Goal: Task Accomplishment & Management: Complete application form

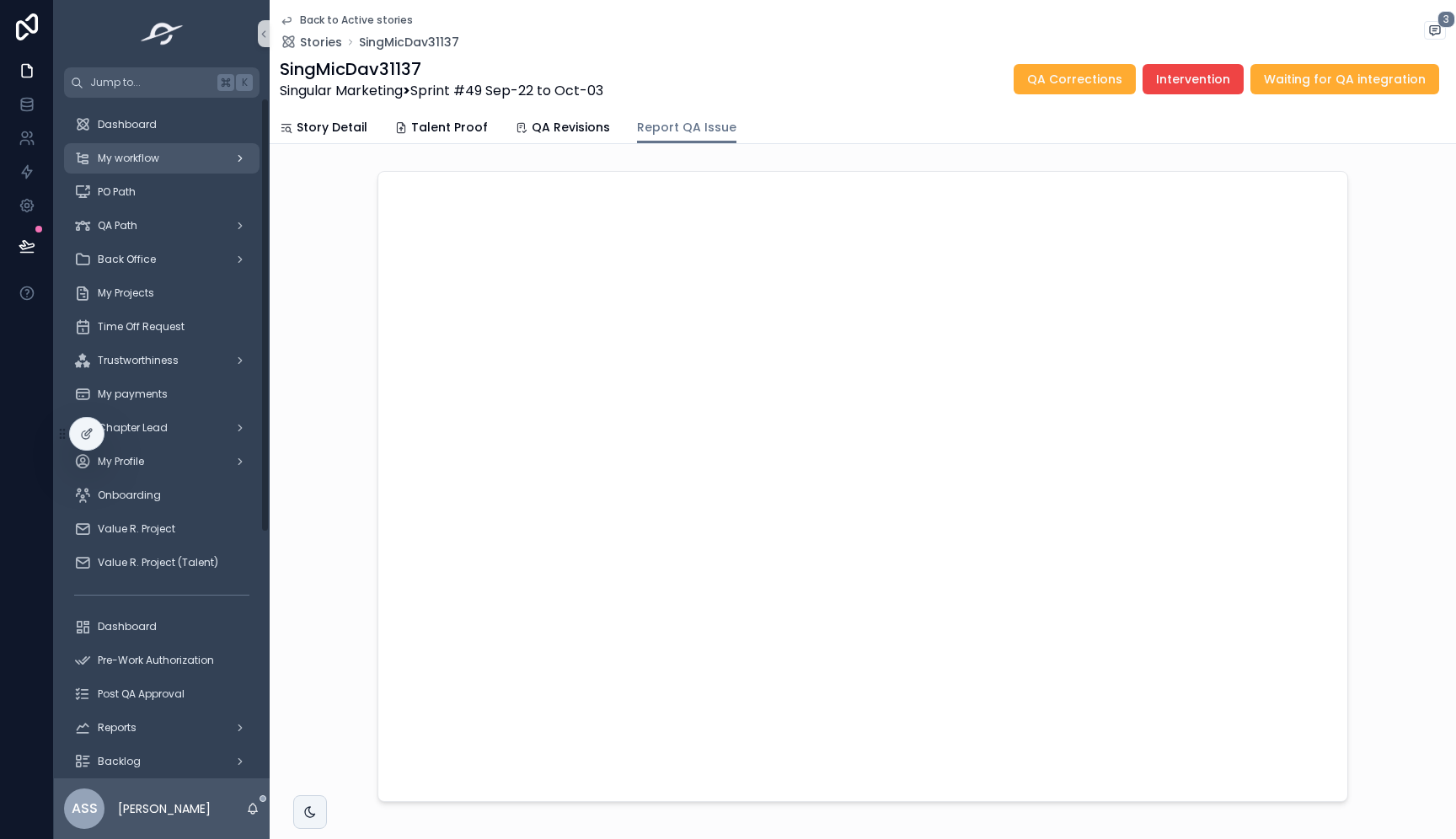
click at [135, 159] on span "My workflow" at bounding box center [128, 159] width 61 height 14
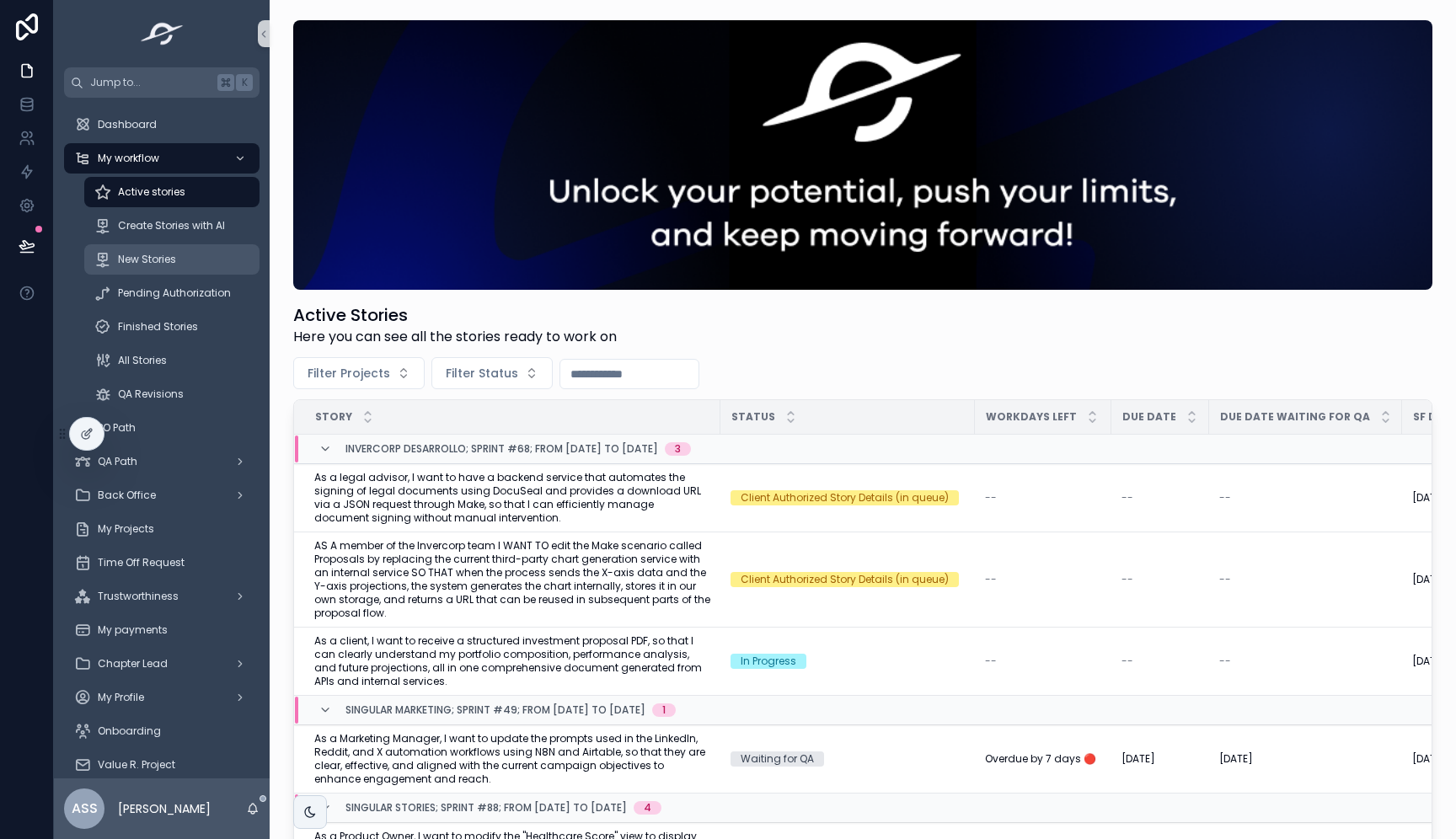
click at [156, 253] on span "New Stories" at bounding box center [147, 260] width 58 height 14
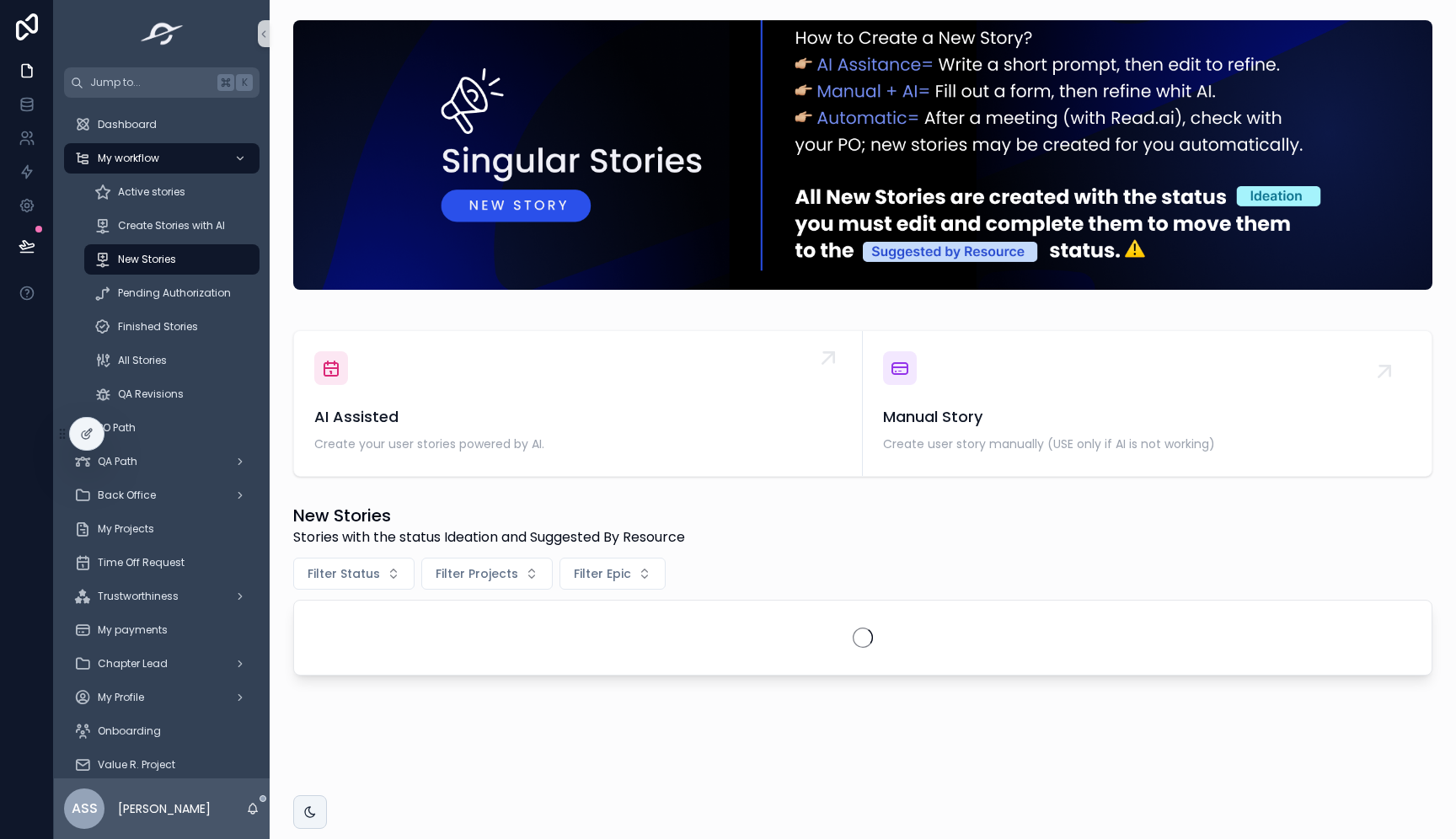
click at [437, 404] on div "AI Assisted Create your user stories powered by AI." at bounding box center [577, 403] width 527 height 104
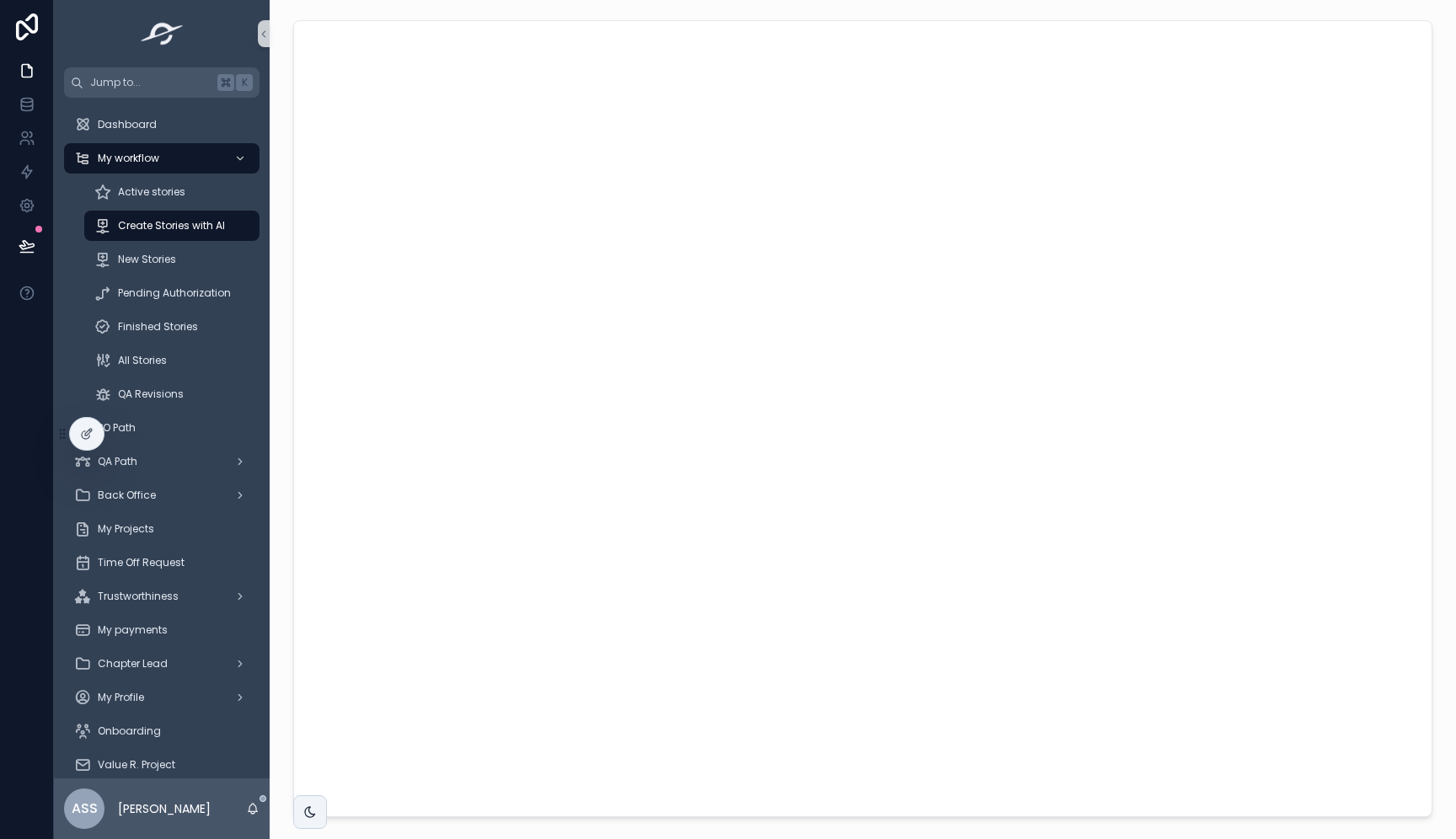
click at [290, 432] on div "scrollable content" at bounding box center [862, 419] width 1159 height 811
click at [292, 253] on div "scrollable content" at bounding box center [862, 419] width 1159 height 811
drag, startPoint x: 284, startPoint y: 331, endPoint x: 300, endPoint y: 337, distance: 17.1
click at [284, 331] on div "scrollable content" at bounding box center [862, 419] width 1159 height 811
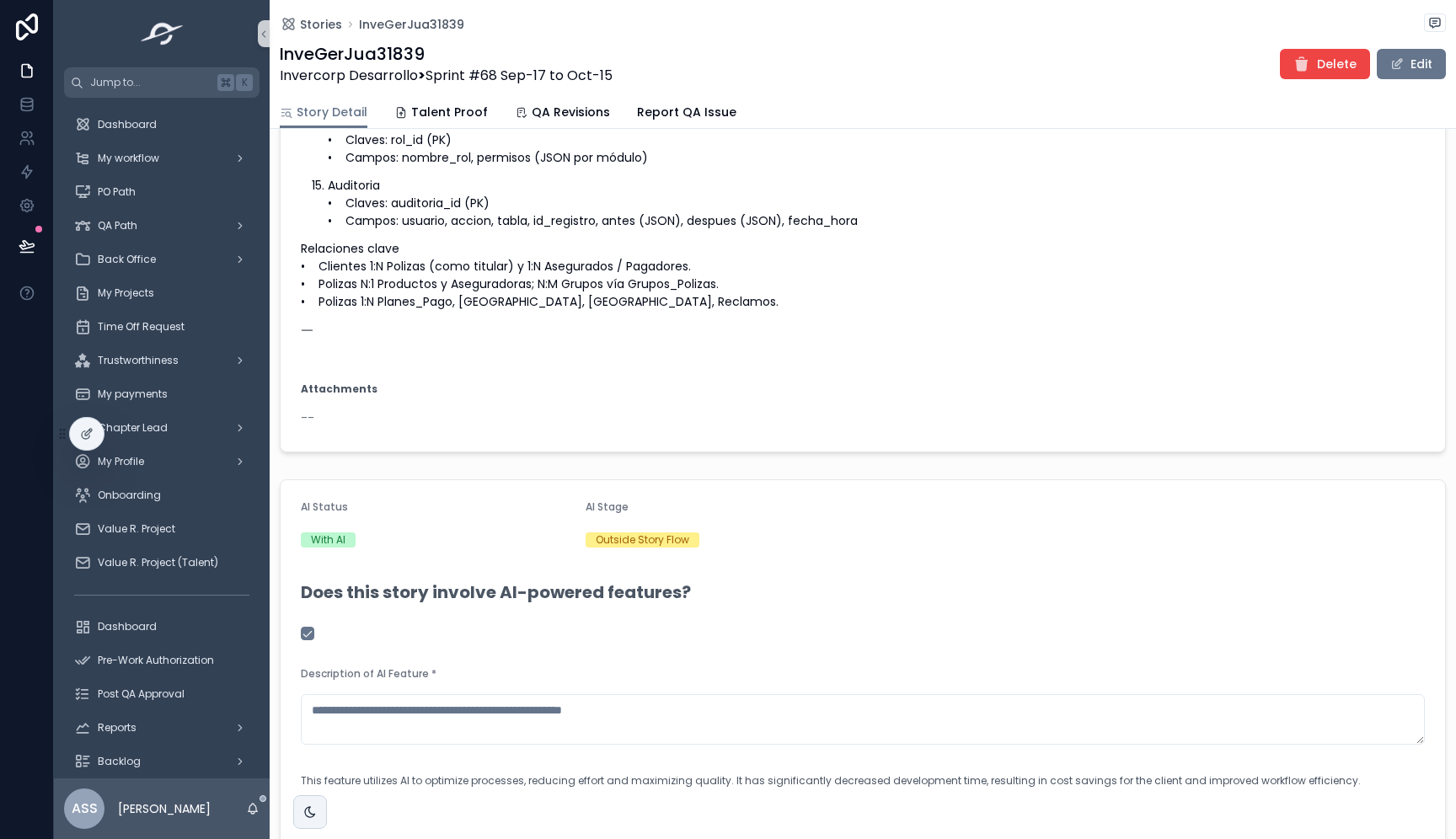
scroll to position [1145, 0]
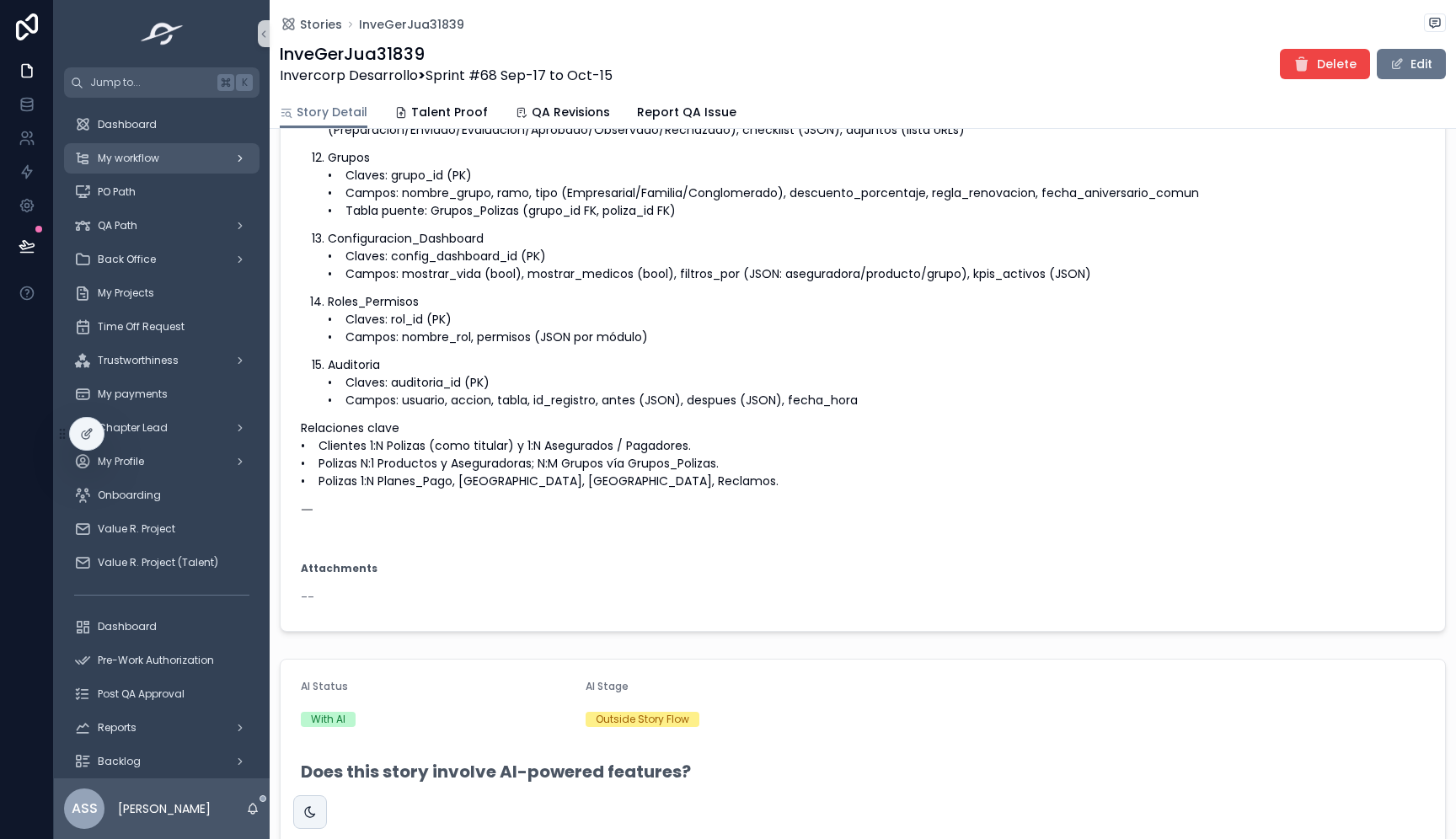
click at [149, 164] on span "My workflow" at bounding box center [128, 159] width 61 height 14
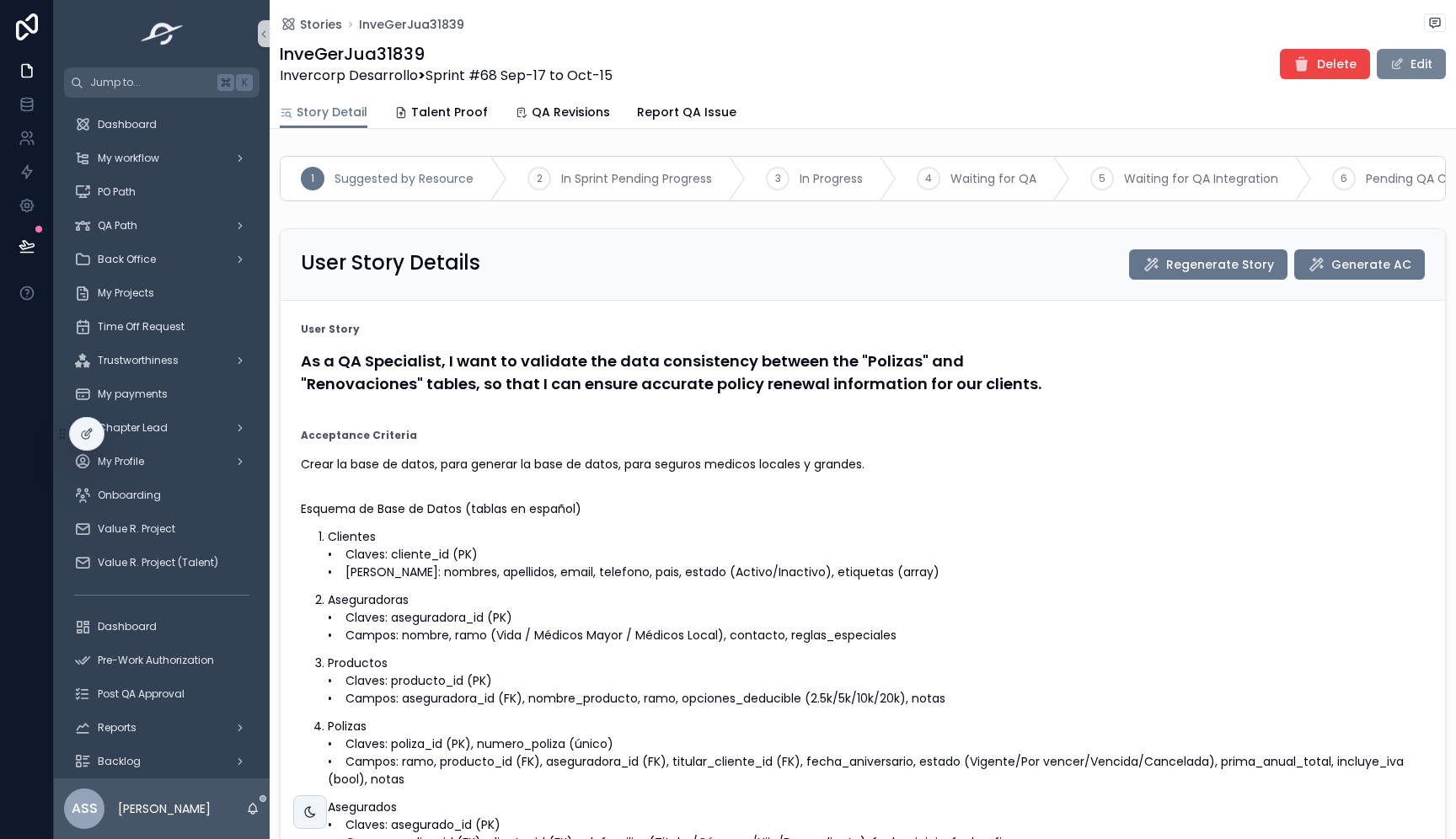
click at [1406, 74] on button "Edit" at bounding box center [1411, 64] width 69 height 30
click at [1403, 60] on button "Edit" at bounding box center [1411, 64] width 69 height 30
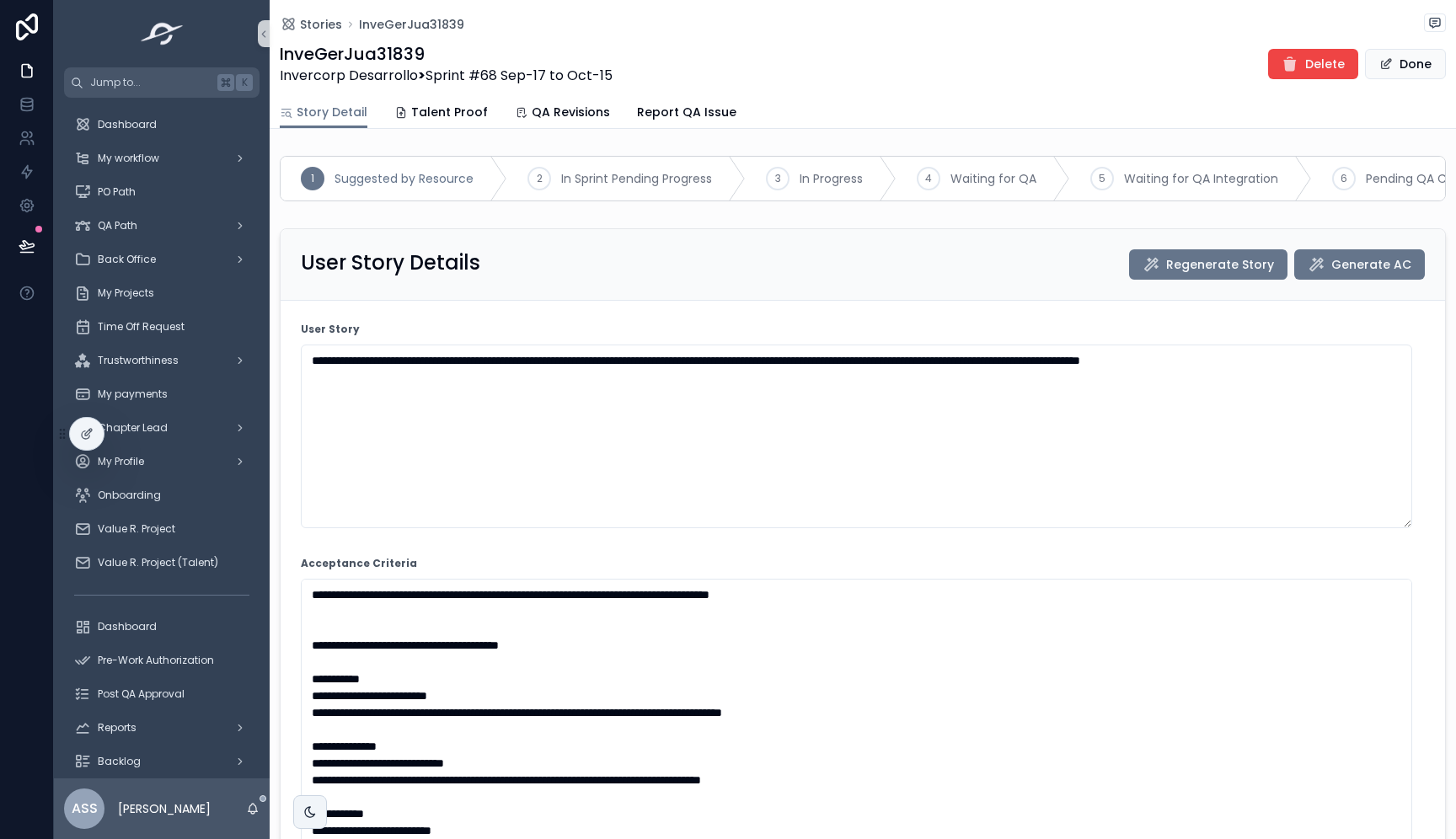
scroll to position [265, 0]
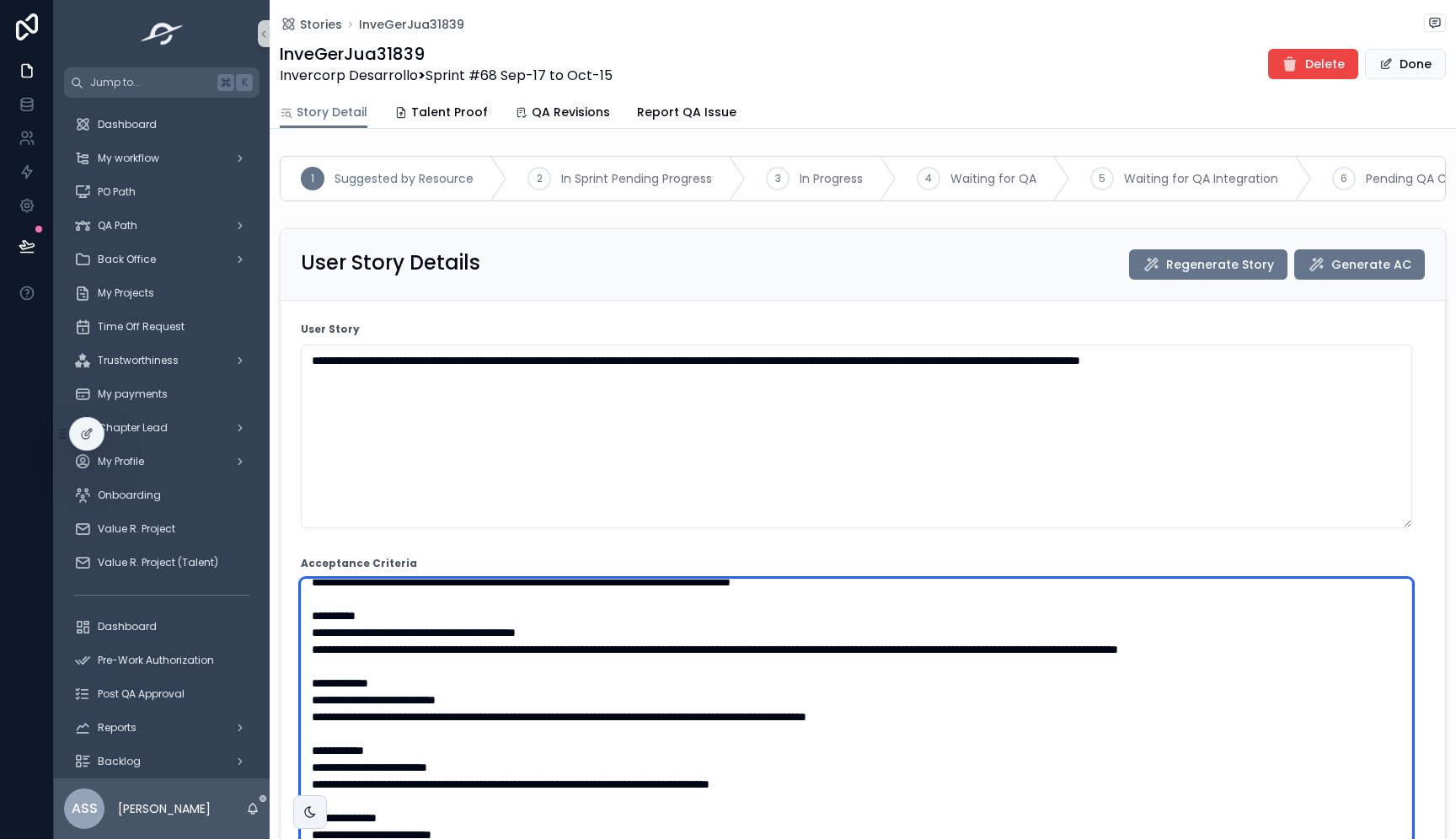
click at [516, 658] on textarea "scrollable content" at bounding box center [855, 839] width 1111 height 520
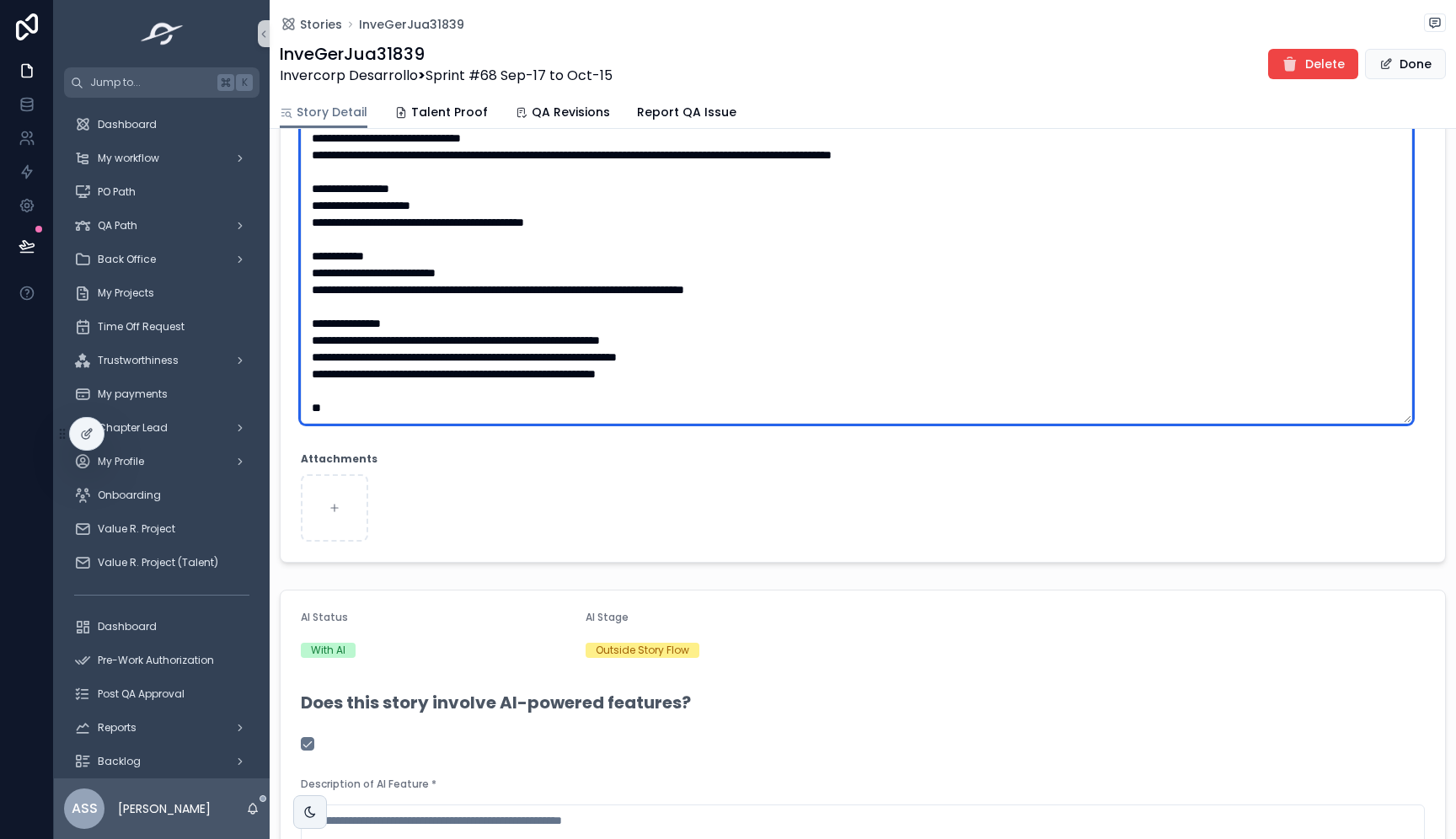
paste textarea "**********"
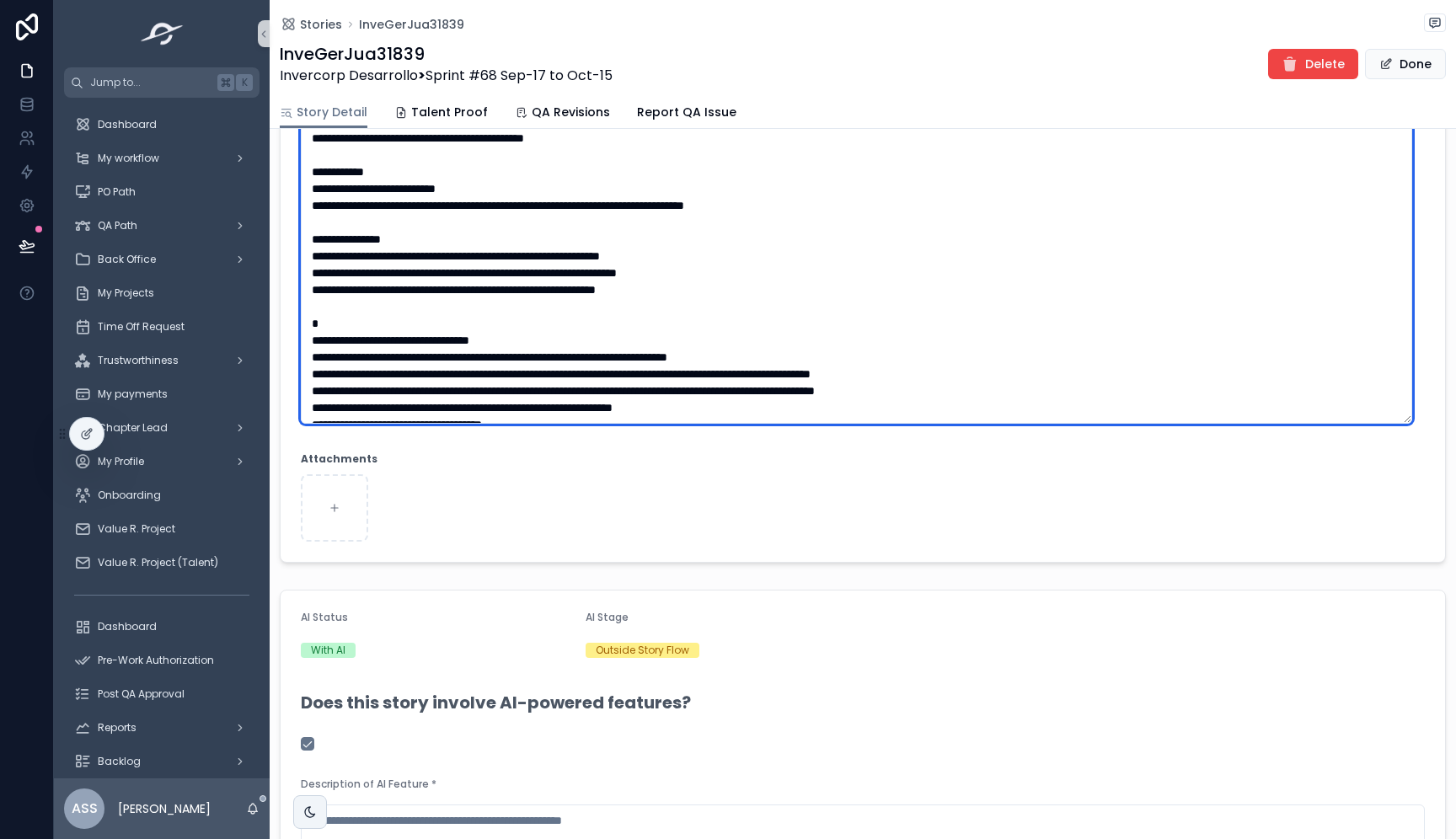
scroll to position [1290, 0]
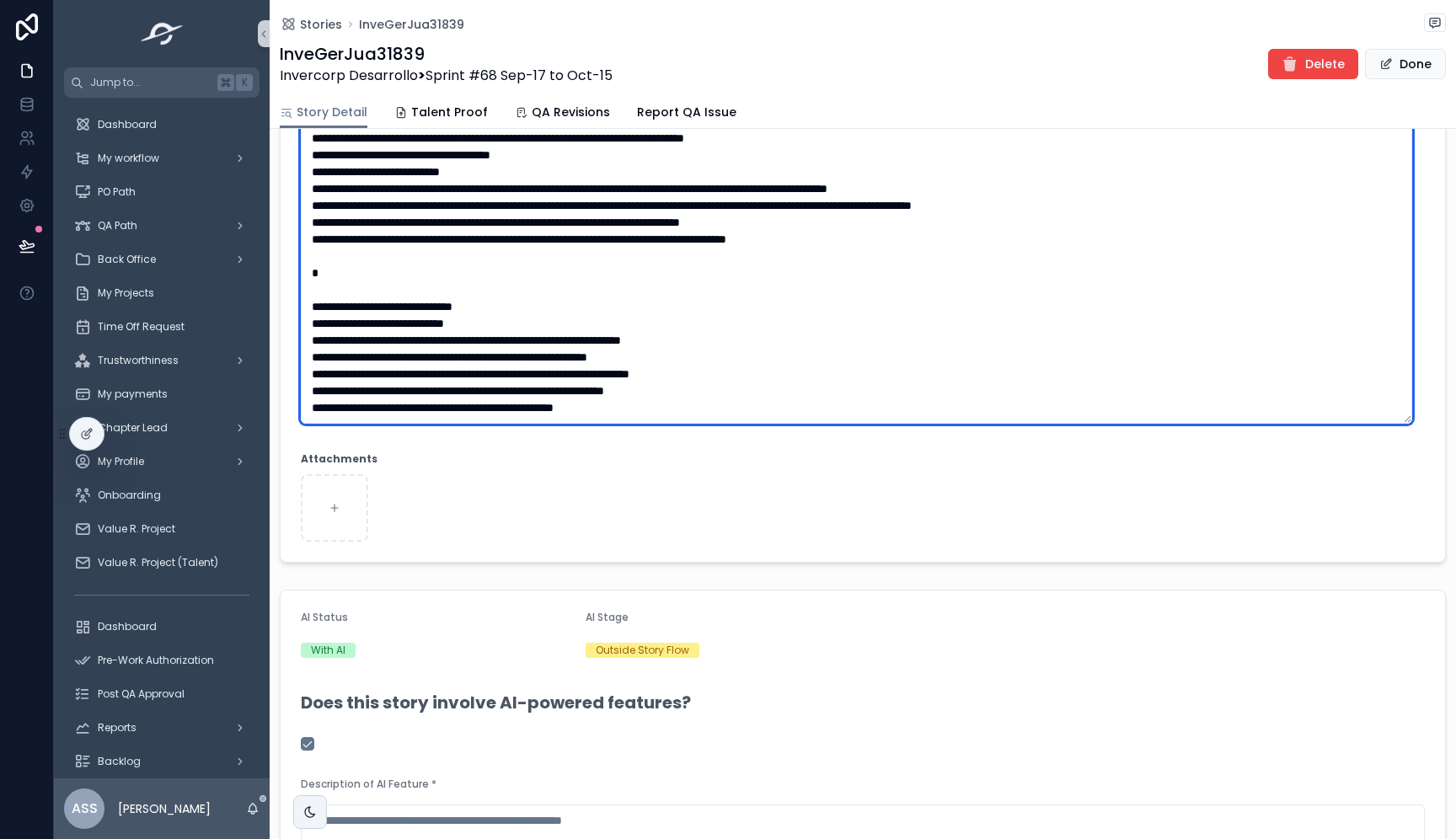
click at [596, 268] on textarea "scrollable content" at bounding box center [855, 163] width 1111 height 520
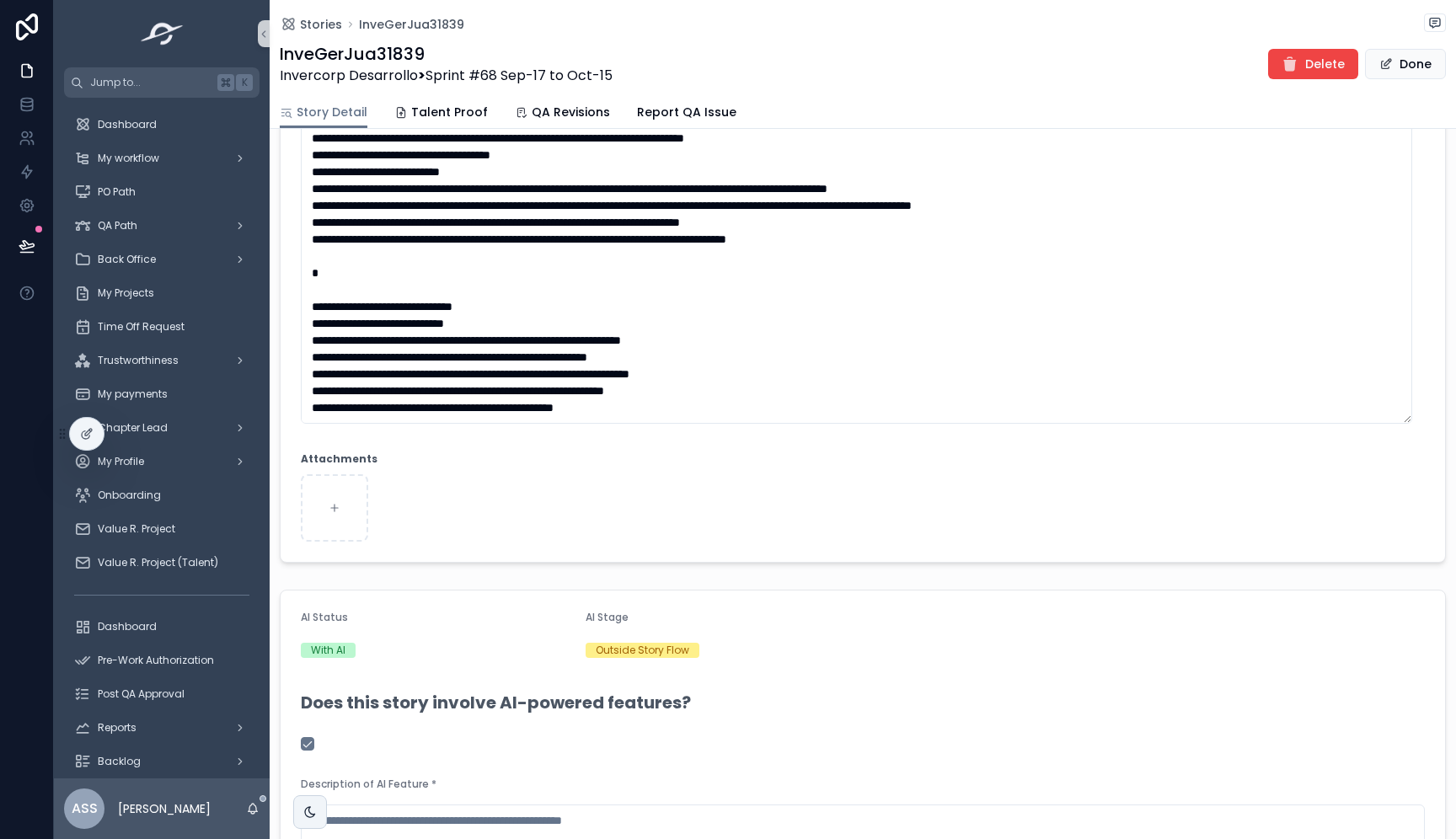
type textarea "**********"
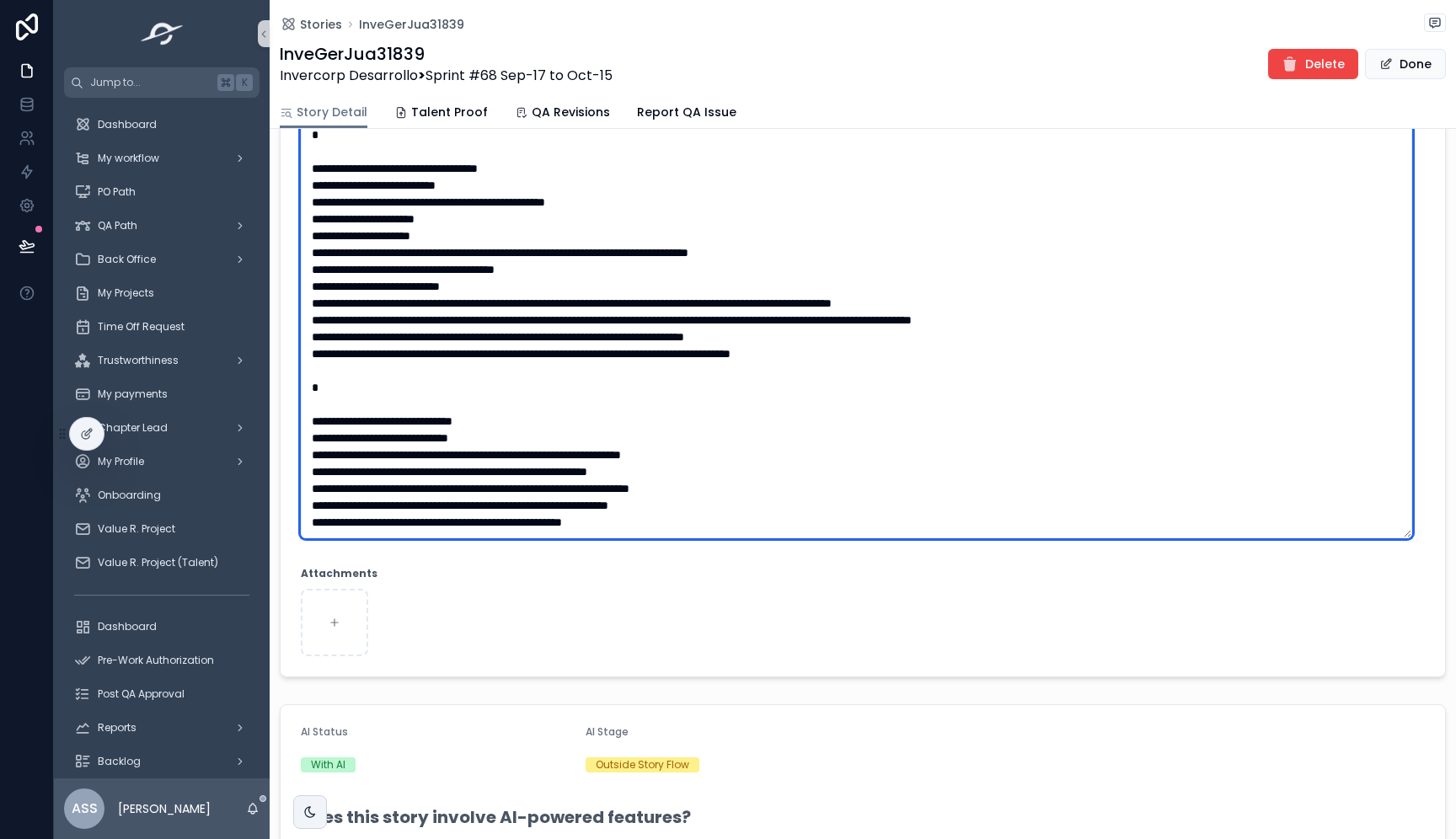
scroll to position [809, 0]
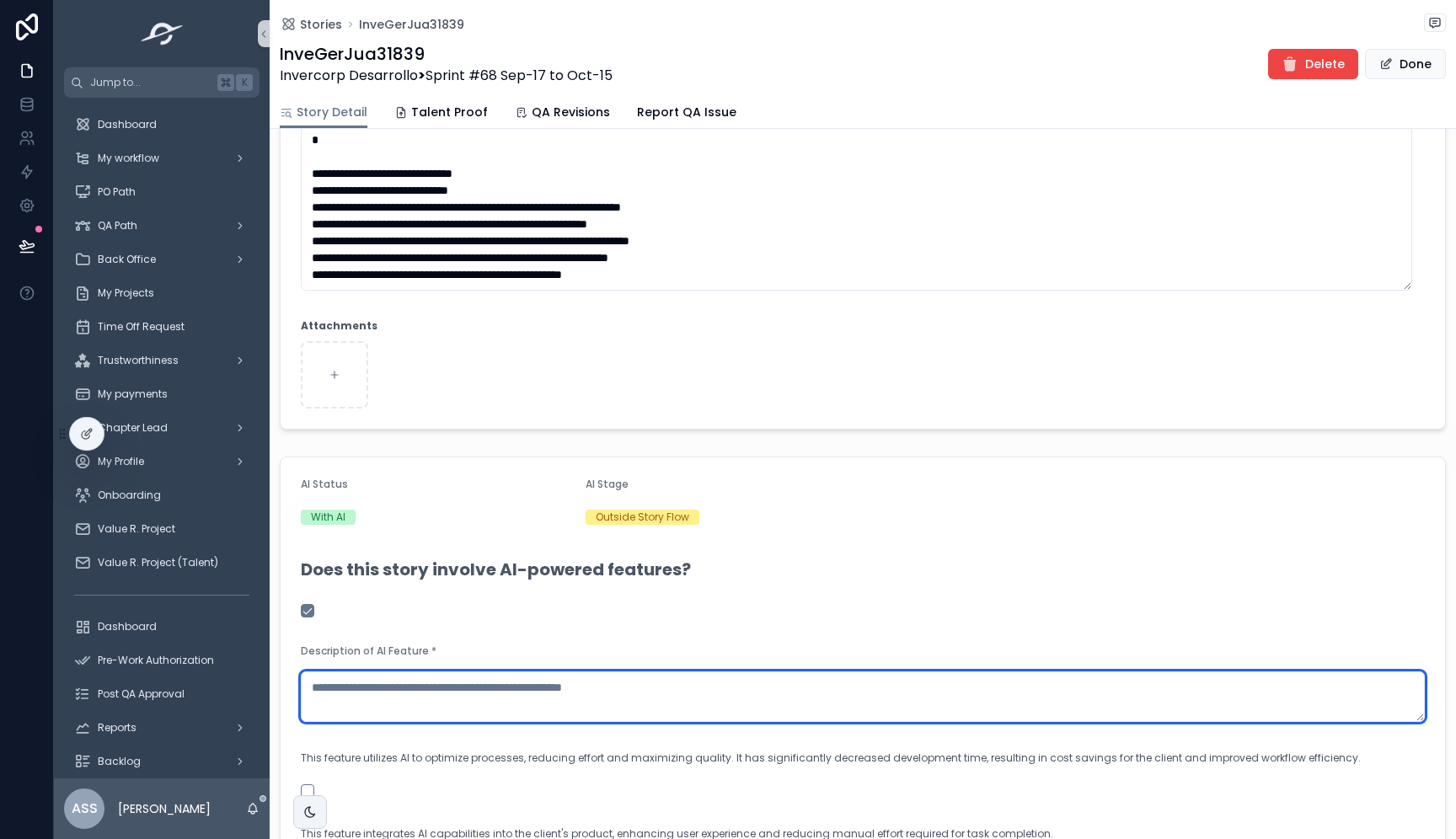
click at [383, 695] on textarea "scrollable content" at bounding box center [862, 697] width 1124 height 51
paste textarea "**********"
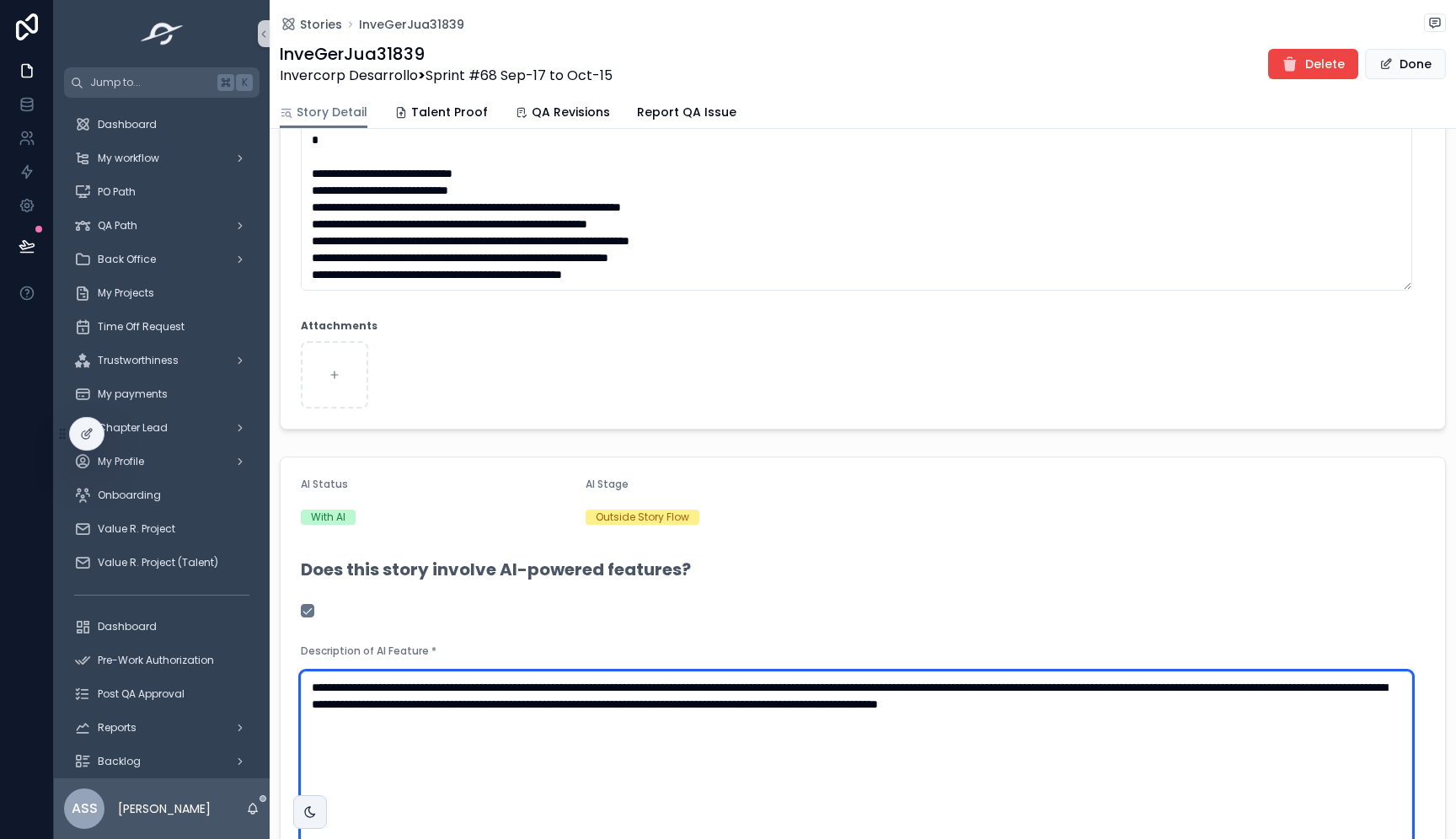
type textarea "**********"
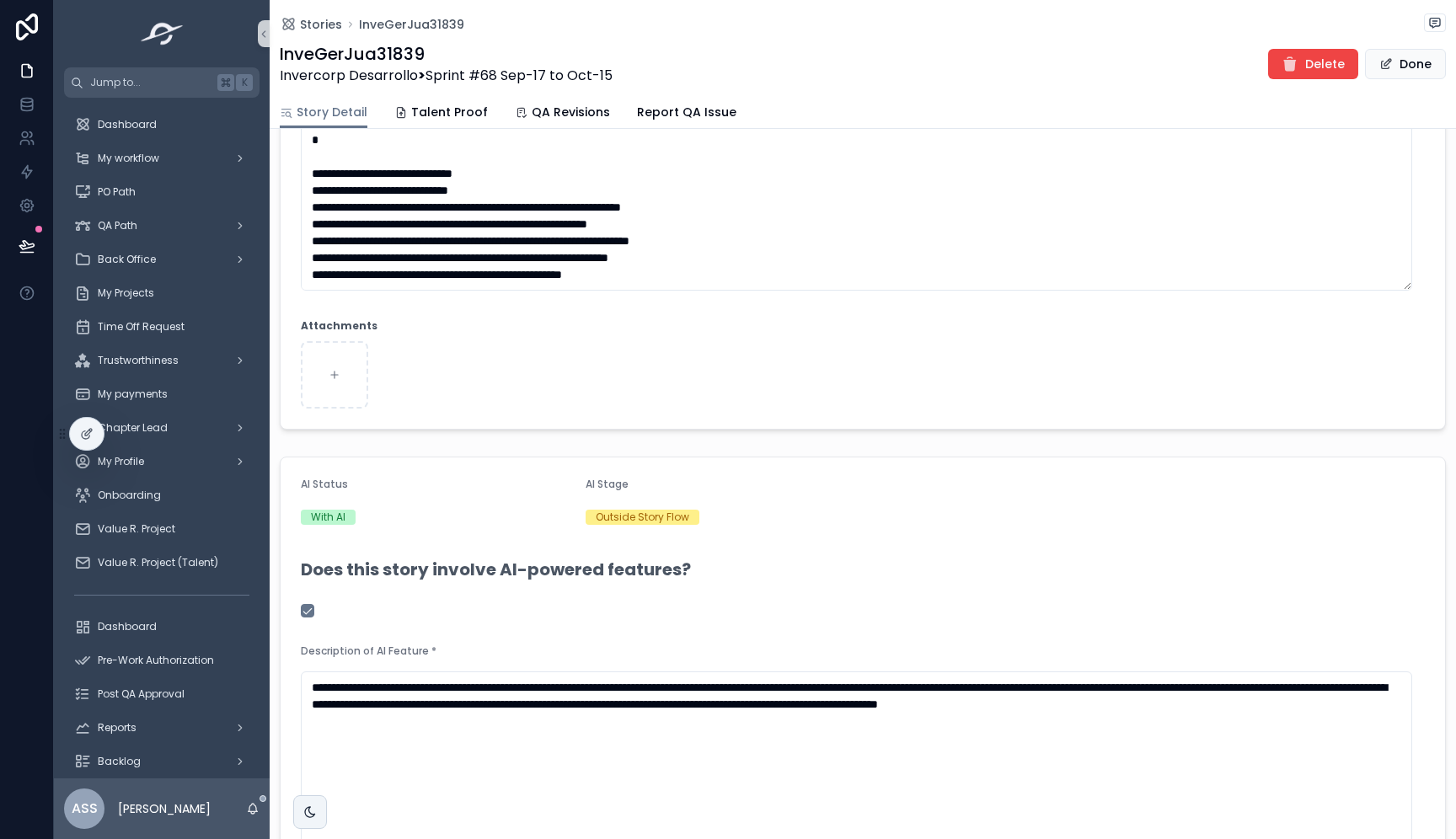
click at [829, 615] on div "scrollable content" at bounding box center [862, 611] width 1124 height 14
click at [1379, 67] on span "Done" at bounding box center [1405, 64] width 81 height 30
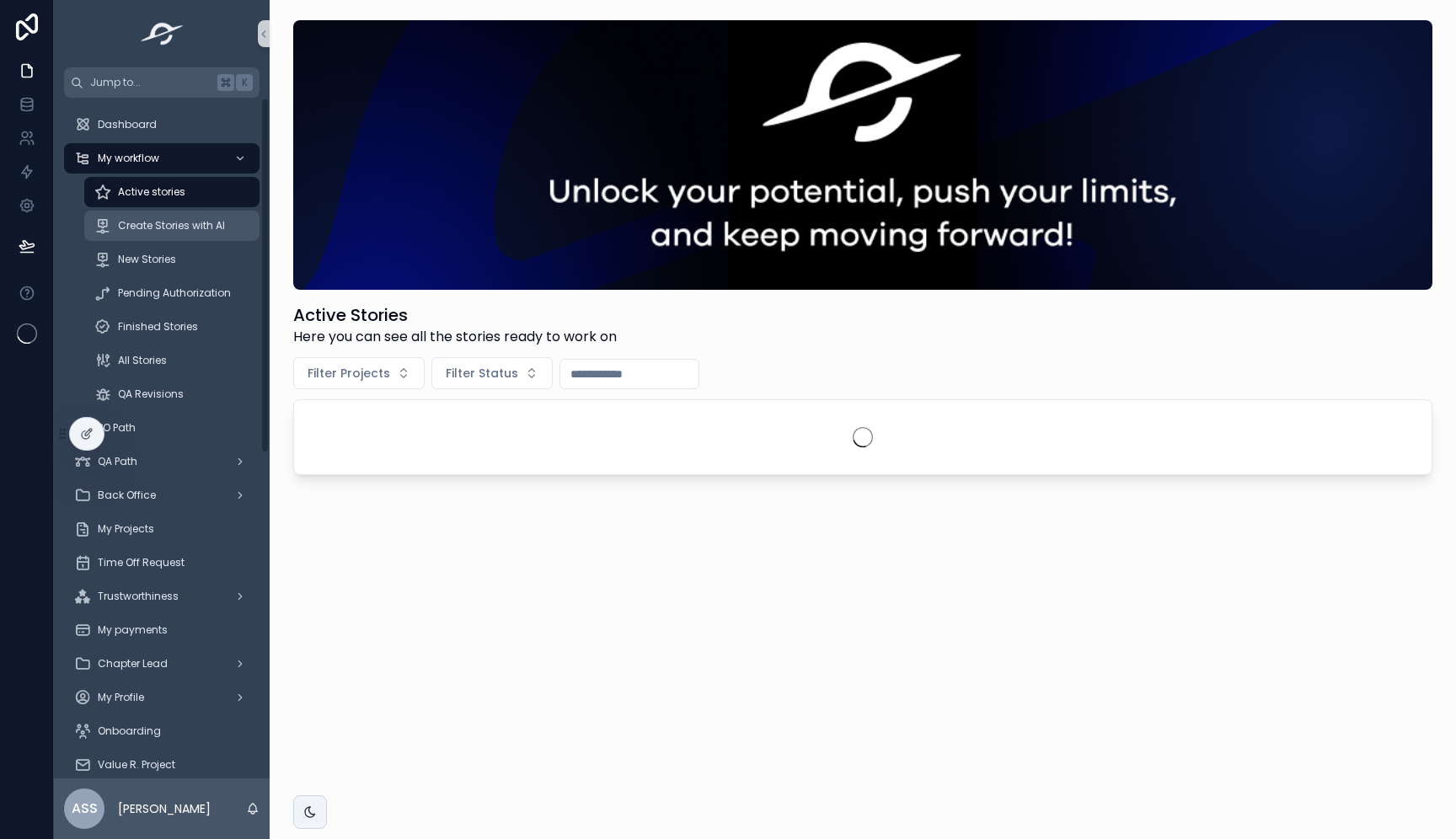
click at [164, 228] on span "Create Stories with AI" at bounding box center [172, 226] width 107 height 14
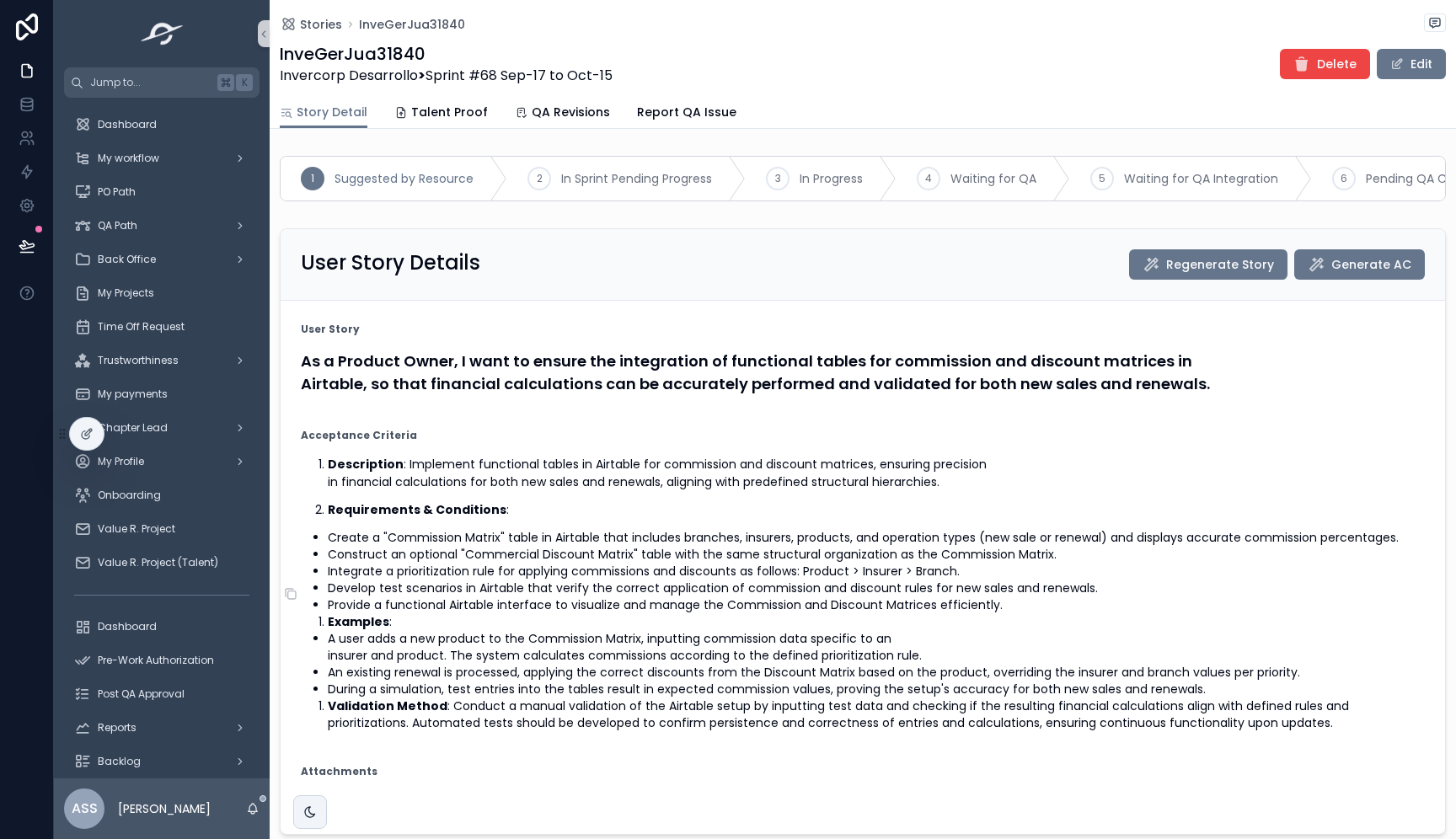
click at [635, 491] on p "Description : Implement functional tables in Airtable for commission and discou…" at bounding box center [876, 473] width 1097 height 35
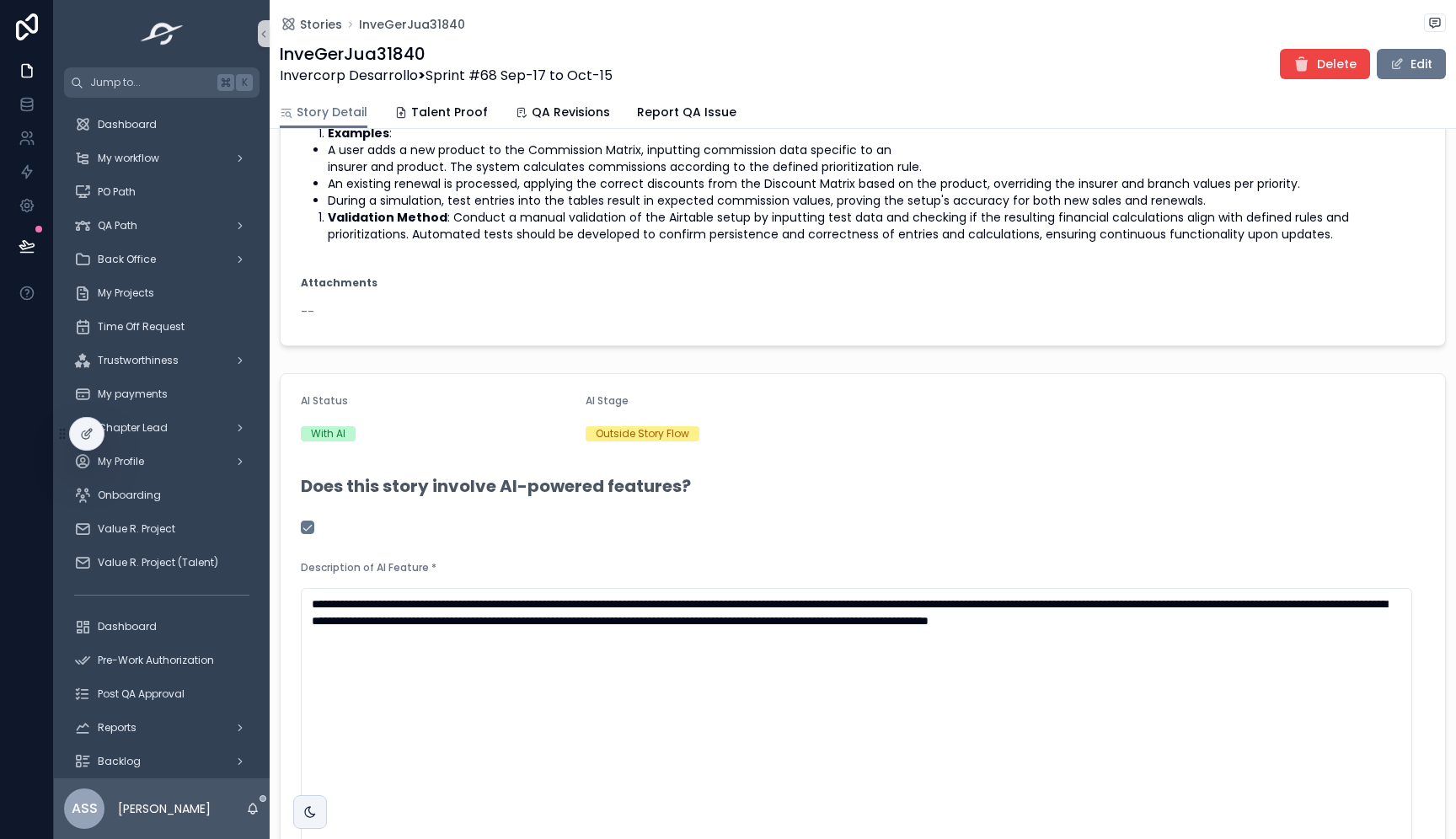
click at [1396, 66] on button "Edit" at bounding box center [1411, 64] width 69 height 30
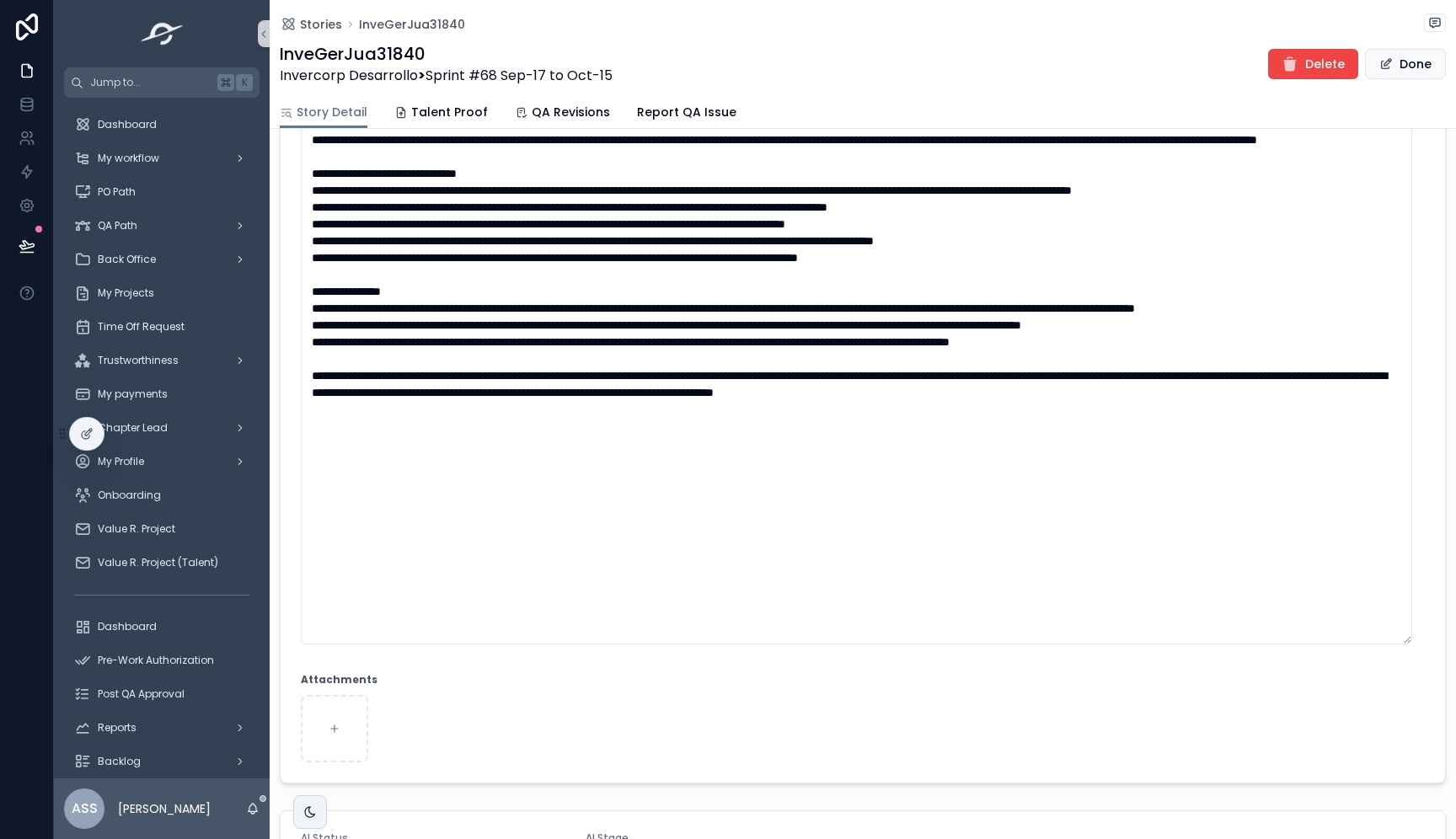
scroll to position [650, 0]
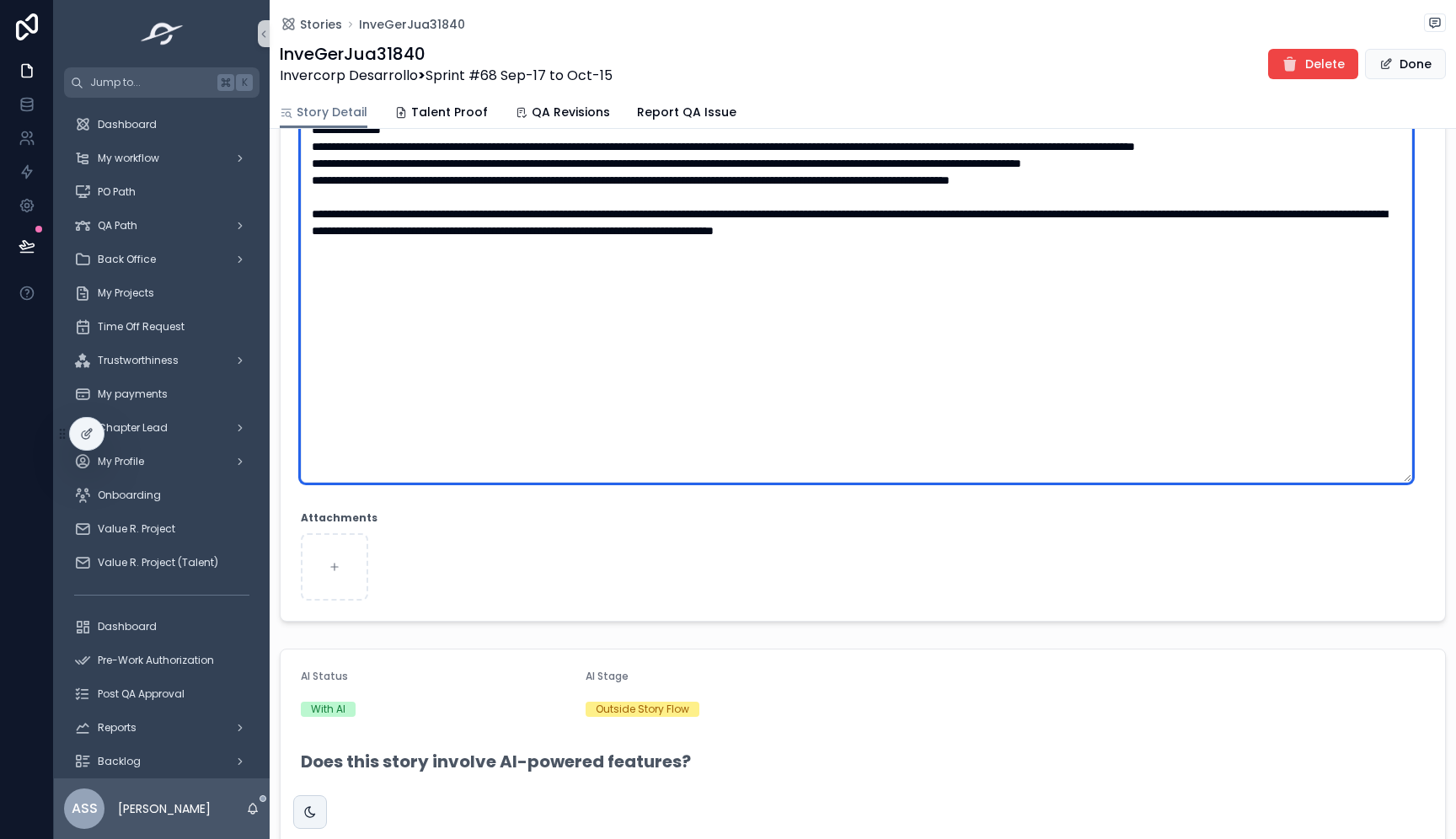
click at [430, 347] on textarea "scrollable content" at bounding box center [855, 222] width 1111 height 520
paste textarea "**********"
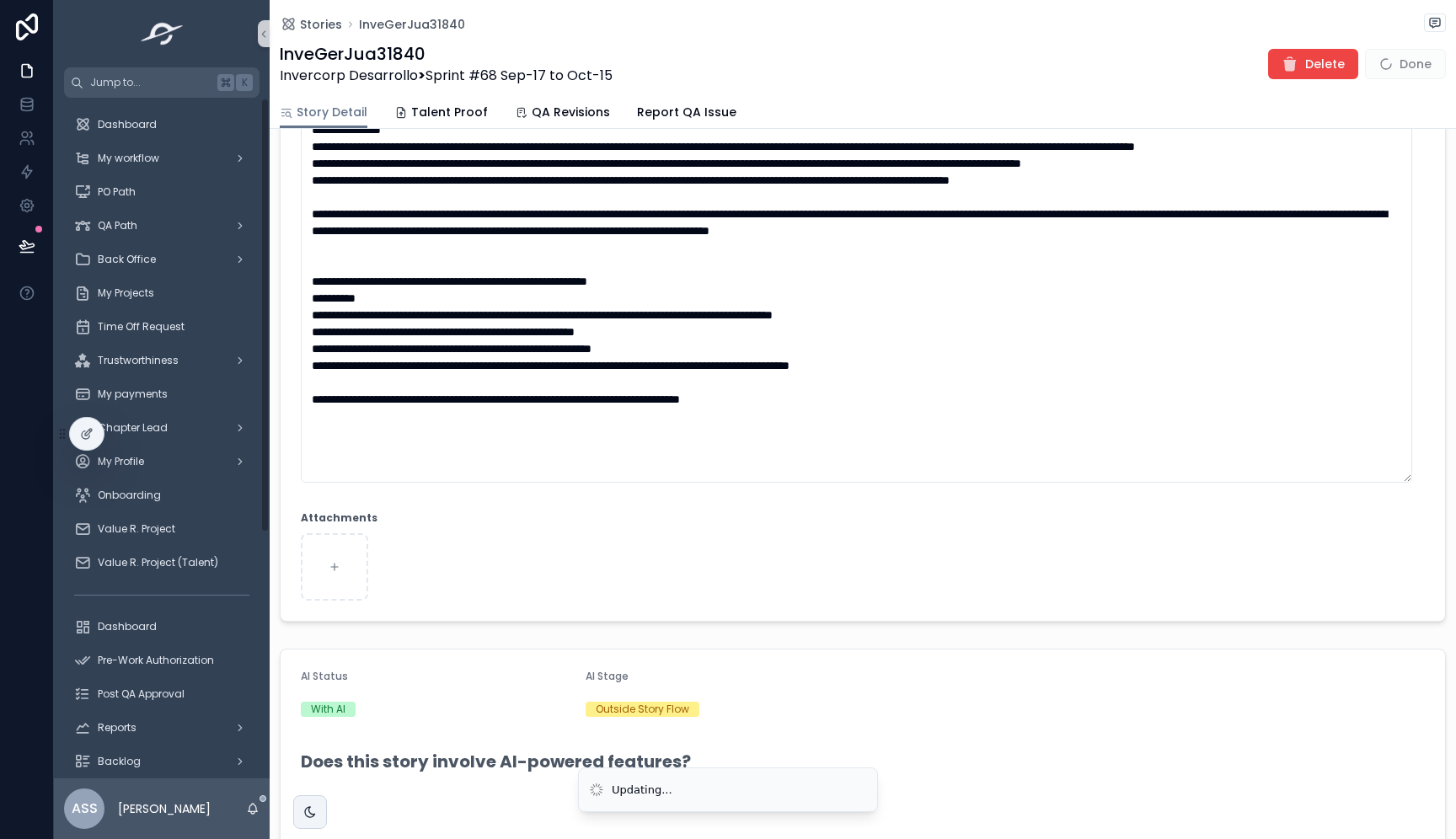
click at [1388, 63] on span "Done" at bounding box center [1405, 64] width 81 height 30
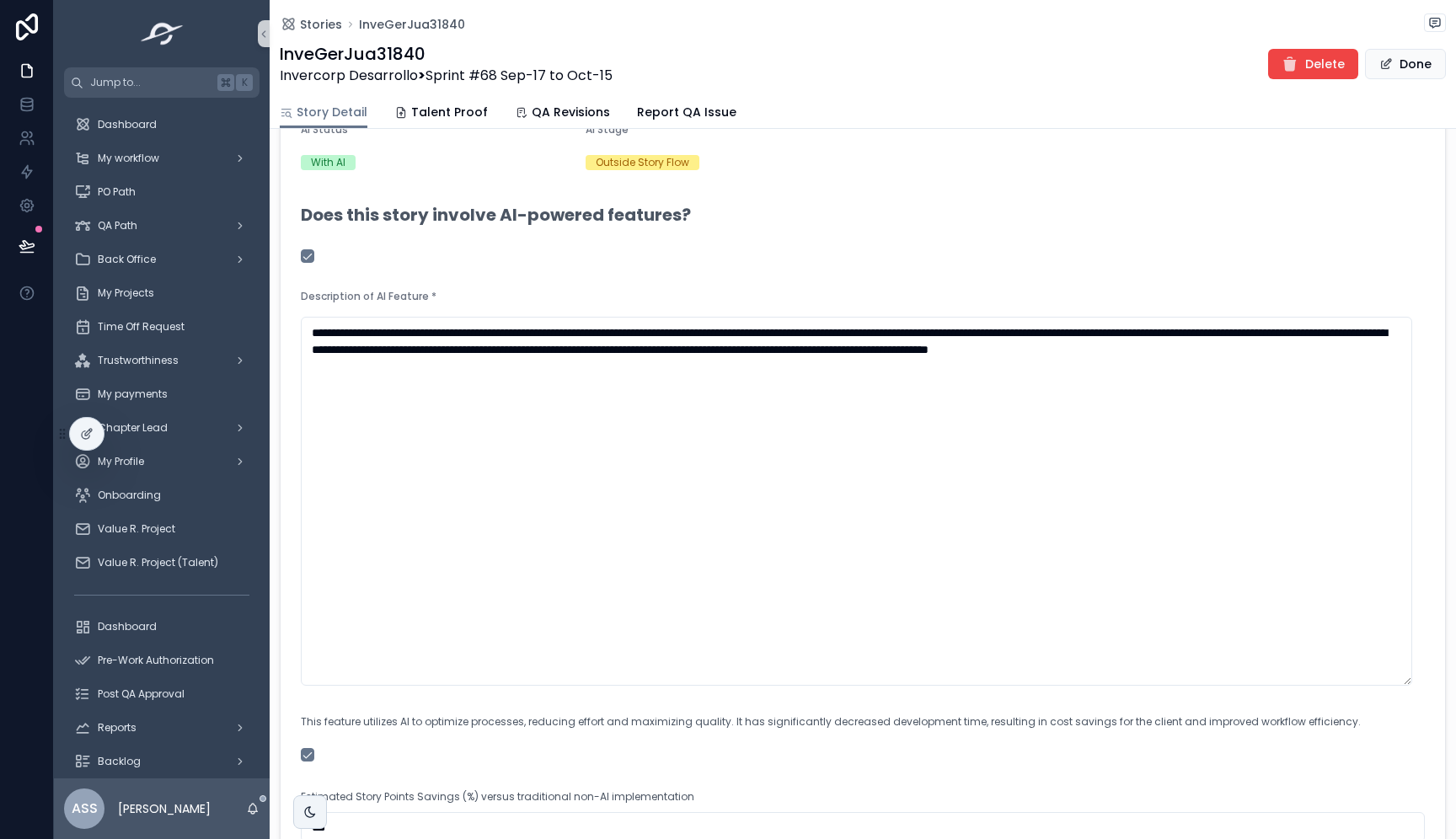
scroll to position [1208, 0]
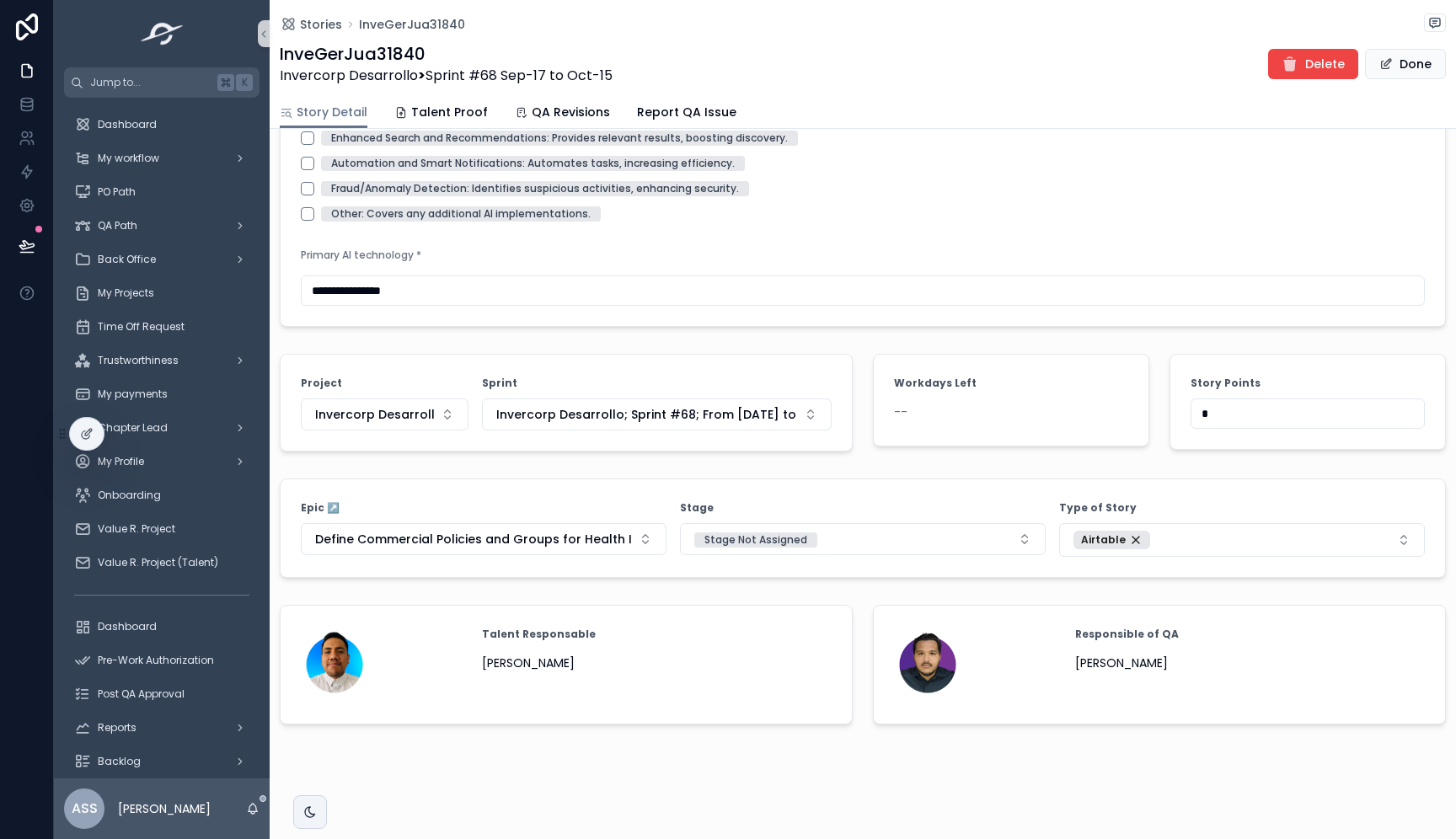
type textarea "**********"
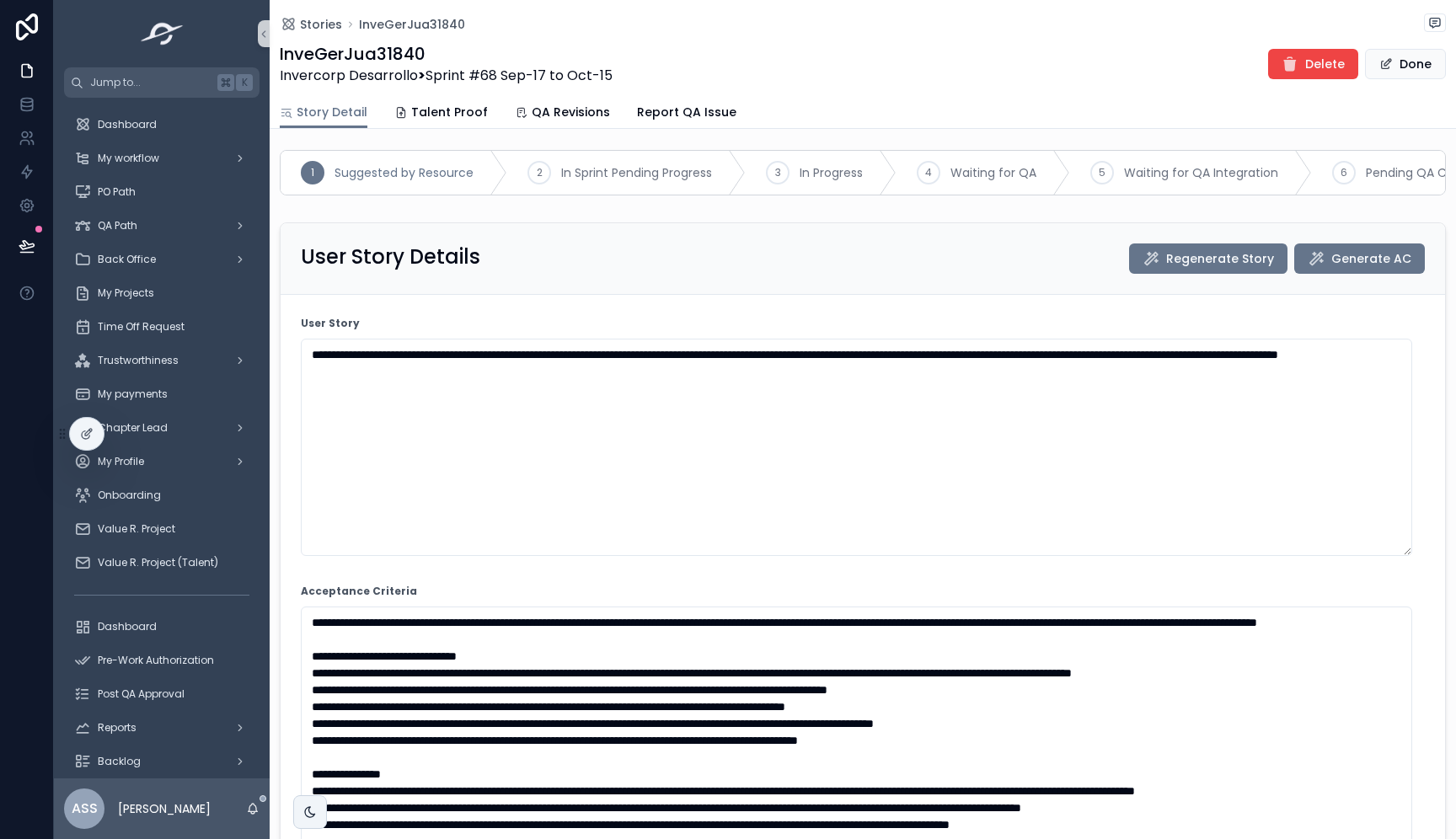
scroll to position [0, 0]
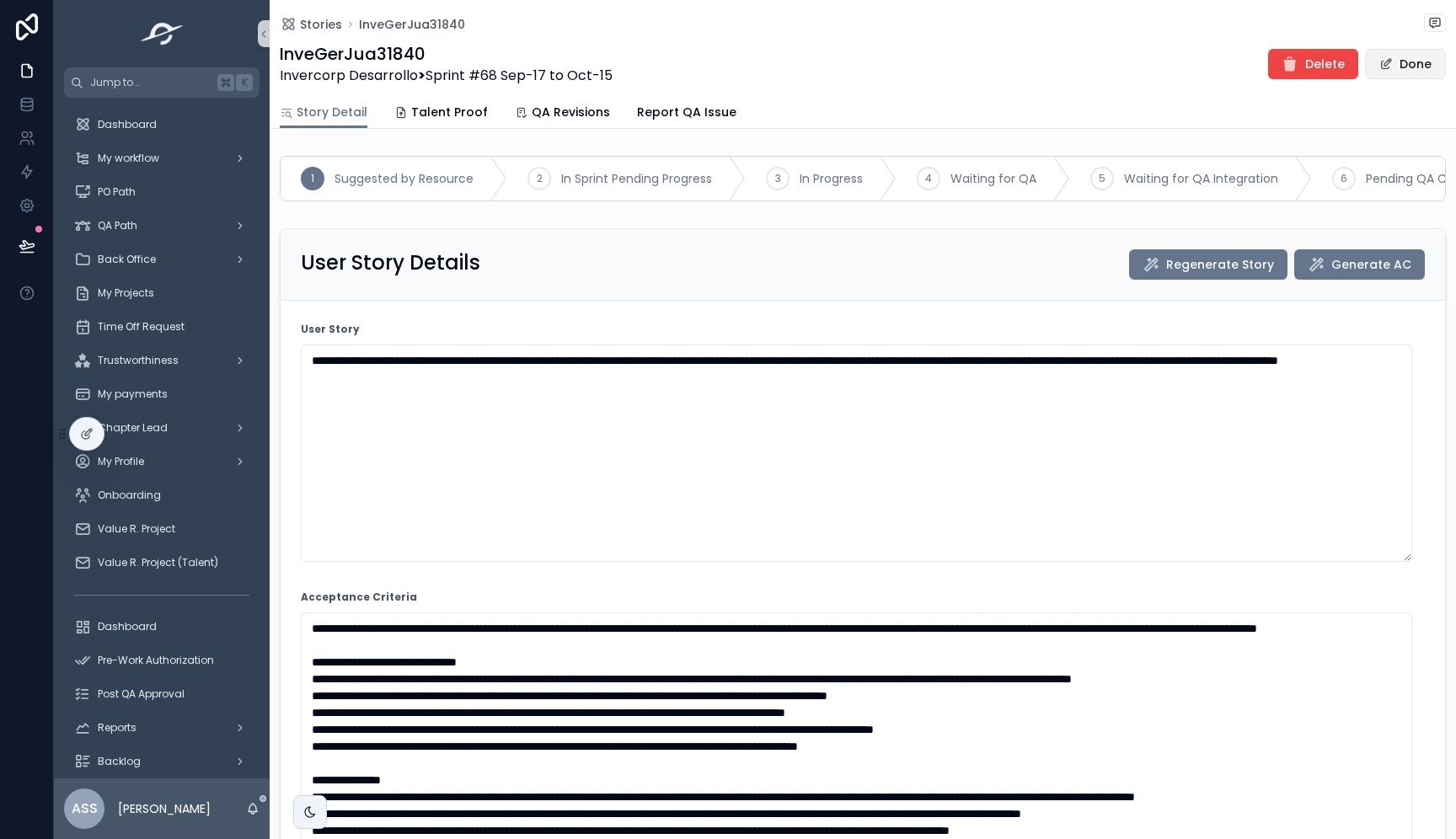
click at [1415, 70] on button "Done" at bounding box center [1405, 64] width 81 height 30
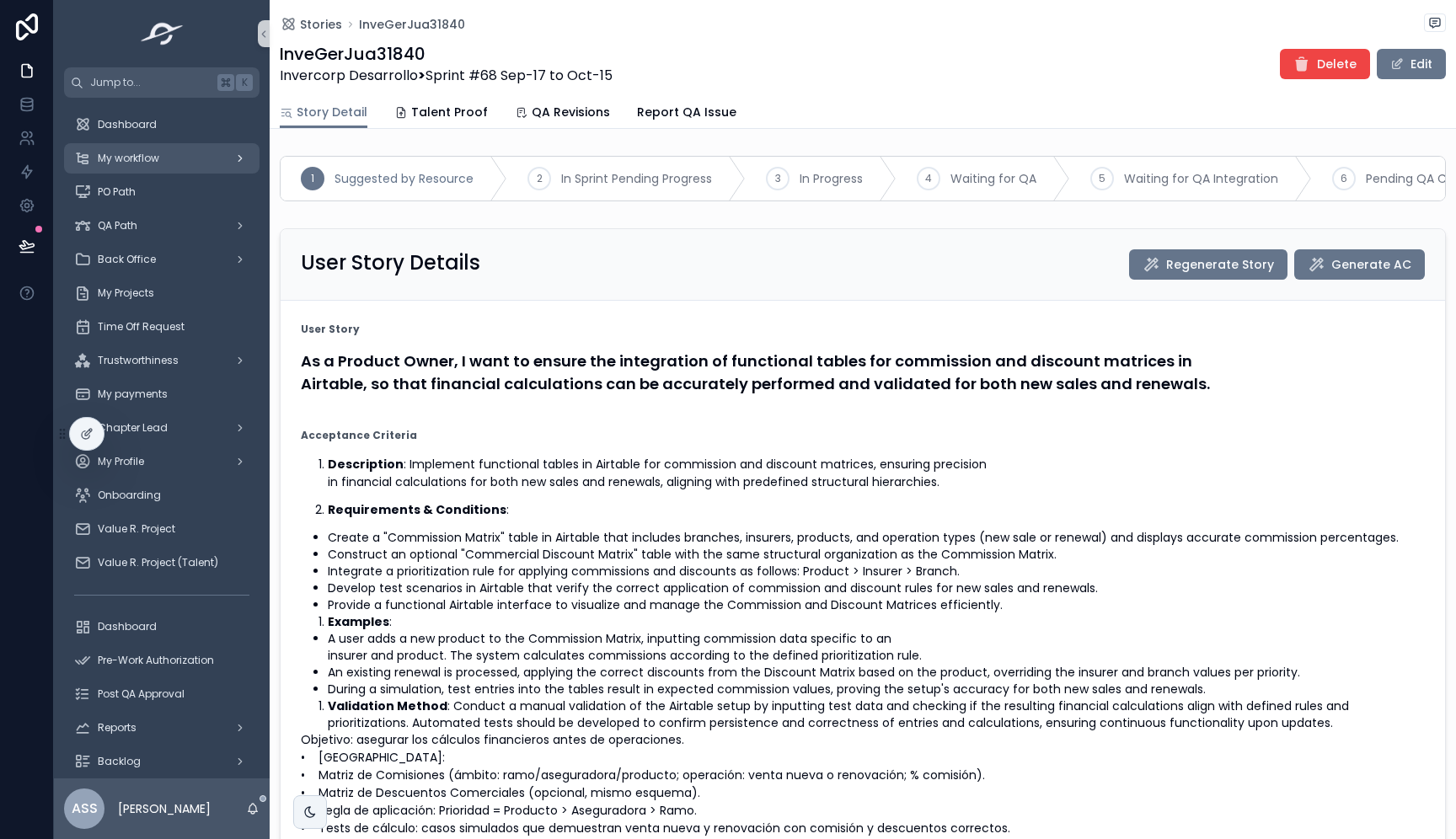
click at [142, 156] on span "My workflow" at bounding box center [128, 159] width 61 height 14
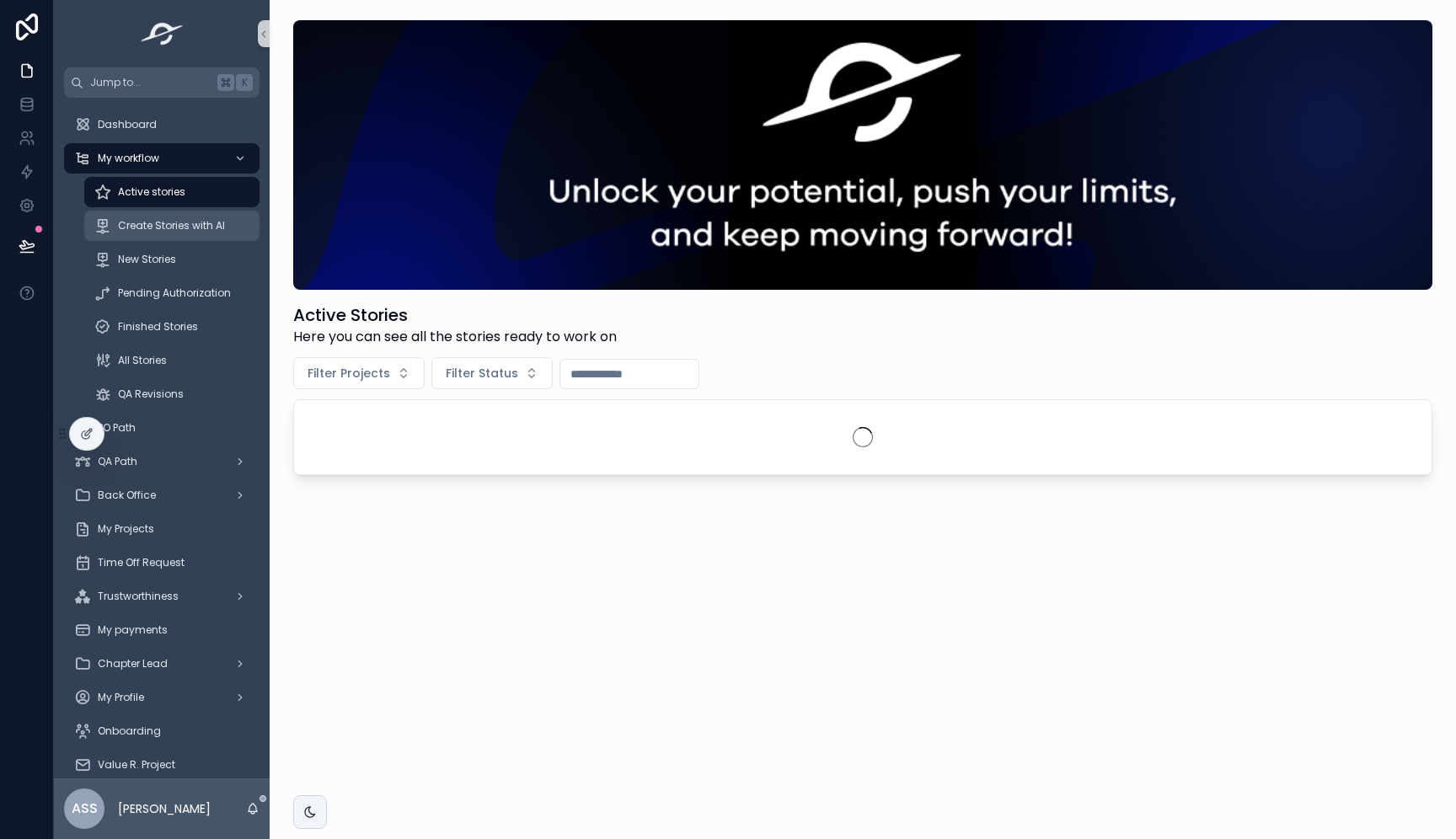
click at [154, 227] on span "Create Stories with AI" at bounding box center [172, 226] width 107 height 14
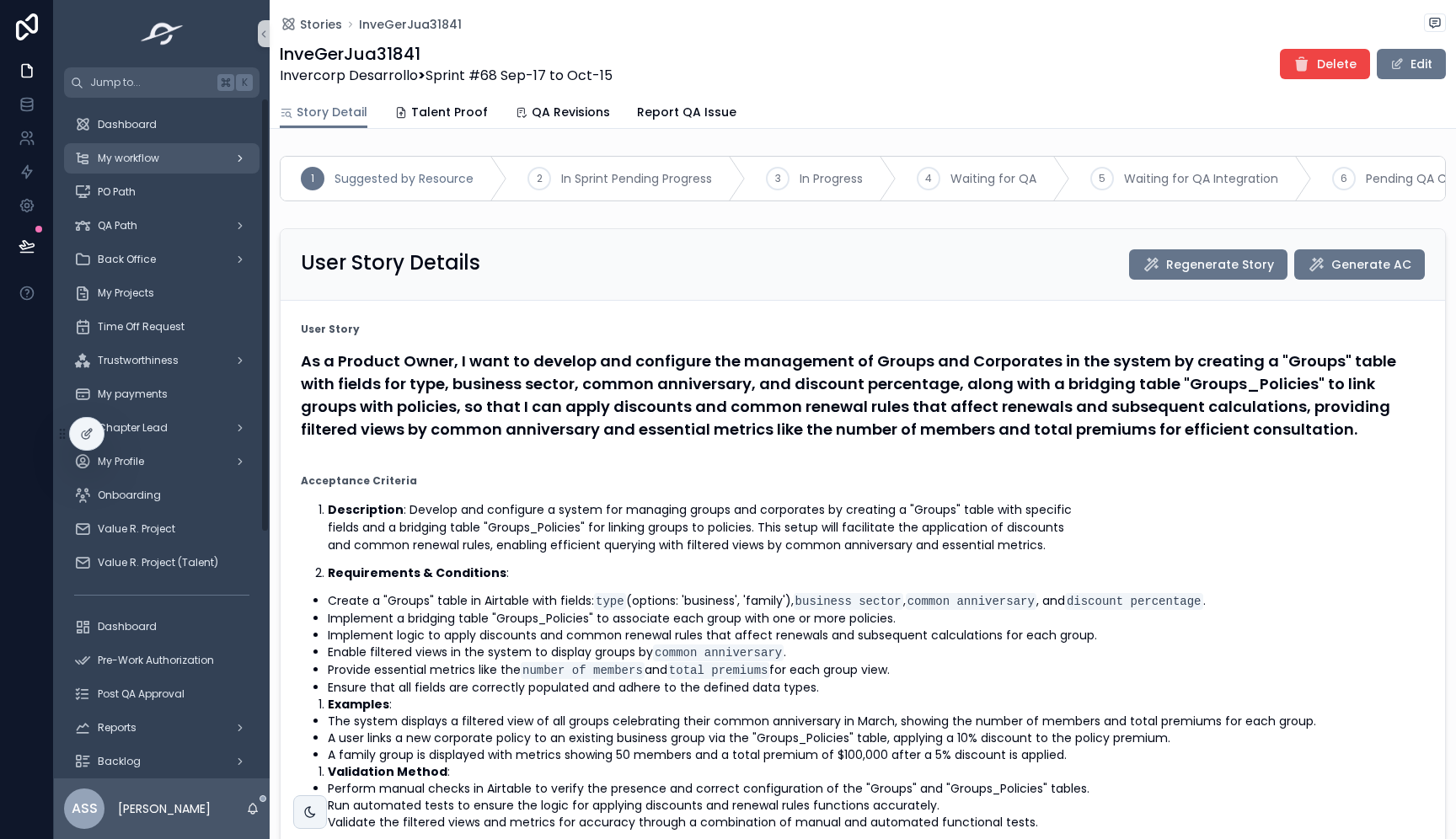
click at [155, 155] on span "My workflow" at bounding box center [128, 159] width 61 height 14
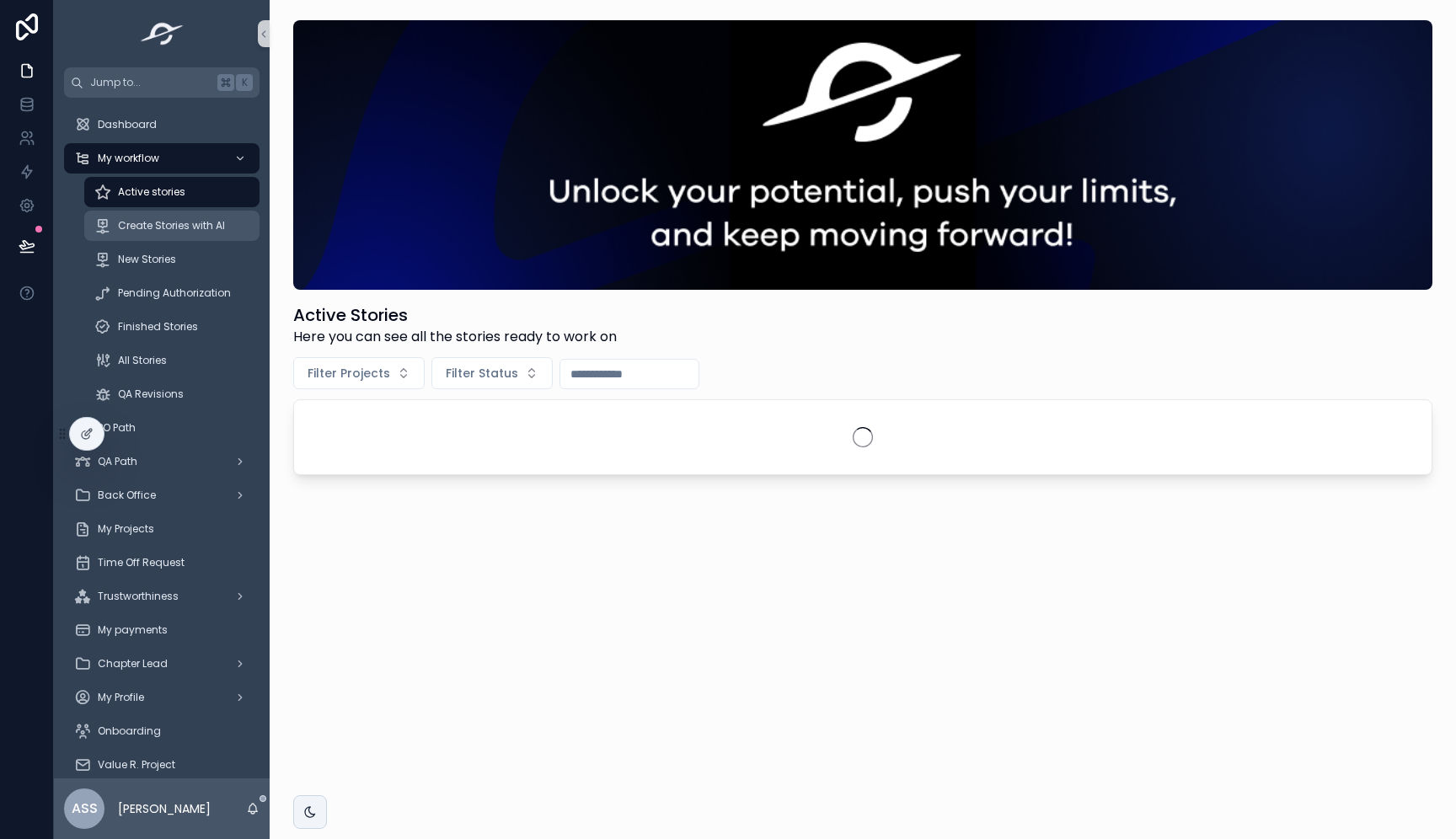
click at [186, 219] on span "Create Stories with AI" at bounding box center [172, 226] width 107 height 14
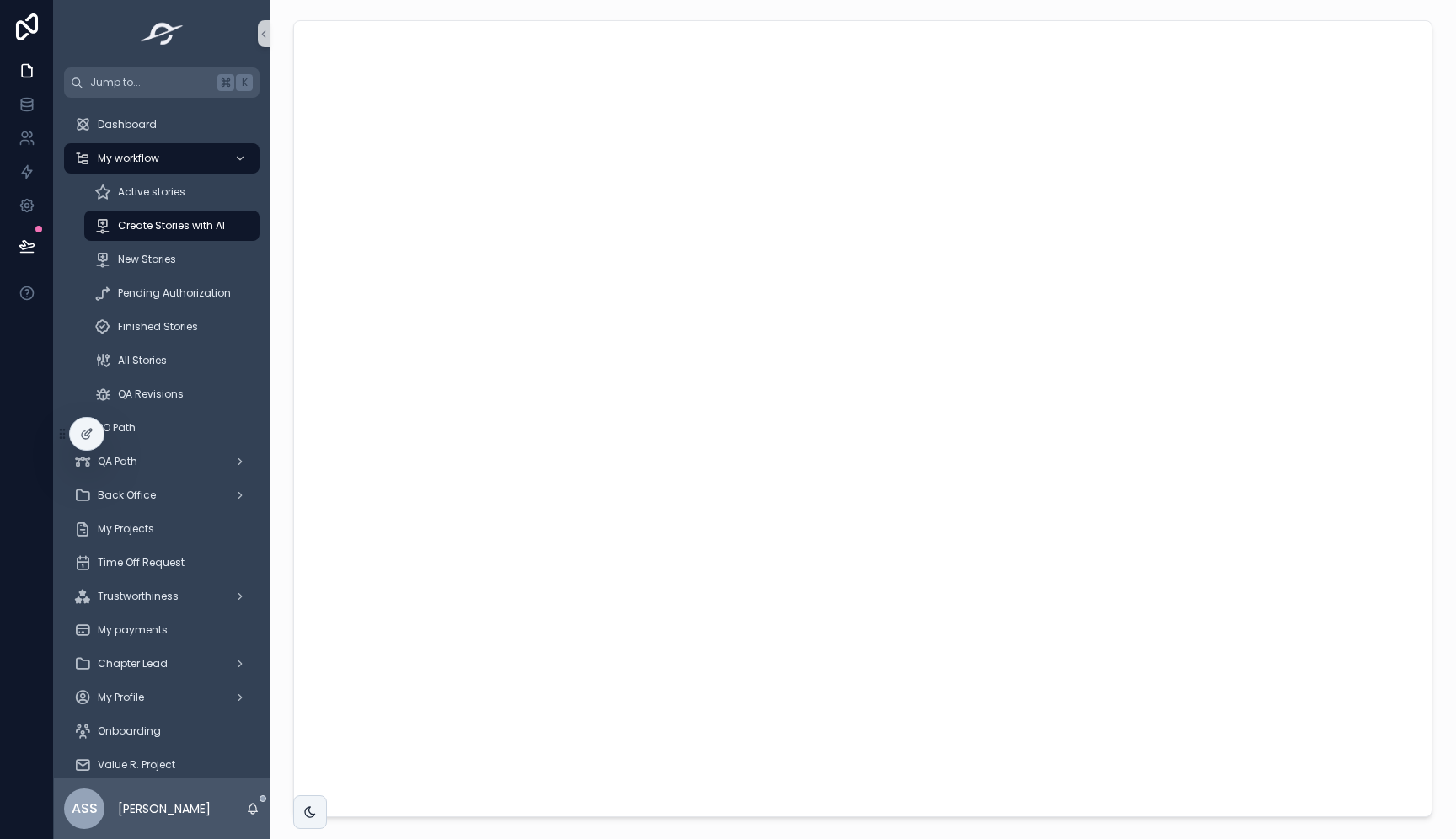
click at [291, 273] on div "scrollable content" at bounding box center [862, 419] width 1159 height 811
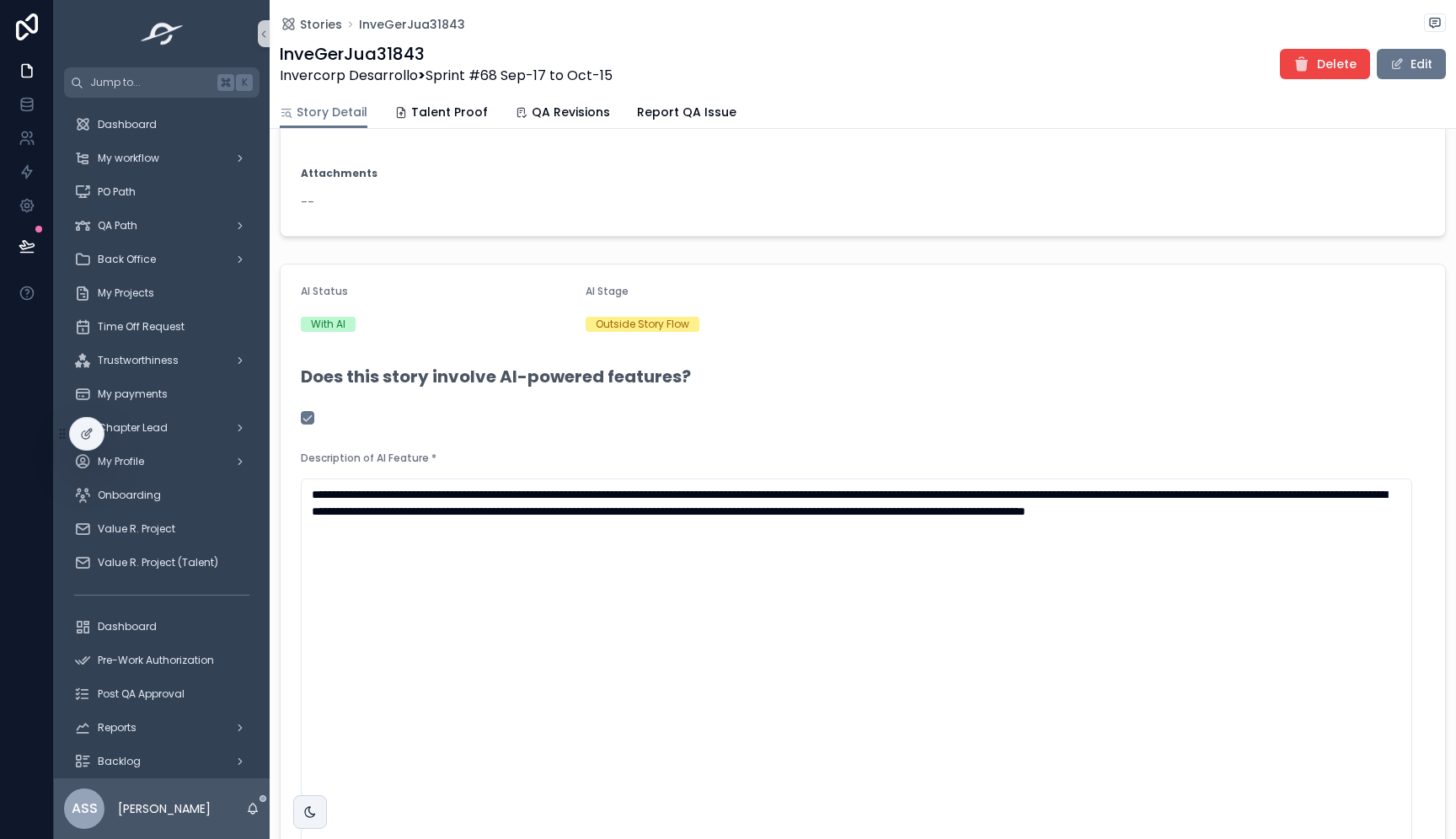
scroll to position [60, 0]
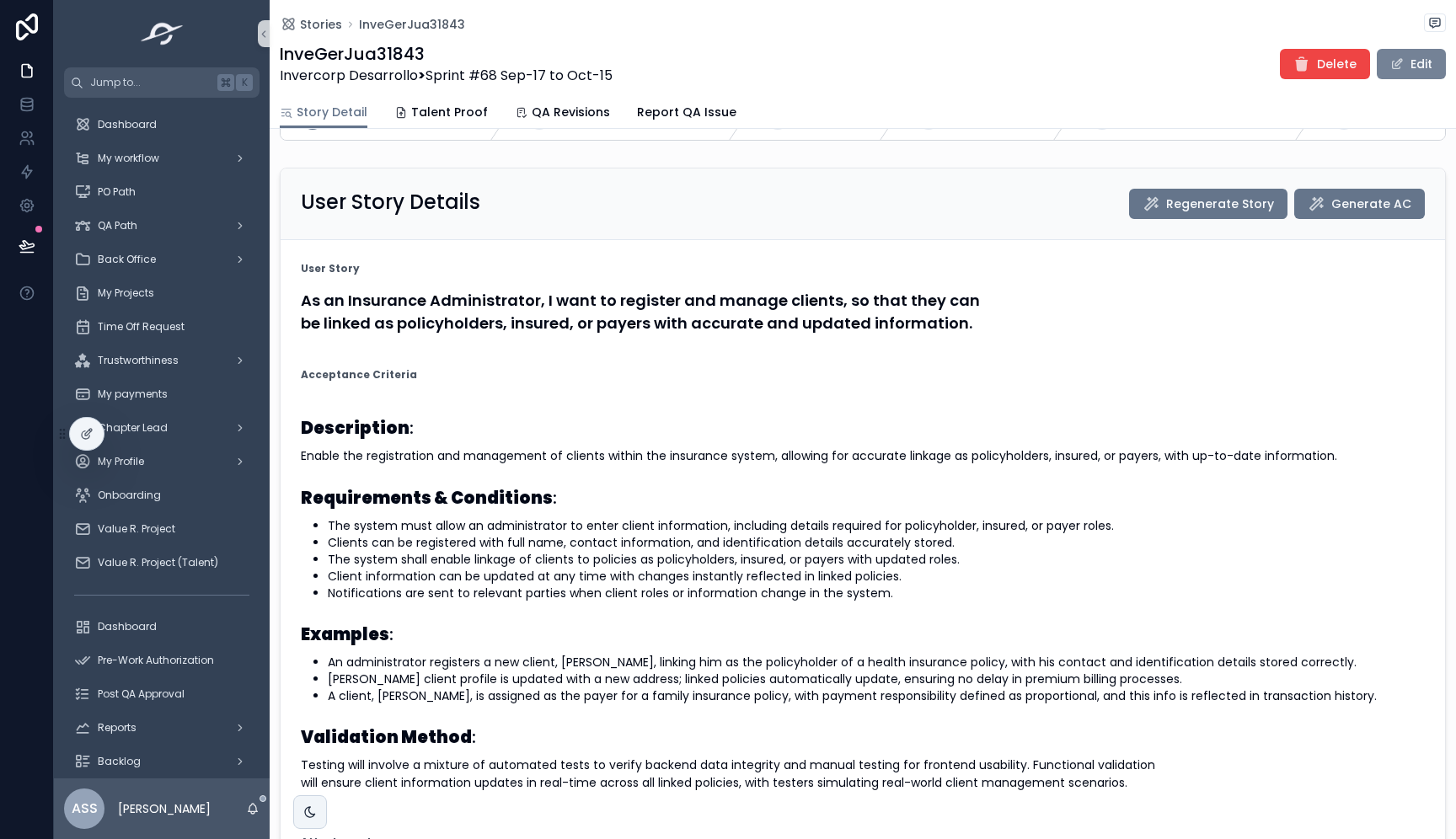
click at [1409, 60] on button "Edit" at bounding box center [1411, 64] width 69 height 30
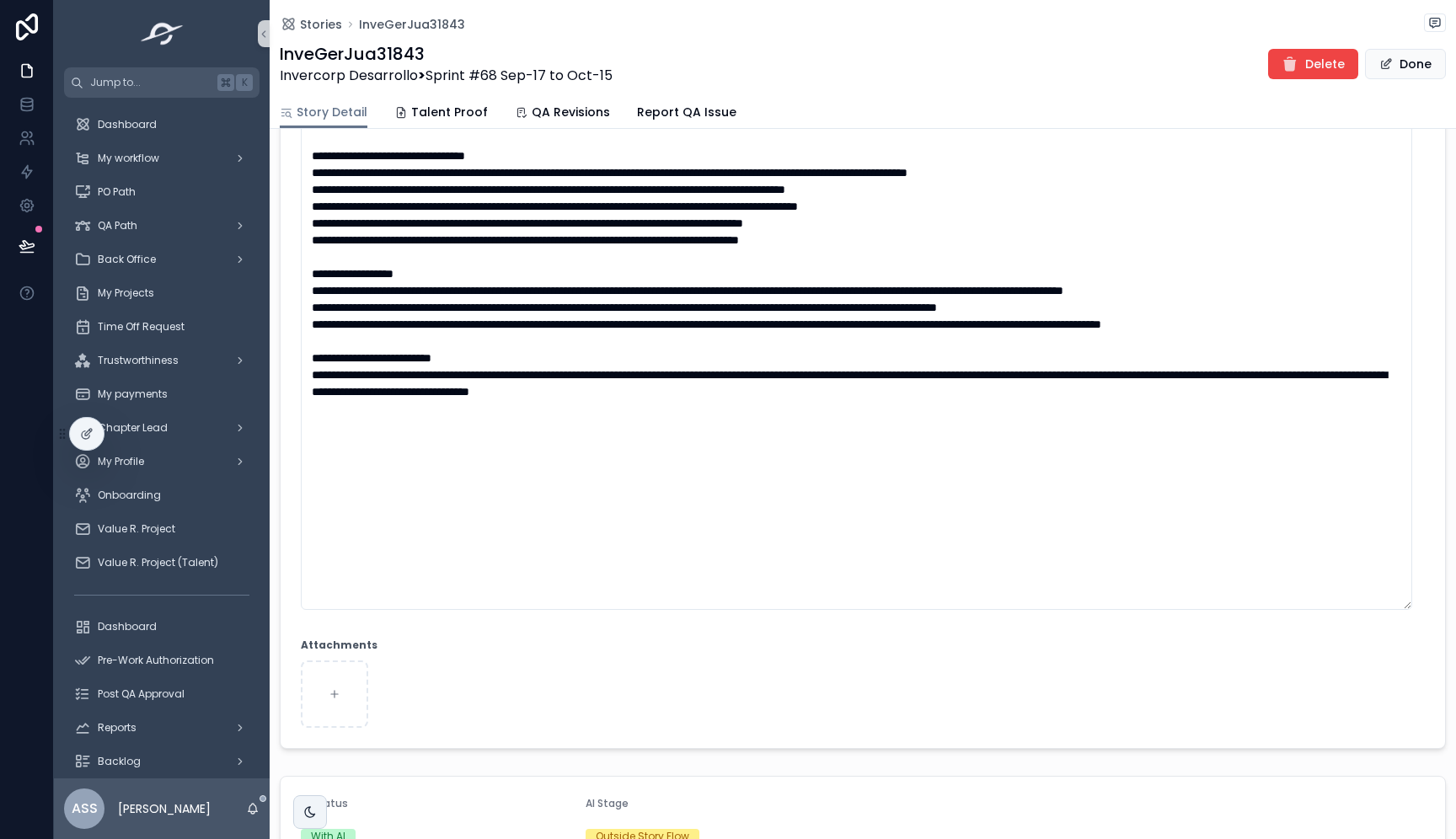
scroll to position [426, 0]
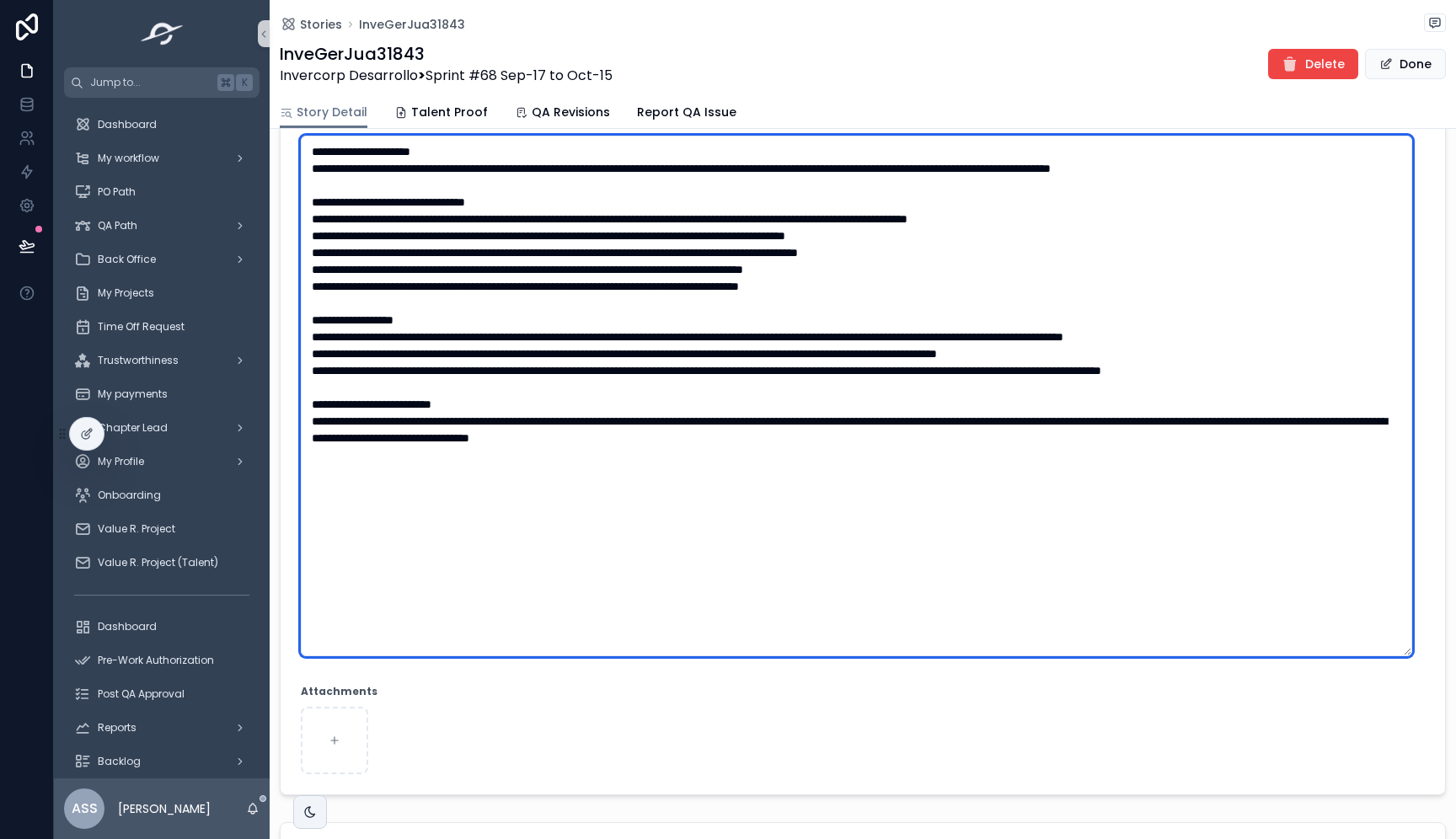
click at [599, 287] on textarea "scrollable content" at bounding box center [855, 395] width 1111 height 520
paste textarea "**********"
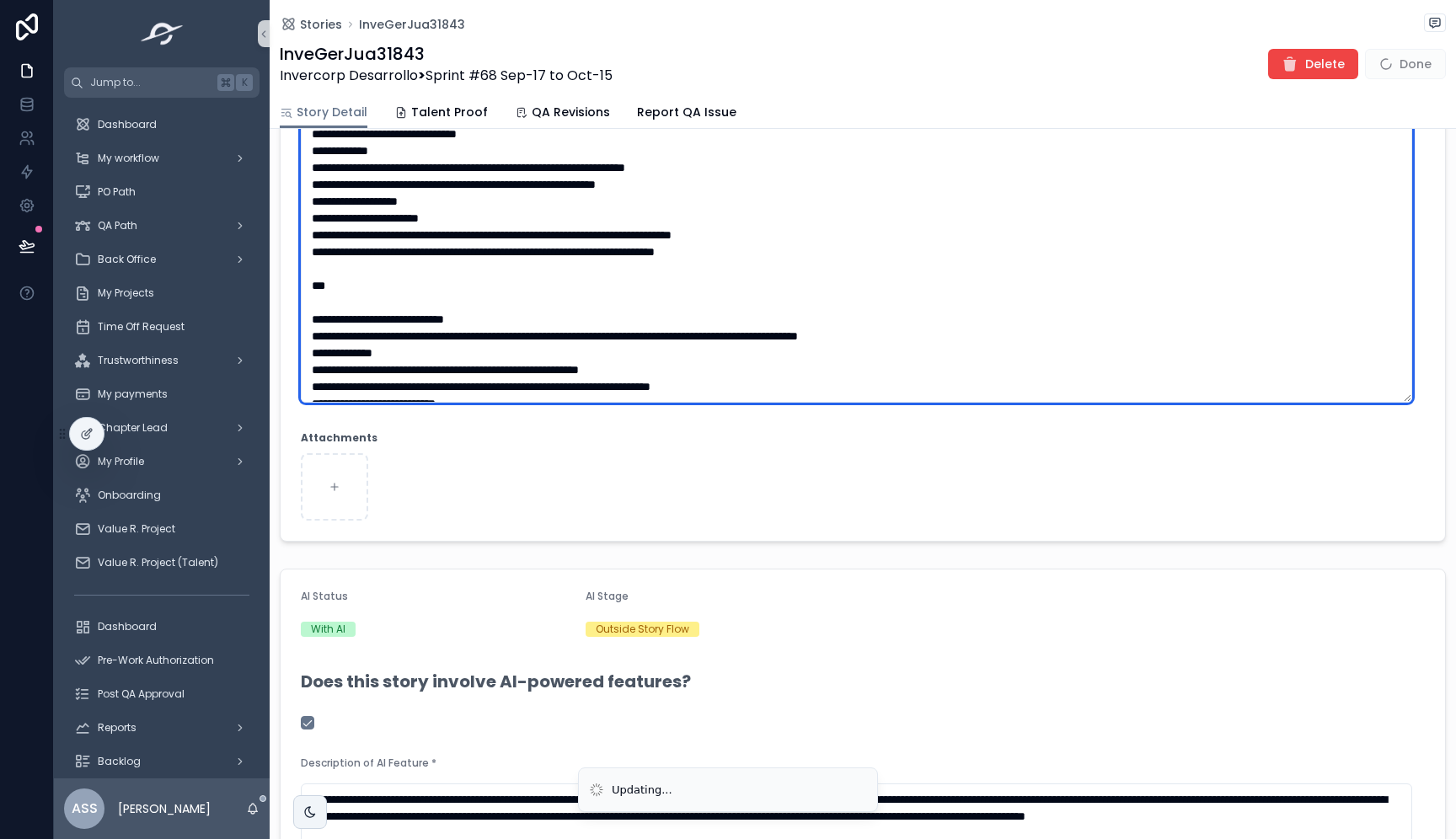
scroll to position [0, 0]
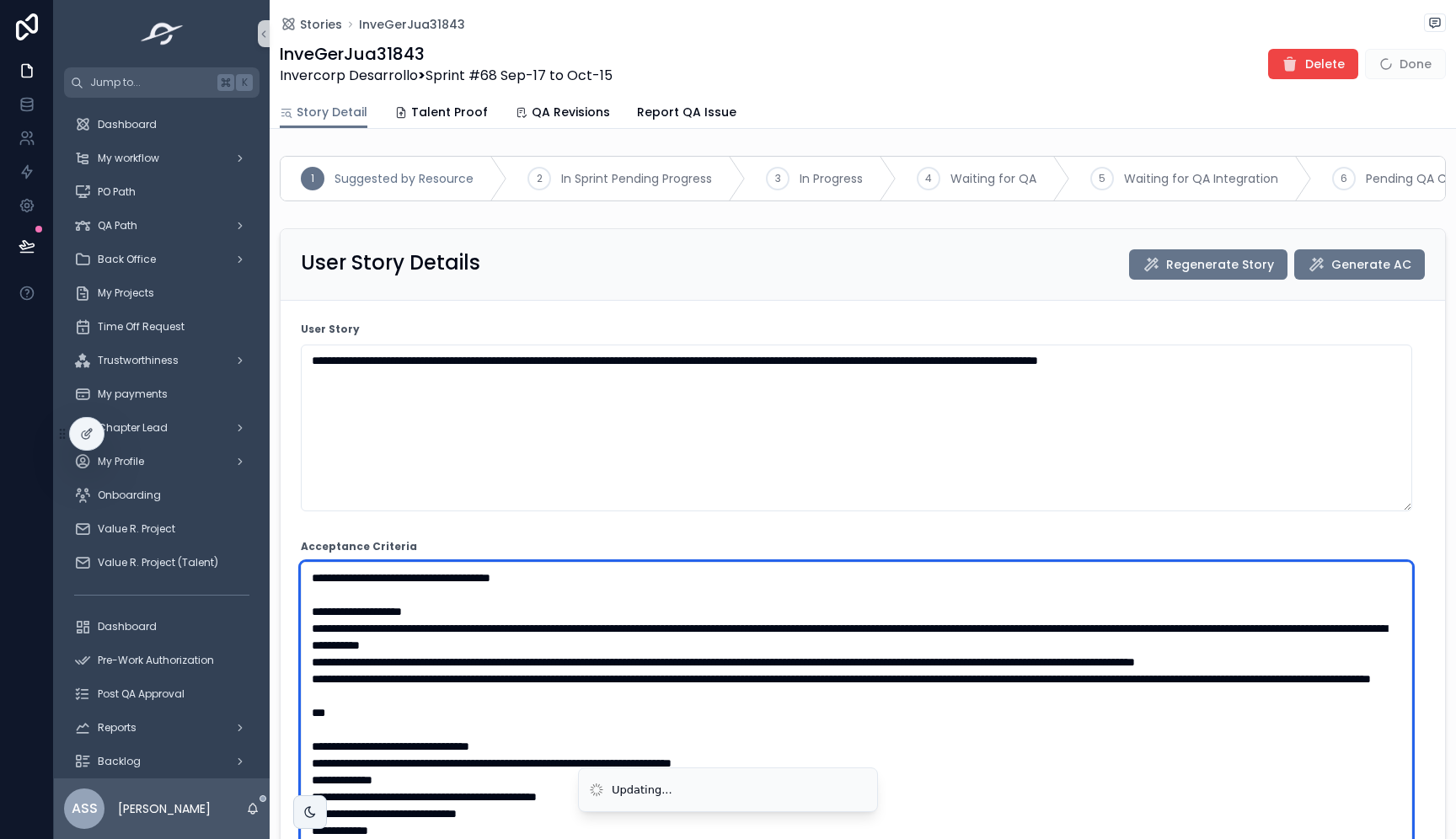
drag, startPoint x: 463, startPoint y: 590, endPoint x: 684, endPoint y: 593, distance: 221.0
click at [684, 593] on textarea "scrollable content" at bounding box center [855, 822] width 1111 height 520
type textarea "**********"
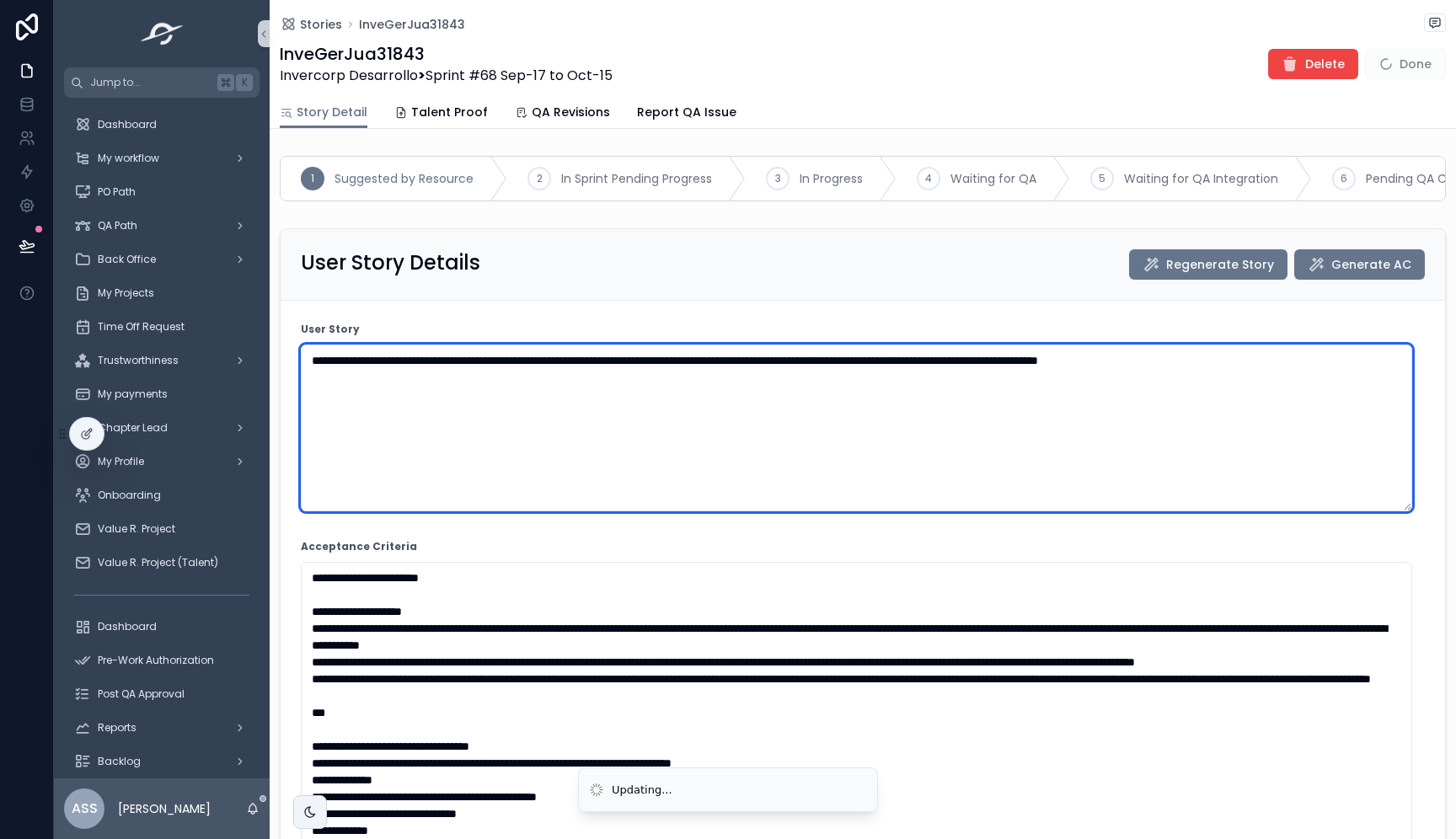
click at [608, 509] on textarea "**********" at bounding box center [855, 427] width 1111 height 167
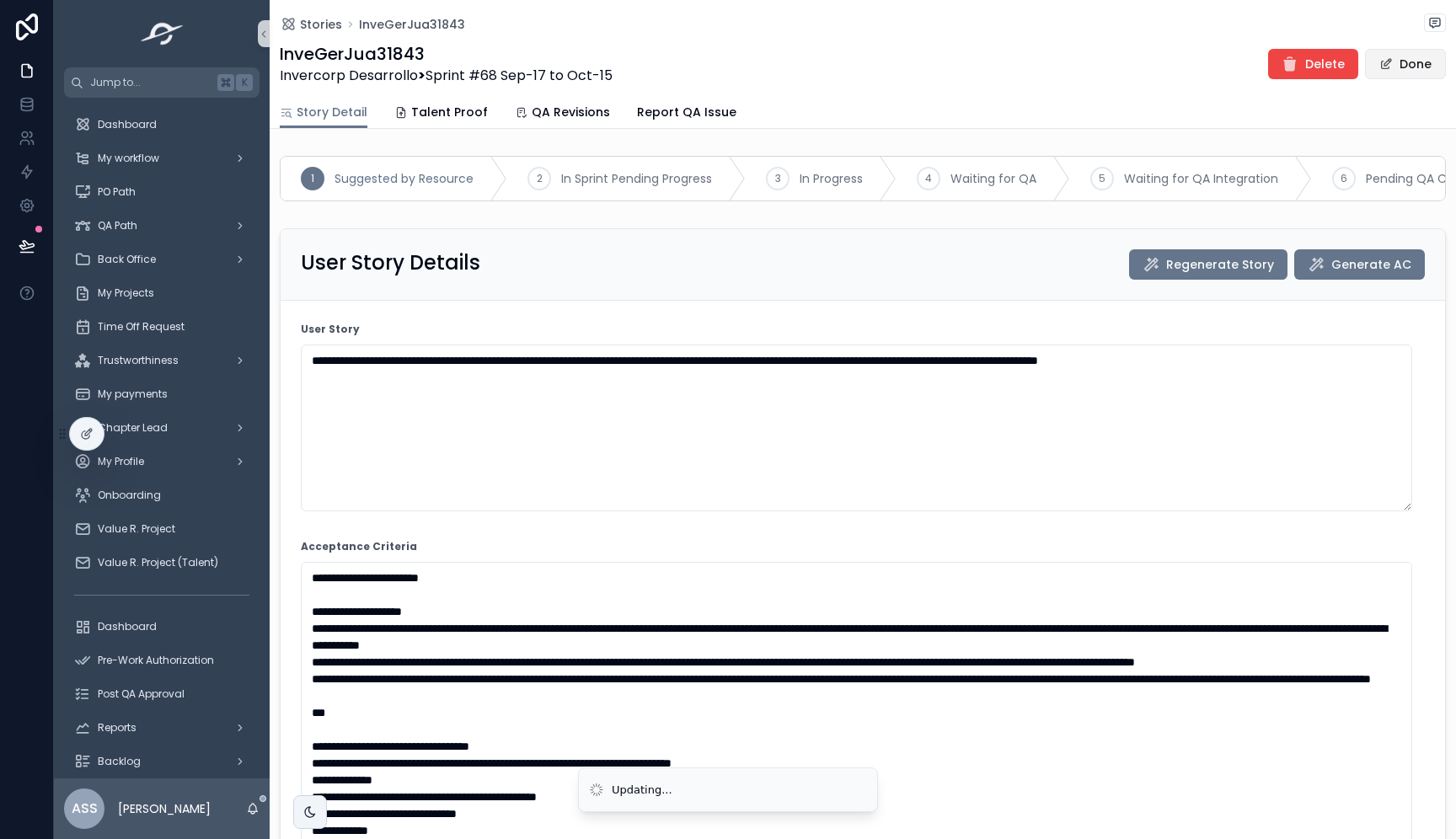
click at [1409, 52] on button "Done" at bounding box center [1405, 64] width 81 height 30
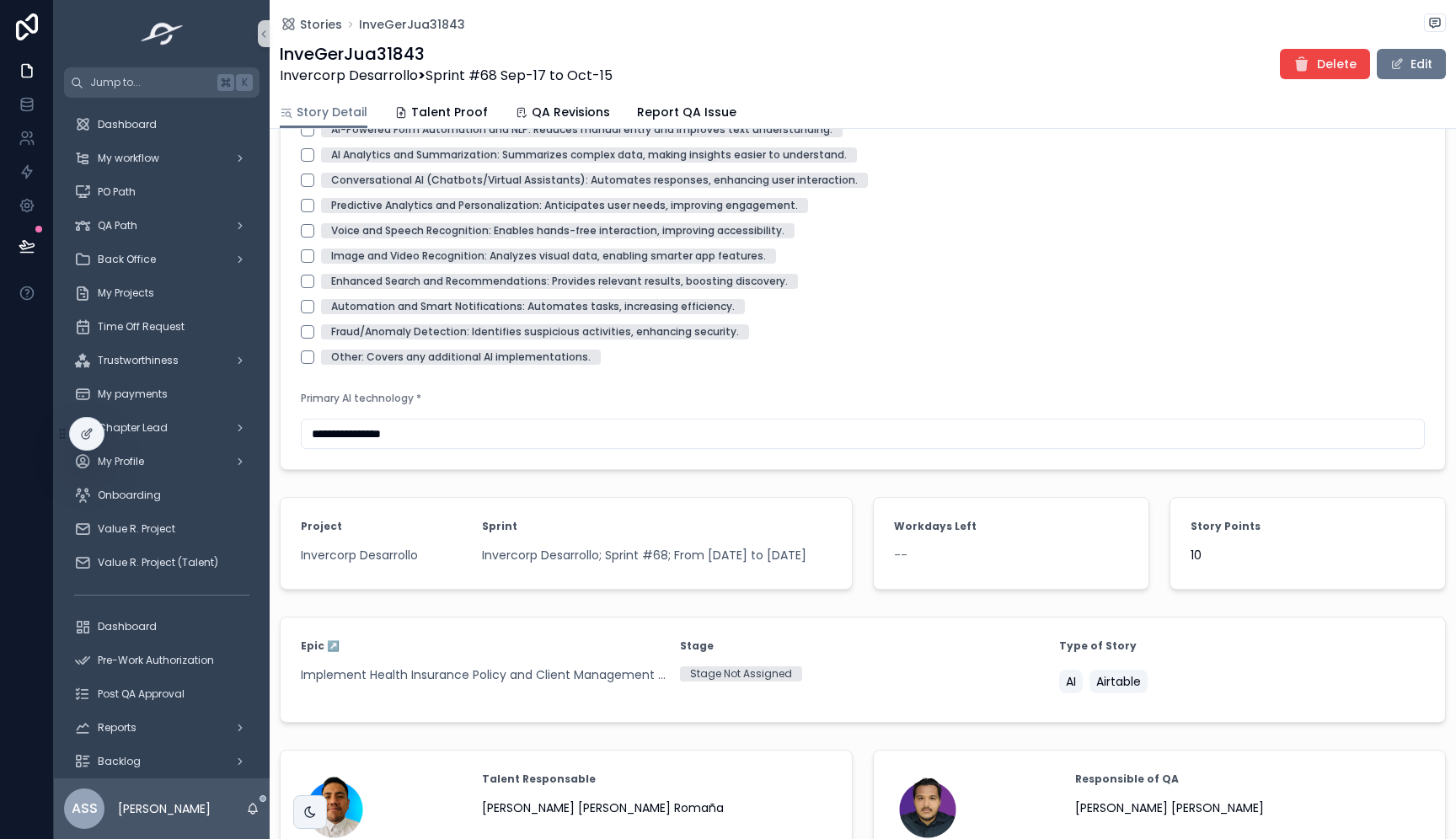
scroll to position [4091, 0]
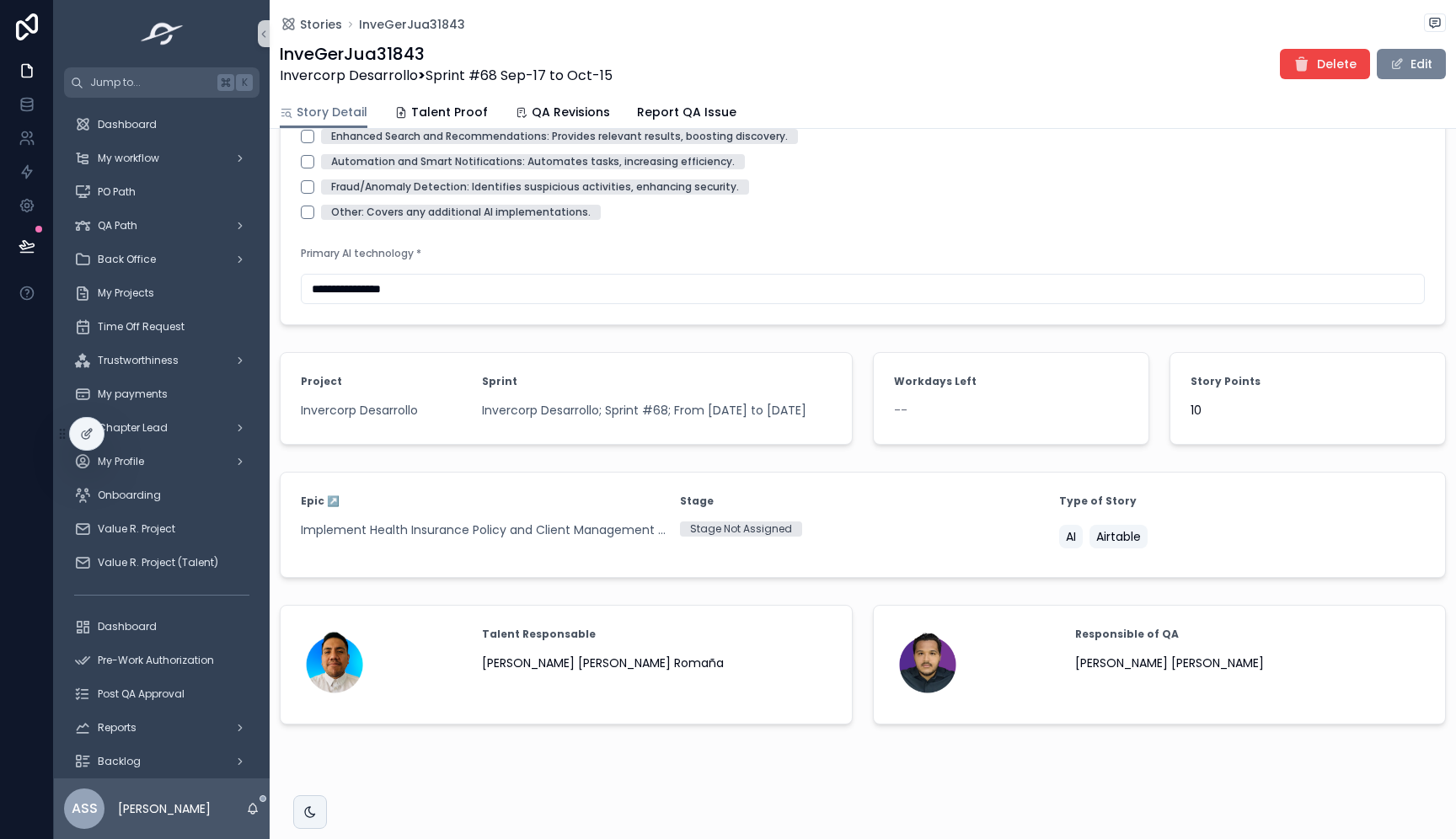
click at [1396, 77] on button "Edit" at bounding box center [1411, 64] width 69 height 30
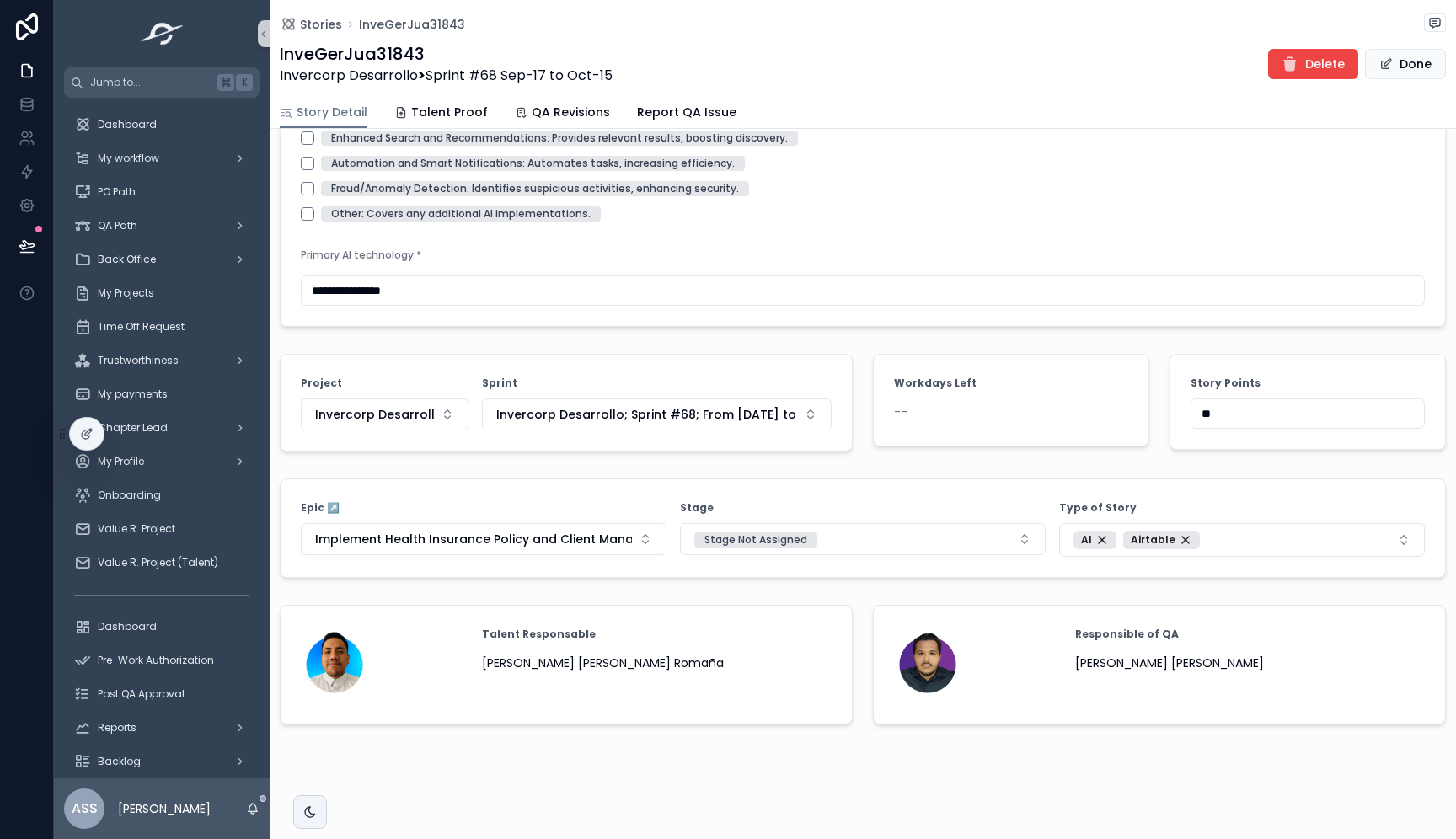
drag, startPoint x: 1239, startPoint y: 413, endPoint x: 1068, endPoint y: 407, distance: 171.1
type input "**"
type textarea "**********"
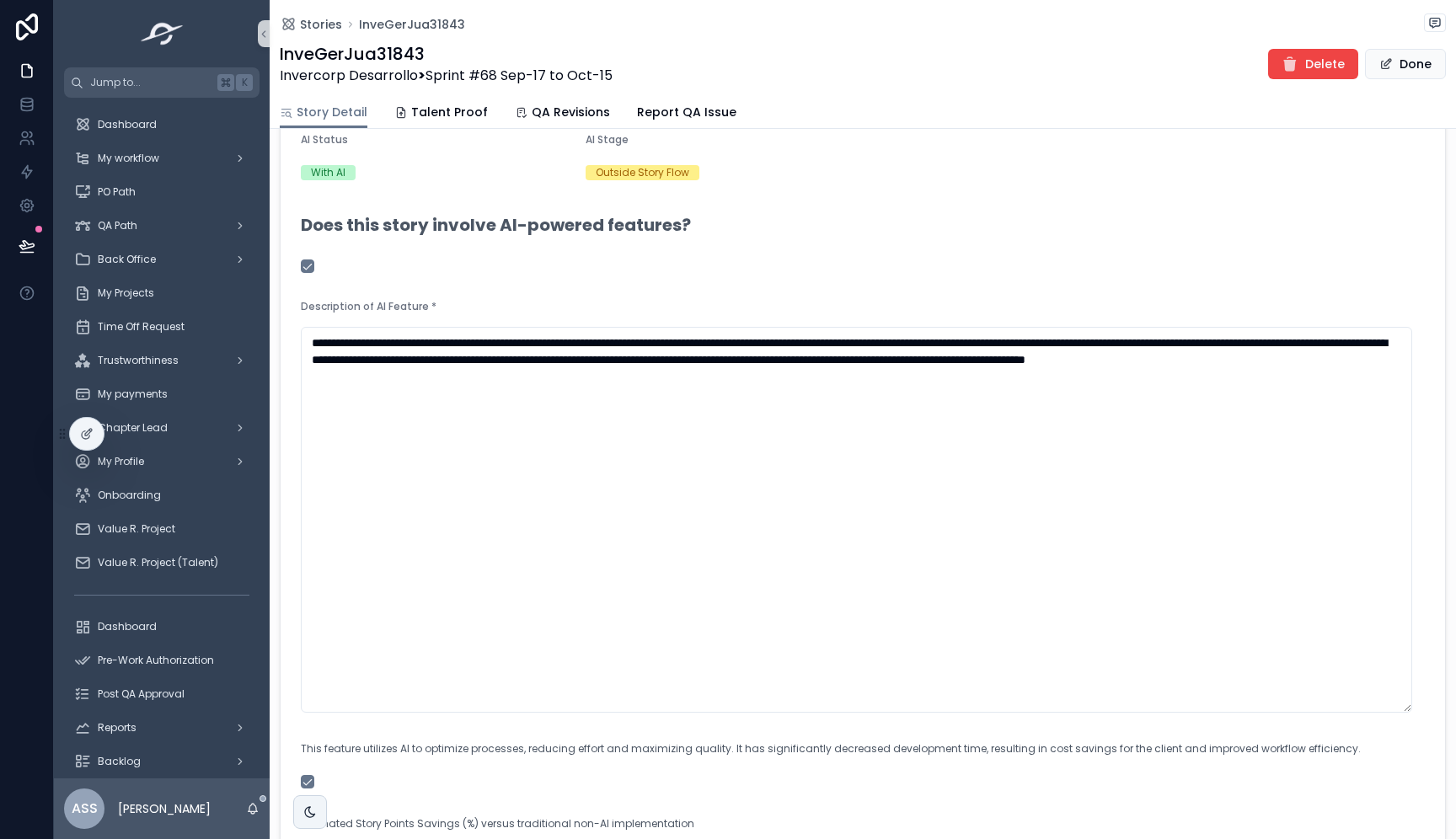
scroll to position [0, 0]
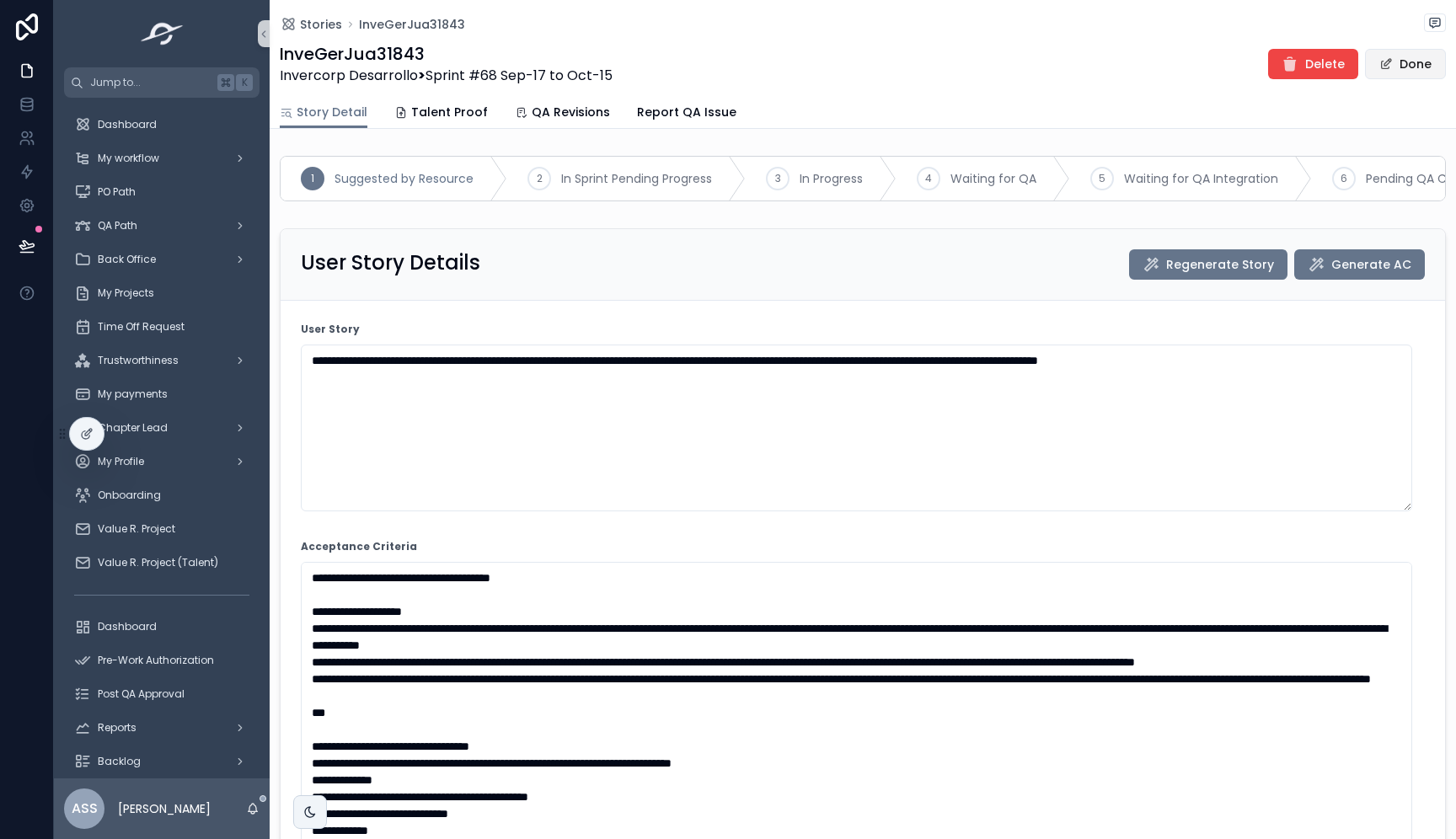
click at [1408, 66] on button "Done" at bounding box center [1405, 64] width 81 height 30
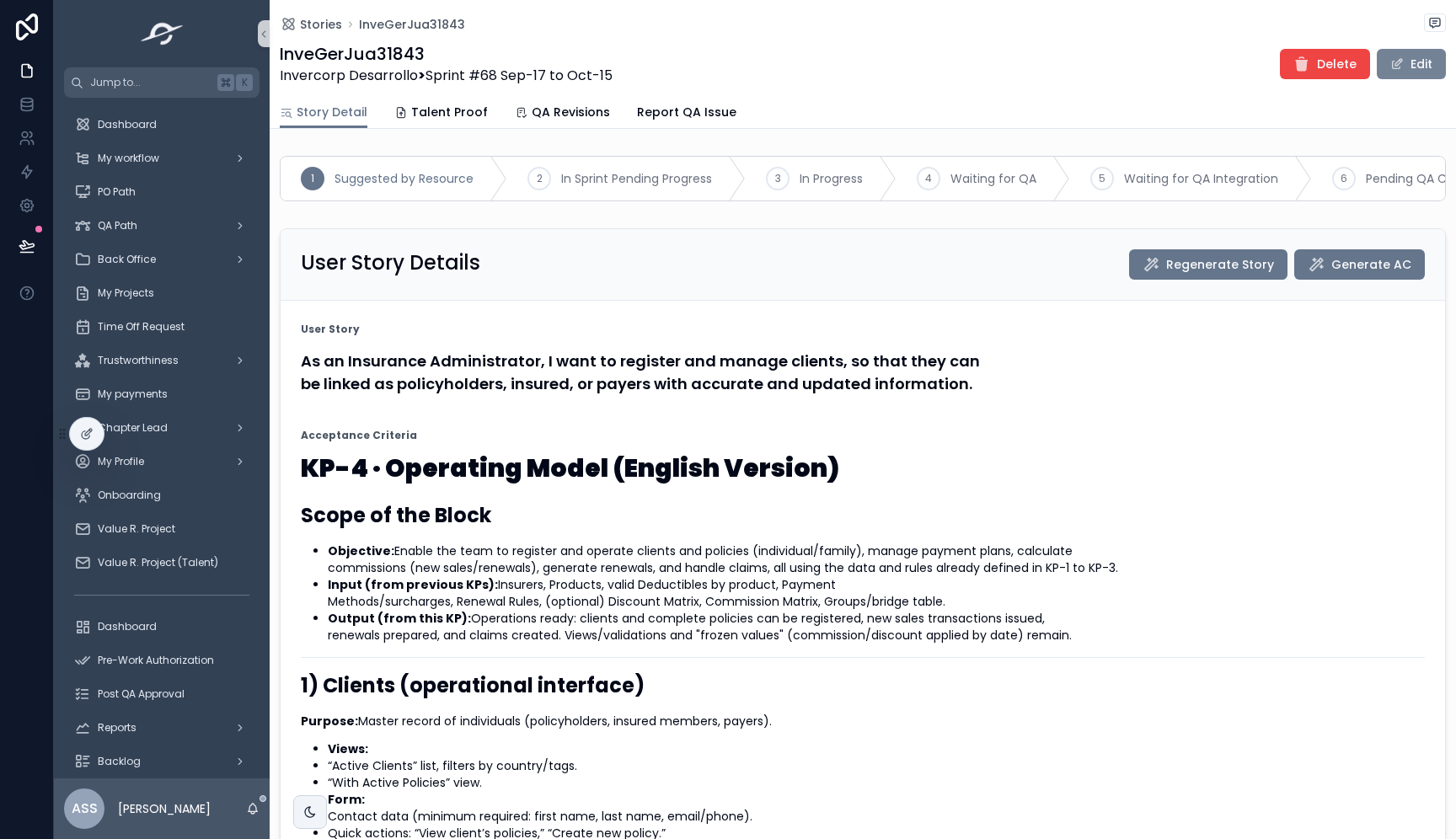
click at [1410, 66] on button "Edit" at bounding box center [1411, 64] width 69 height 30
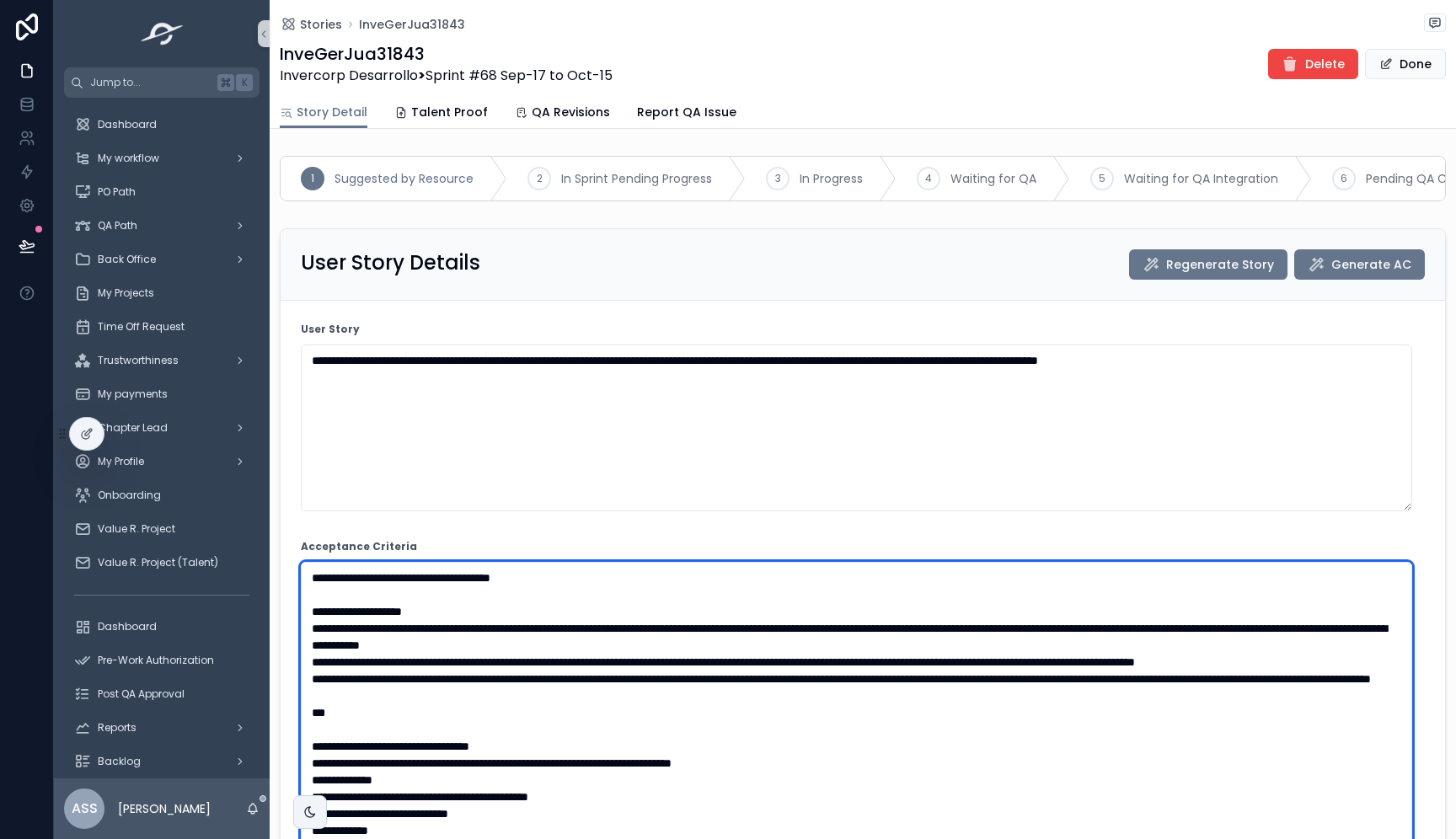
drag, startPoint x: 462, startPoint y: 586, endPoint x: 629, endPoint y: 584, distance: 167.0
click at [629, 584] on textarea "scrollable content" at bounding box center [855, 822] width 1111 height 520
type textarea "**********"
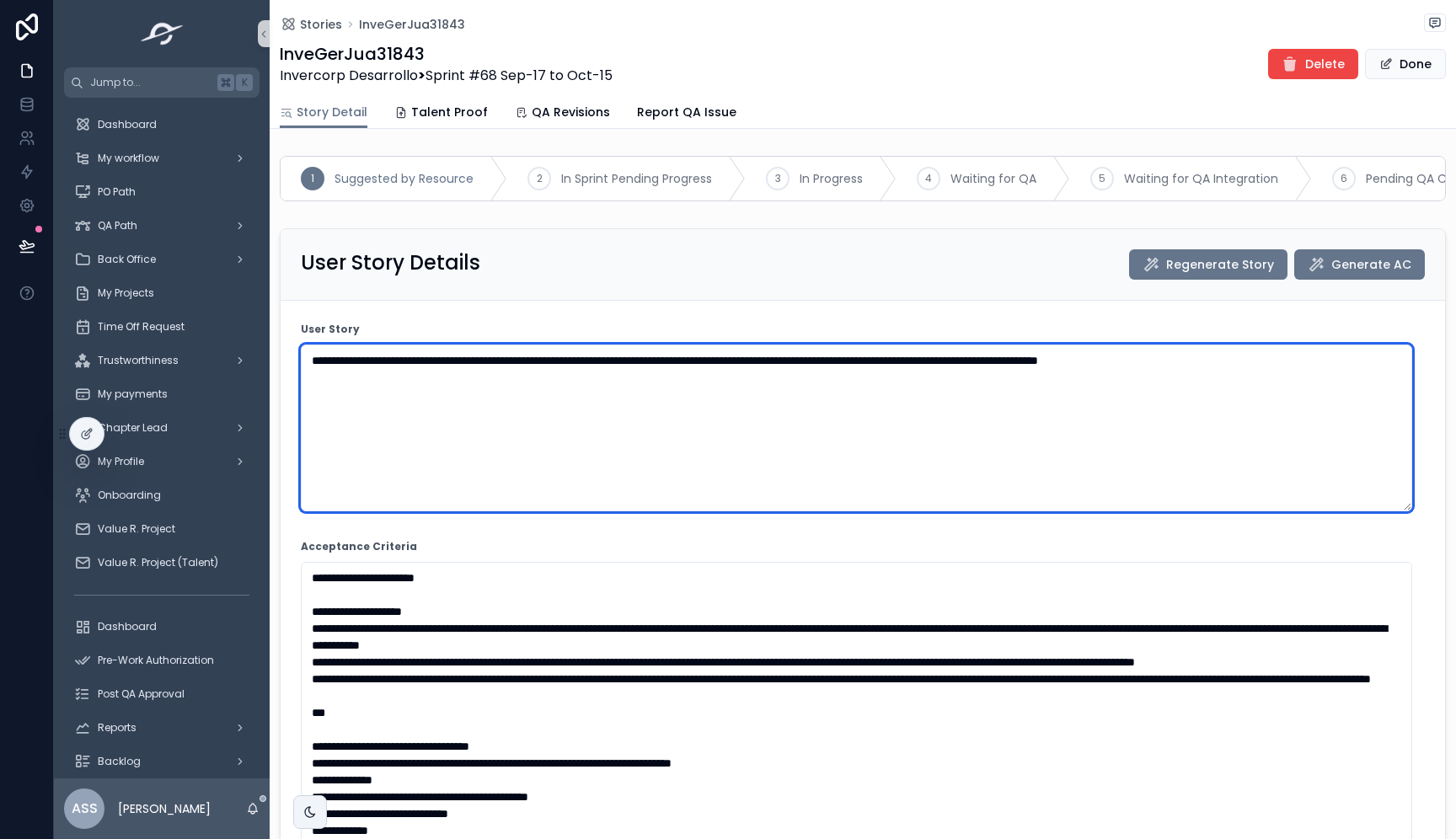
click at [575, 469] on textarea "**********" at bounding box center [855, 427] width 1111 height 167
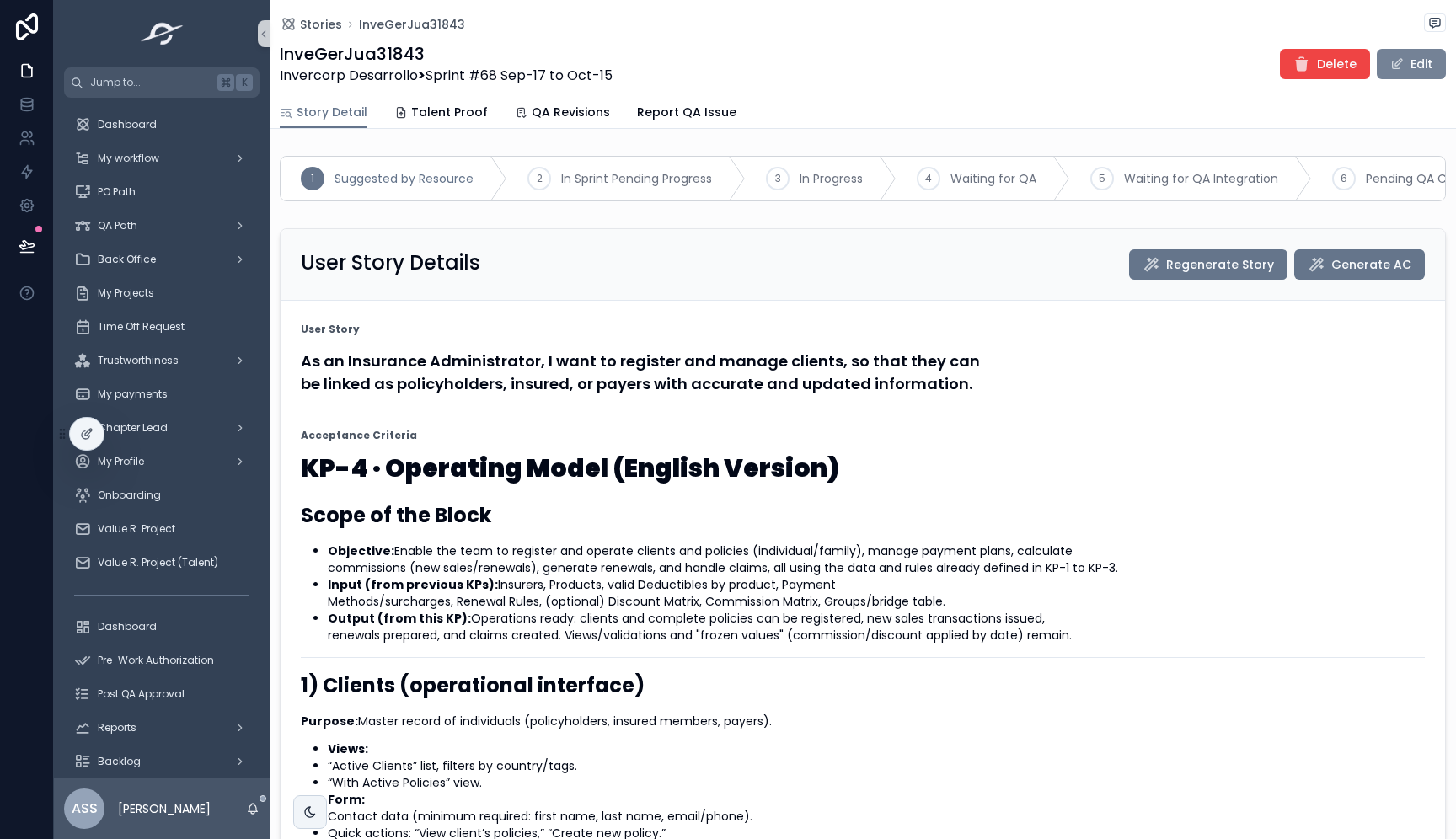
click at [1418, 51] on button "Edit" at bounding box center [1411, 64] width 69 height 30
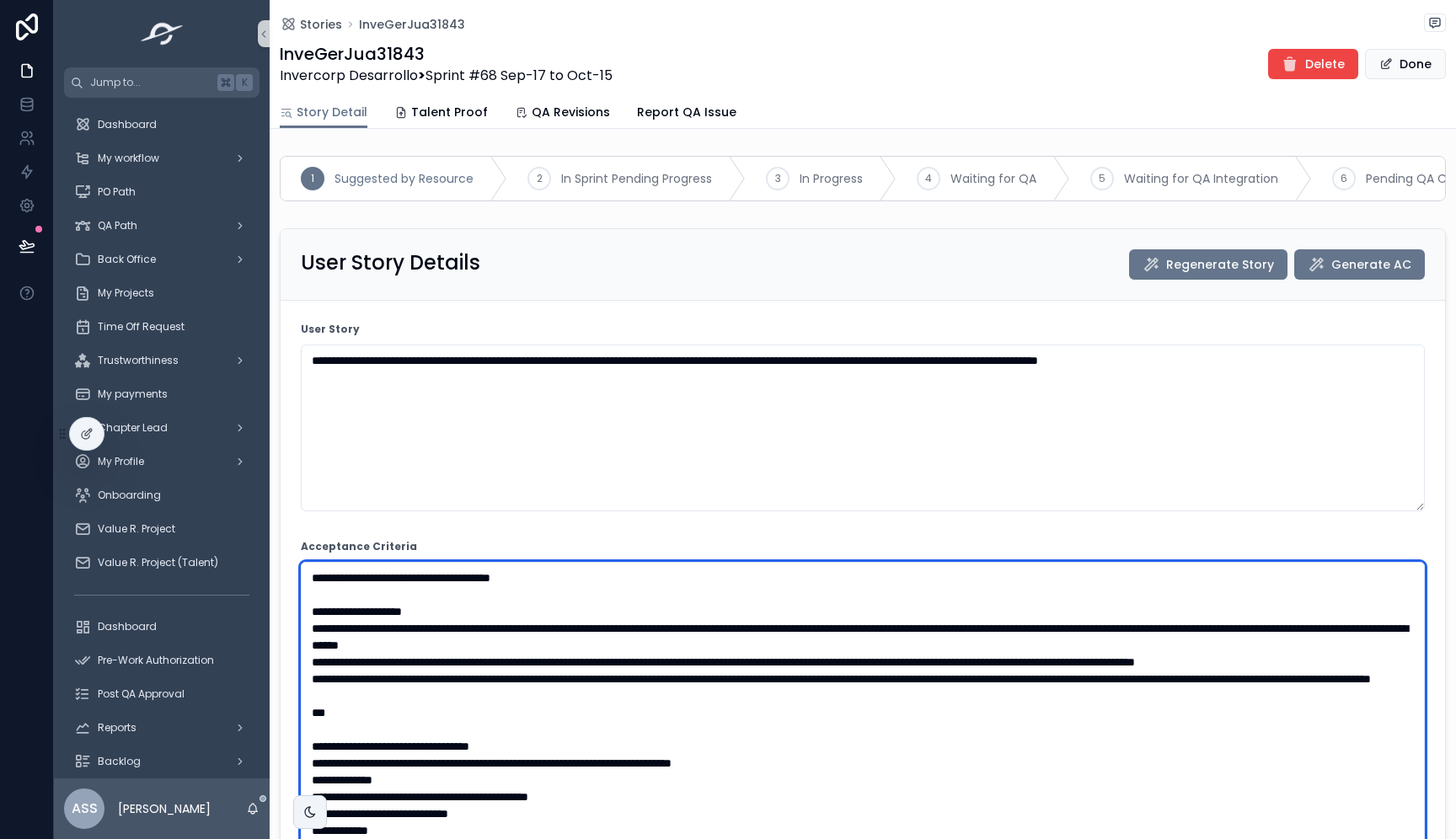
drag, startPoint x: 468, startPoint y: 577, endPoint x: 691, endPoint y: 569, distance: 223.1
click at [691, 569] on textarea "scrollable content" at bounding box center [862, 822] width 1124 height 520
type textarea "**********"
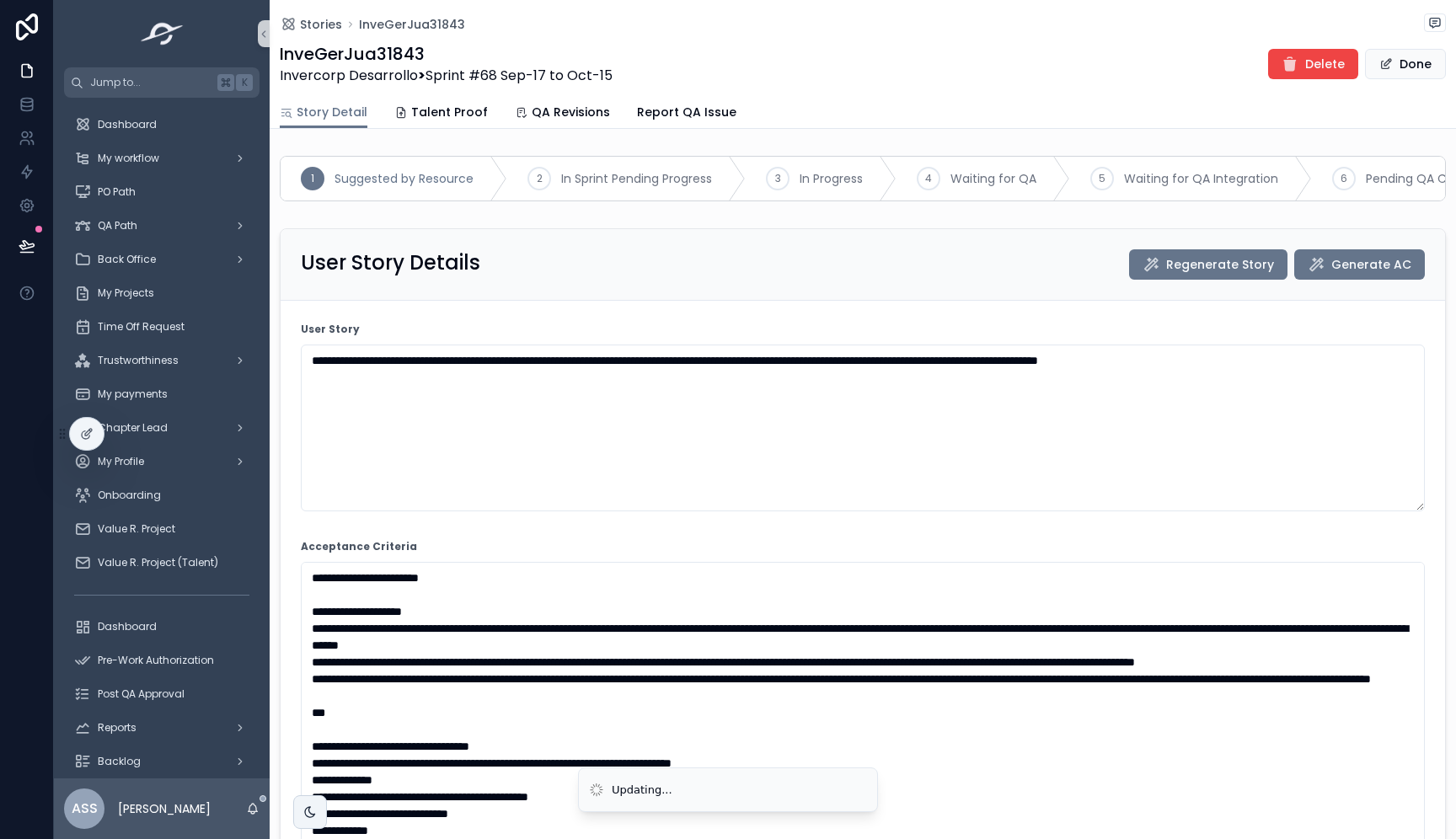
click at [862, 525] on form "**********" at bounding box center [862, 760] width 1164 height 920
click at [1408, 58] on button "Done" at bounding box center [1405, 64] width 81 height 30
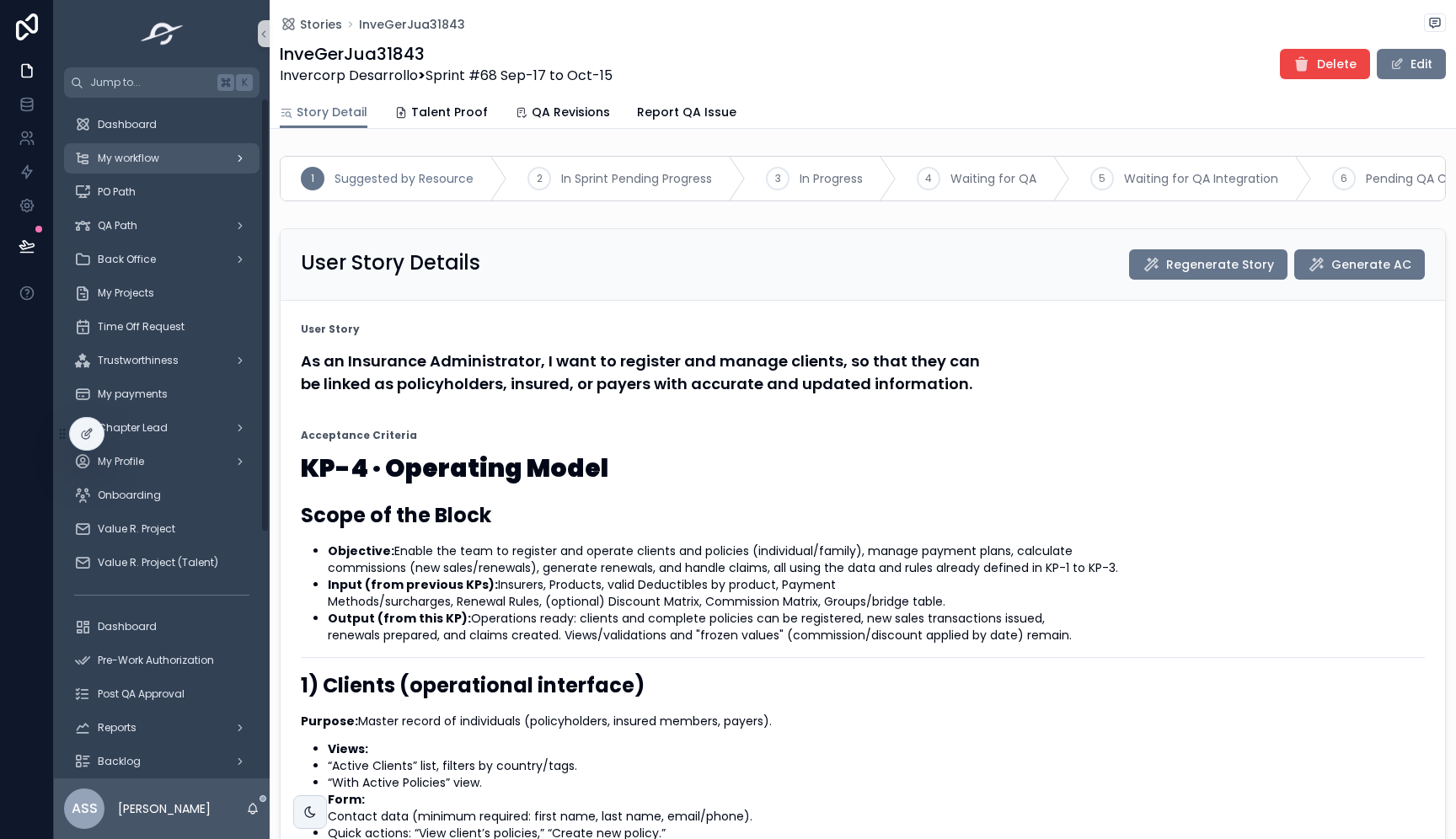
click at [189, 167] on div "My workflow" at bounding box center [161, 158] width 175 height 27
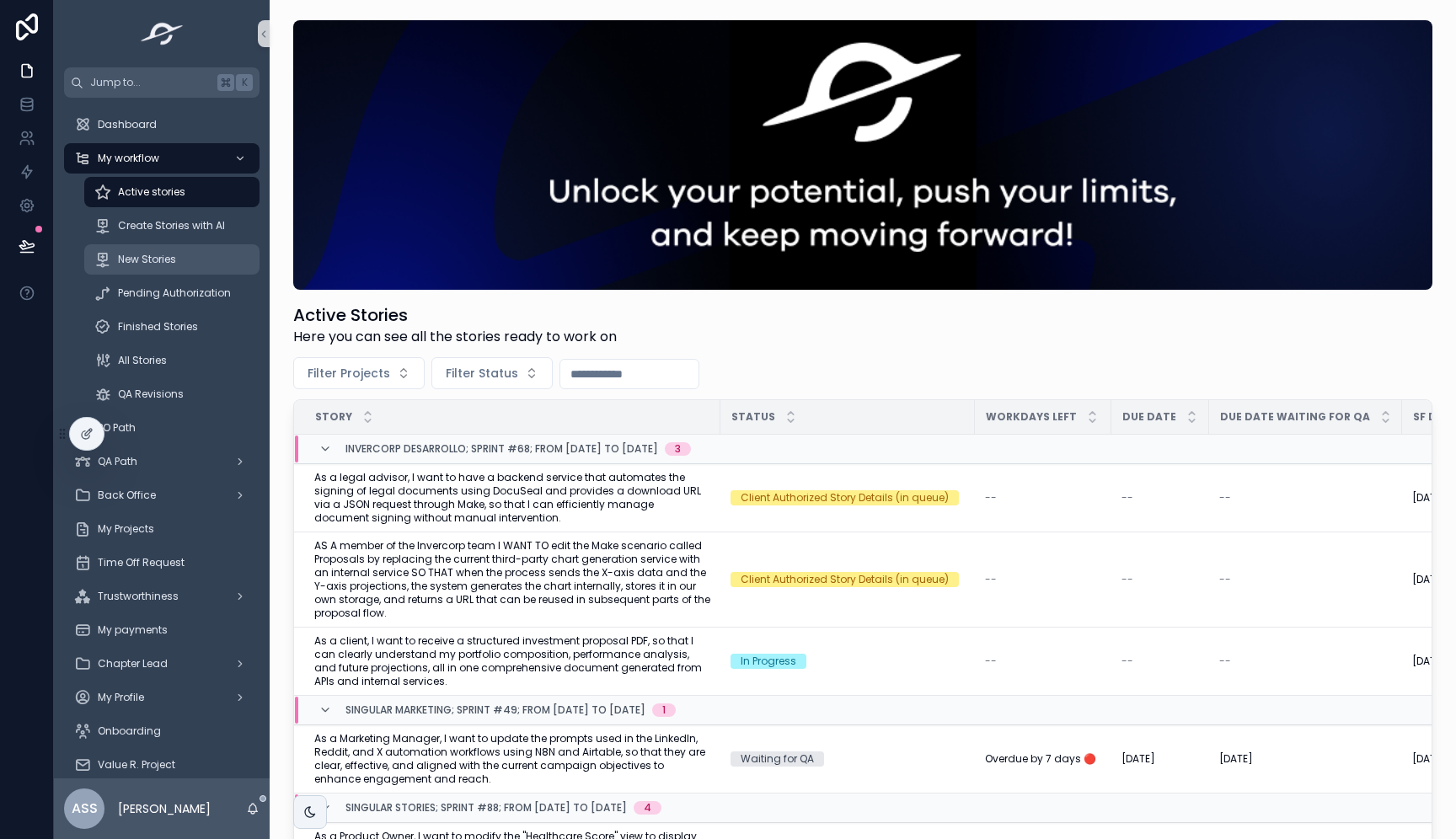
click at [177, 266] on div "New Stories" at bounding box center [172, 259] width 155 height 27
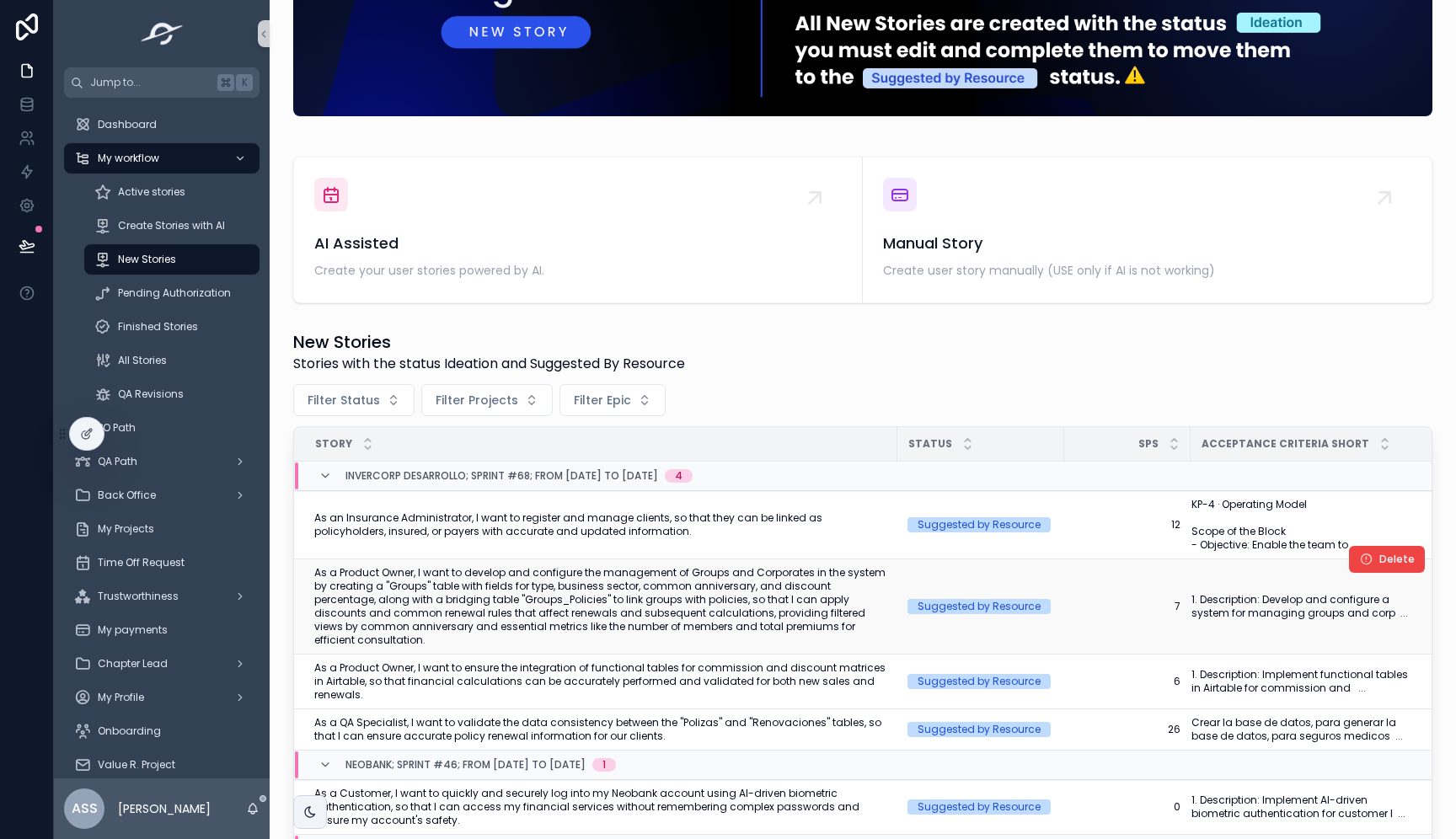
scroll to position [168, 0]
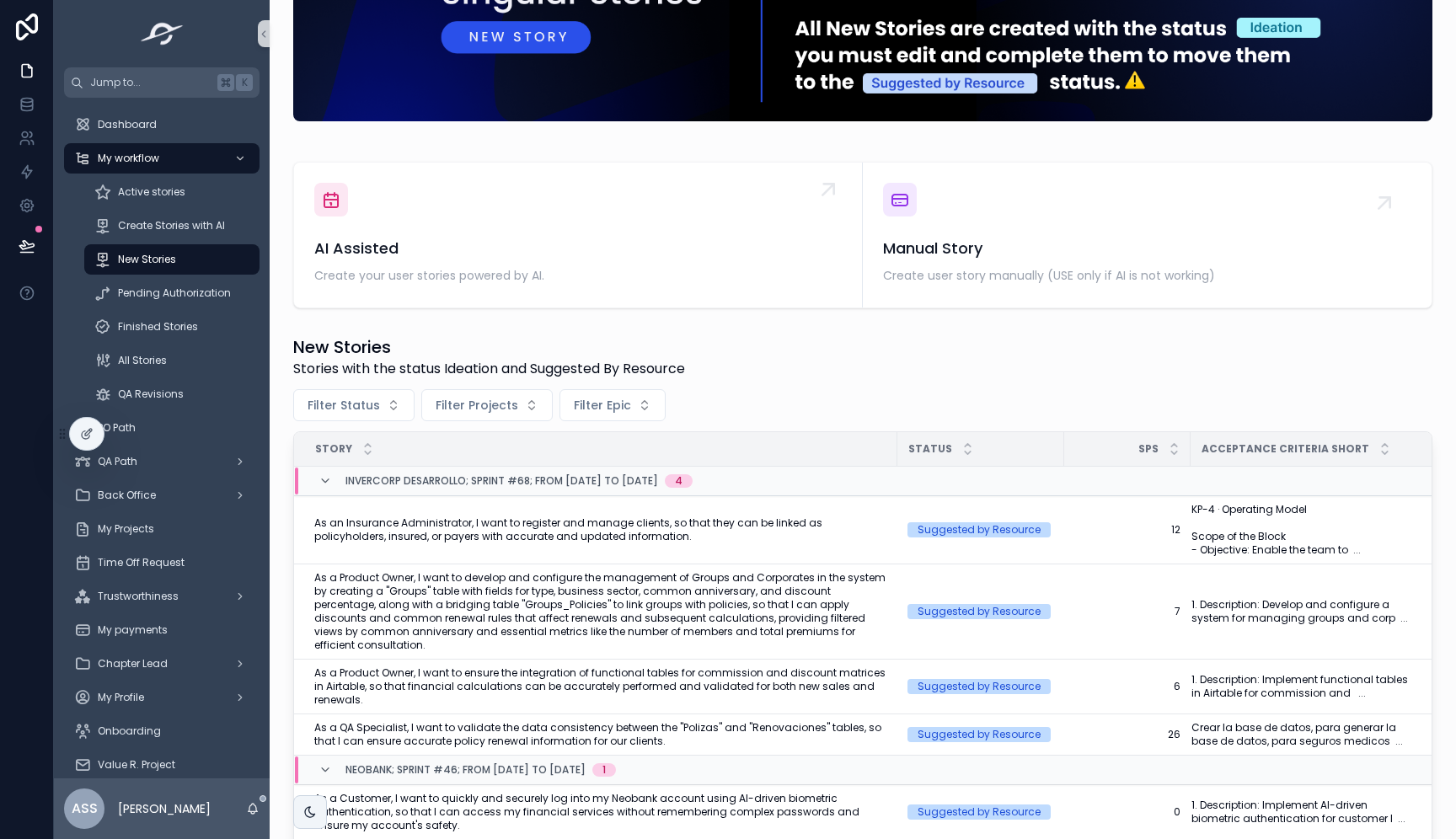
click at [648, 244] on span "AI Assisted" at bounding box center [577, 248] width 527 height 23
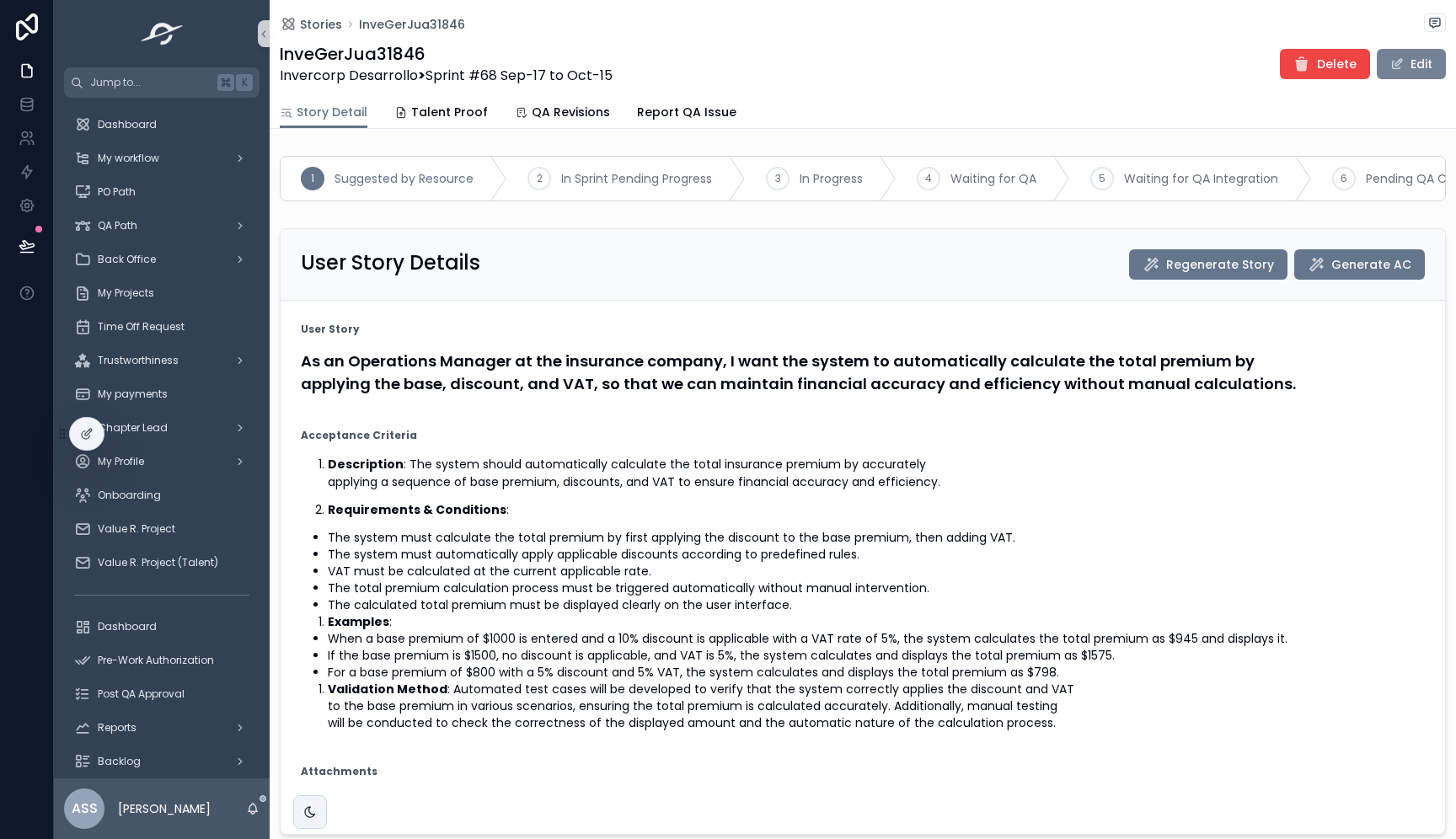
click at [1406, 67] on button "Edit" at bounding box center [1411, 64] width 69 height 30
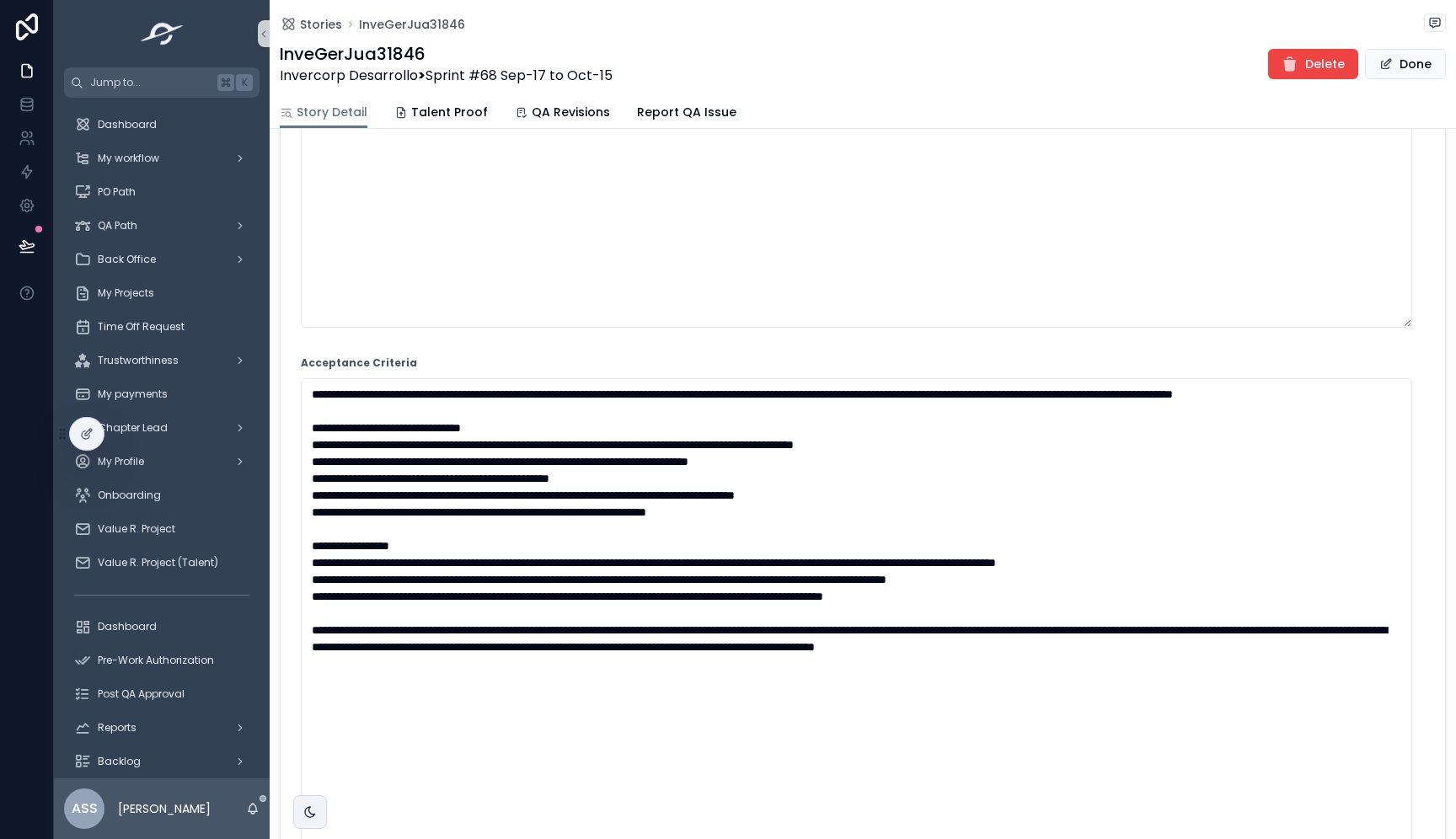
scroll to position [419, 0]
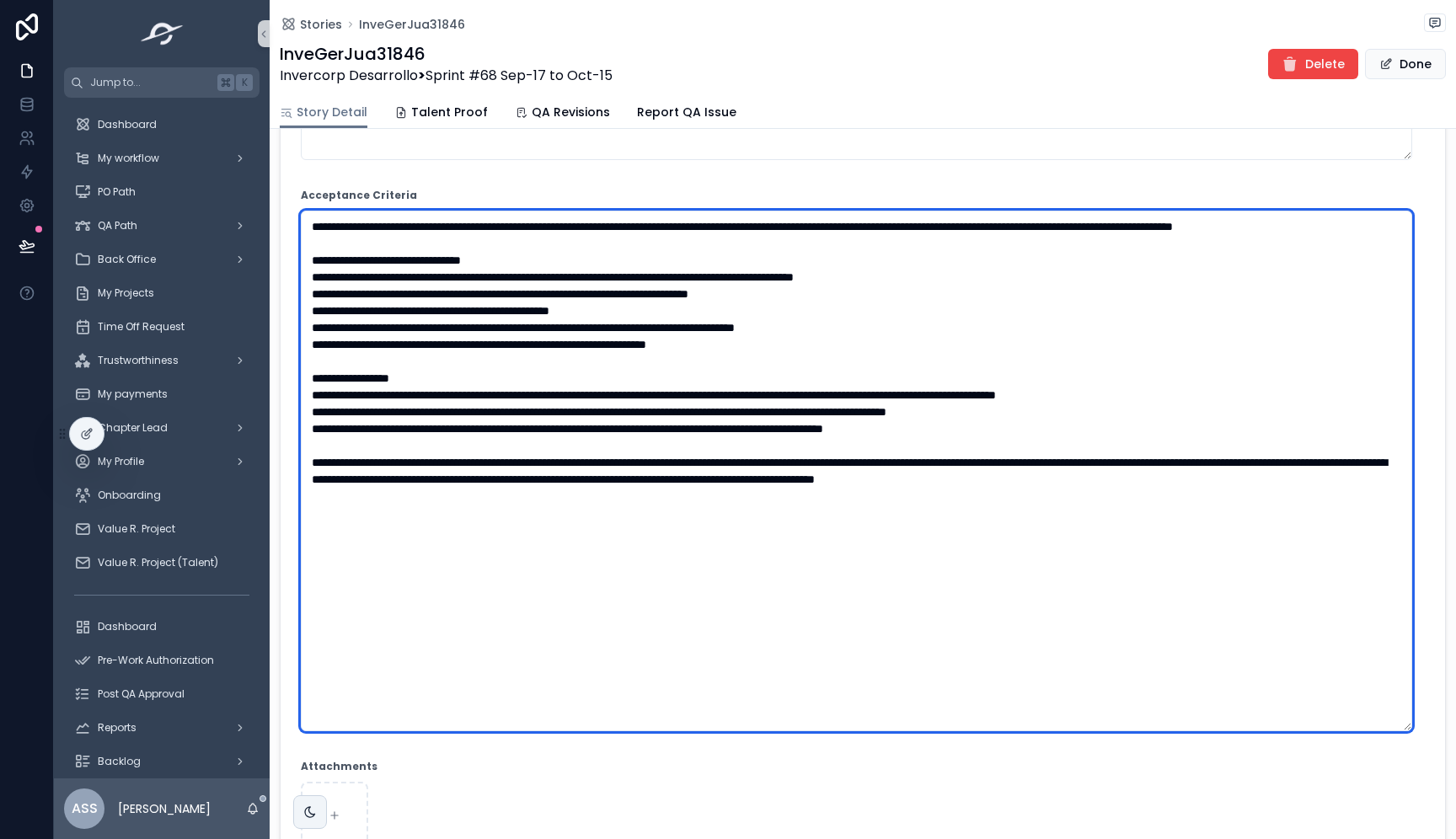
click at [512, 441] on textarea "scrollable content" at bounding box center [855, 470] width 1111 height 520
paste textarea "**********"
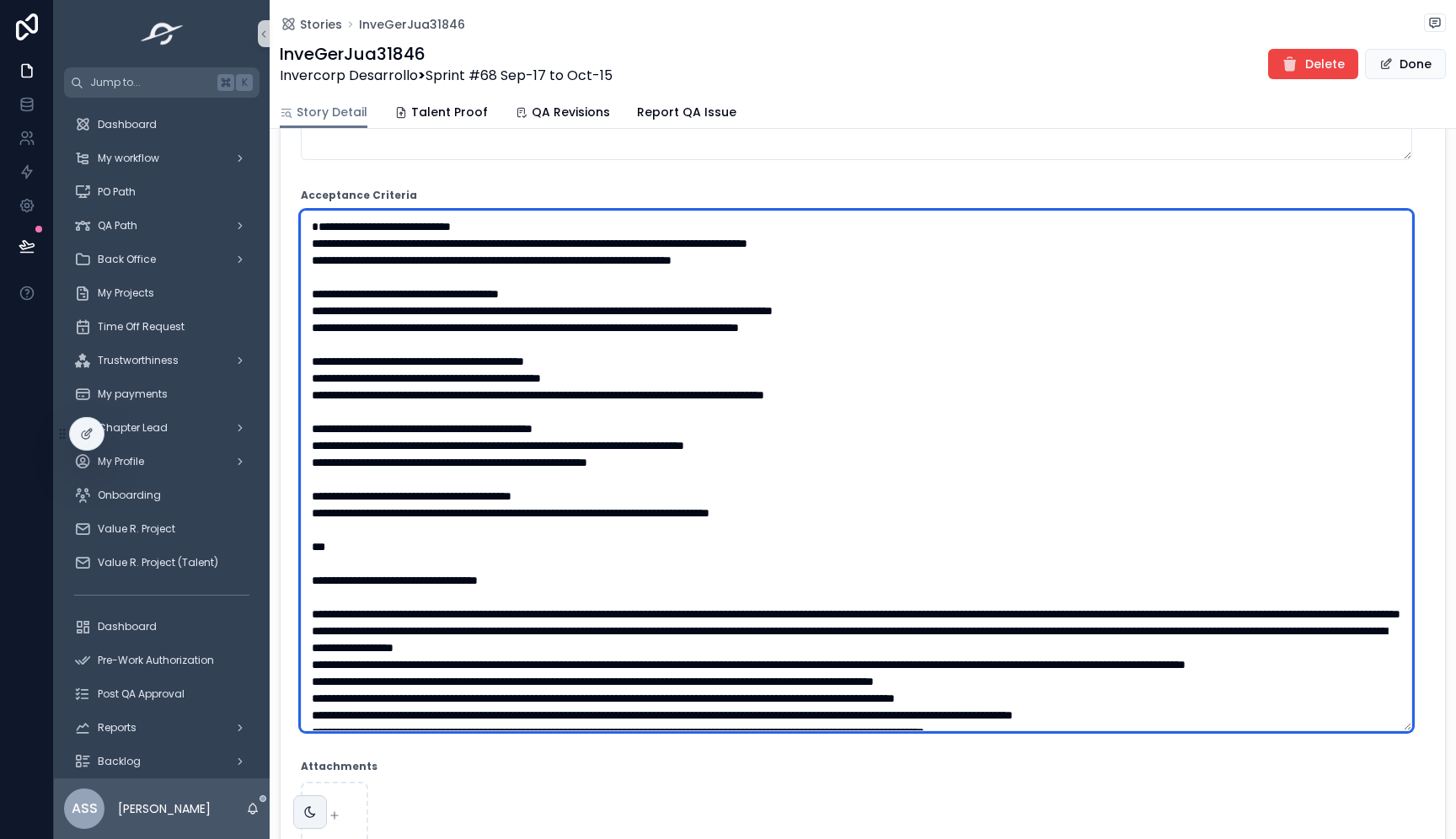
type textarea "**********"
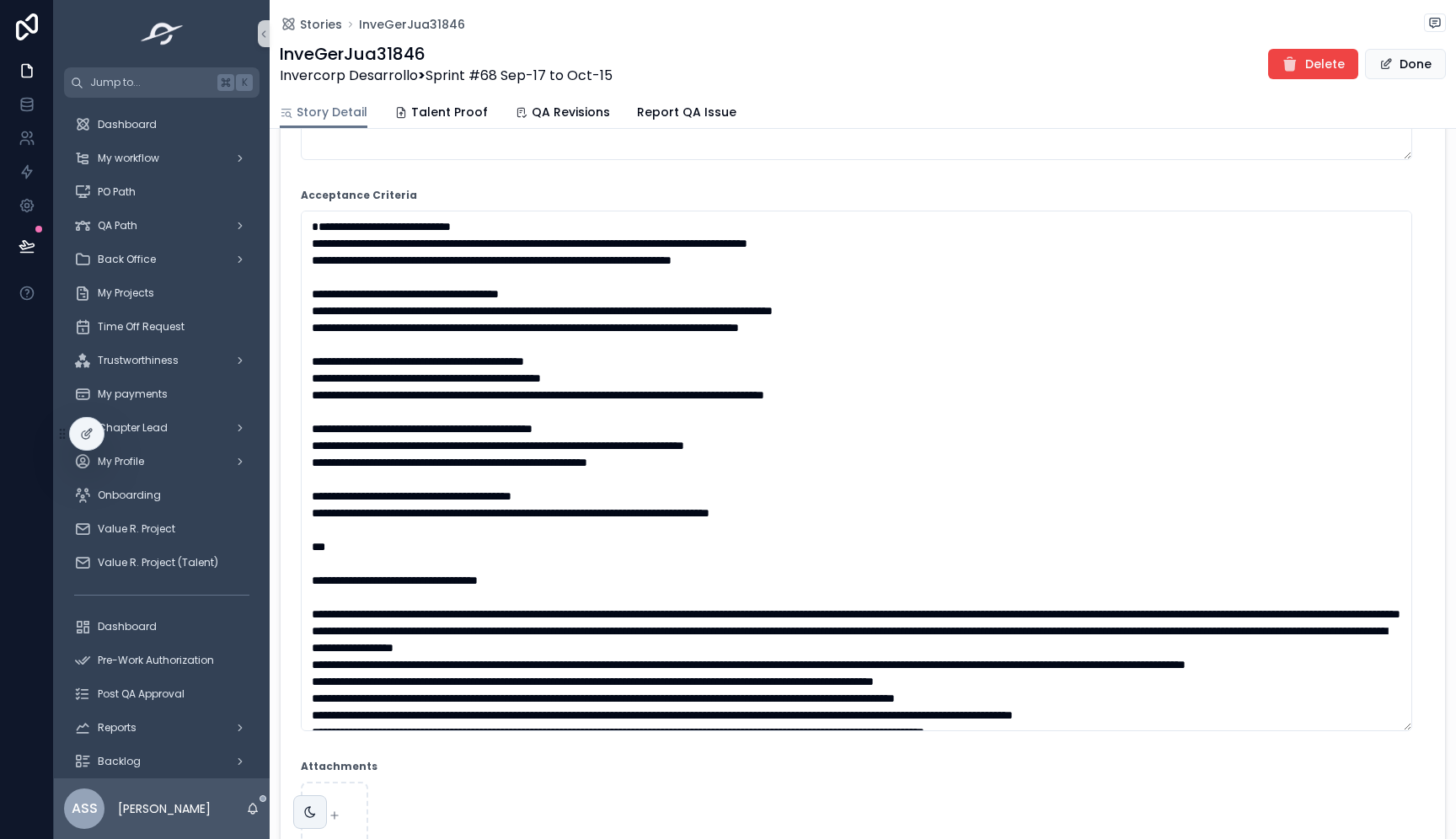
click at [818, 204] on div "Acceptance Criteria" at bounding box center [862, 196] width 1124 height 17
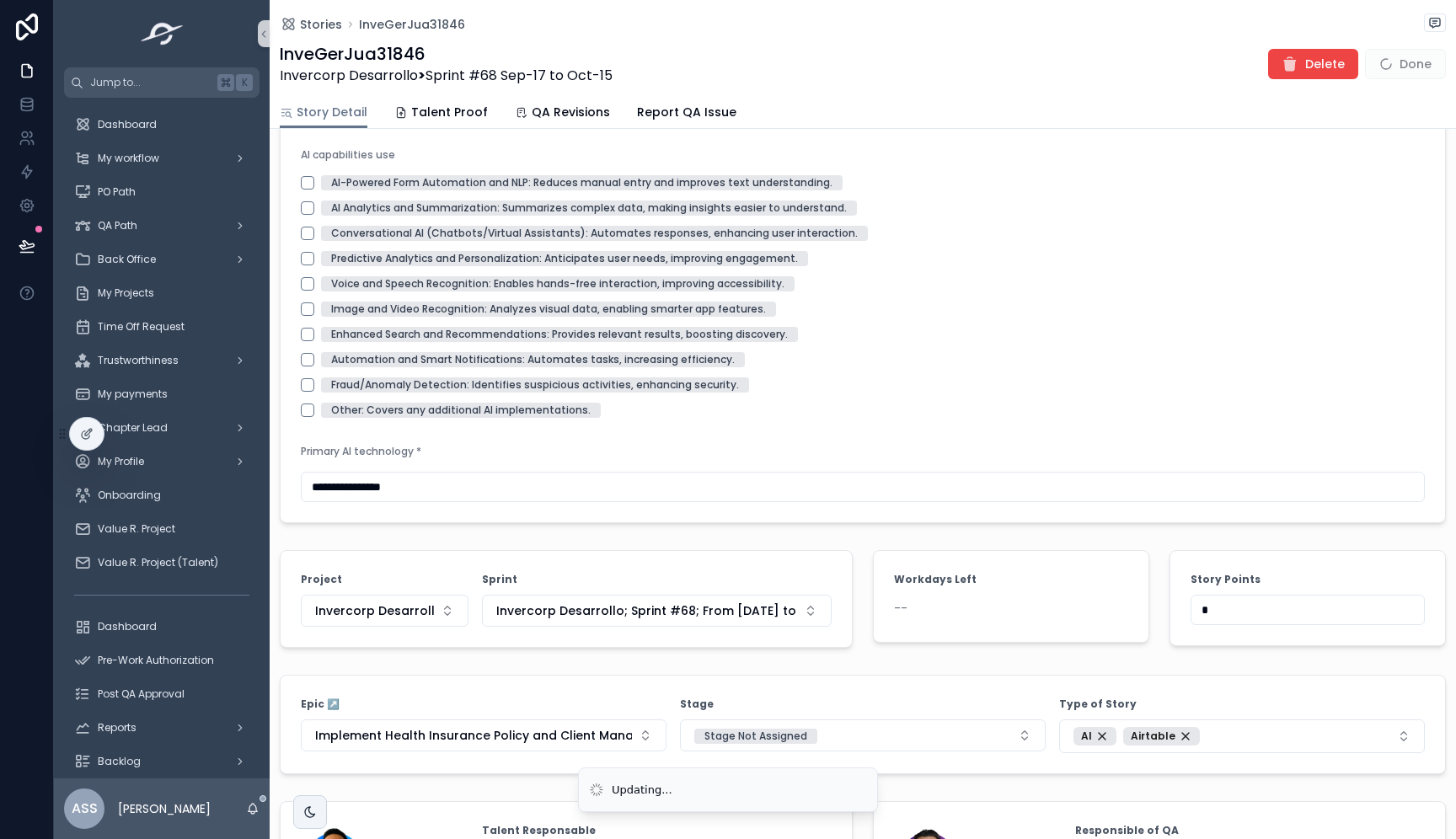
scroll to position [2219, 0]
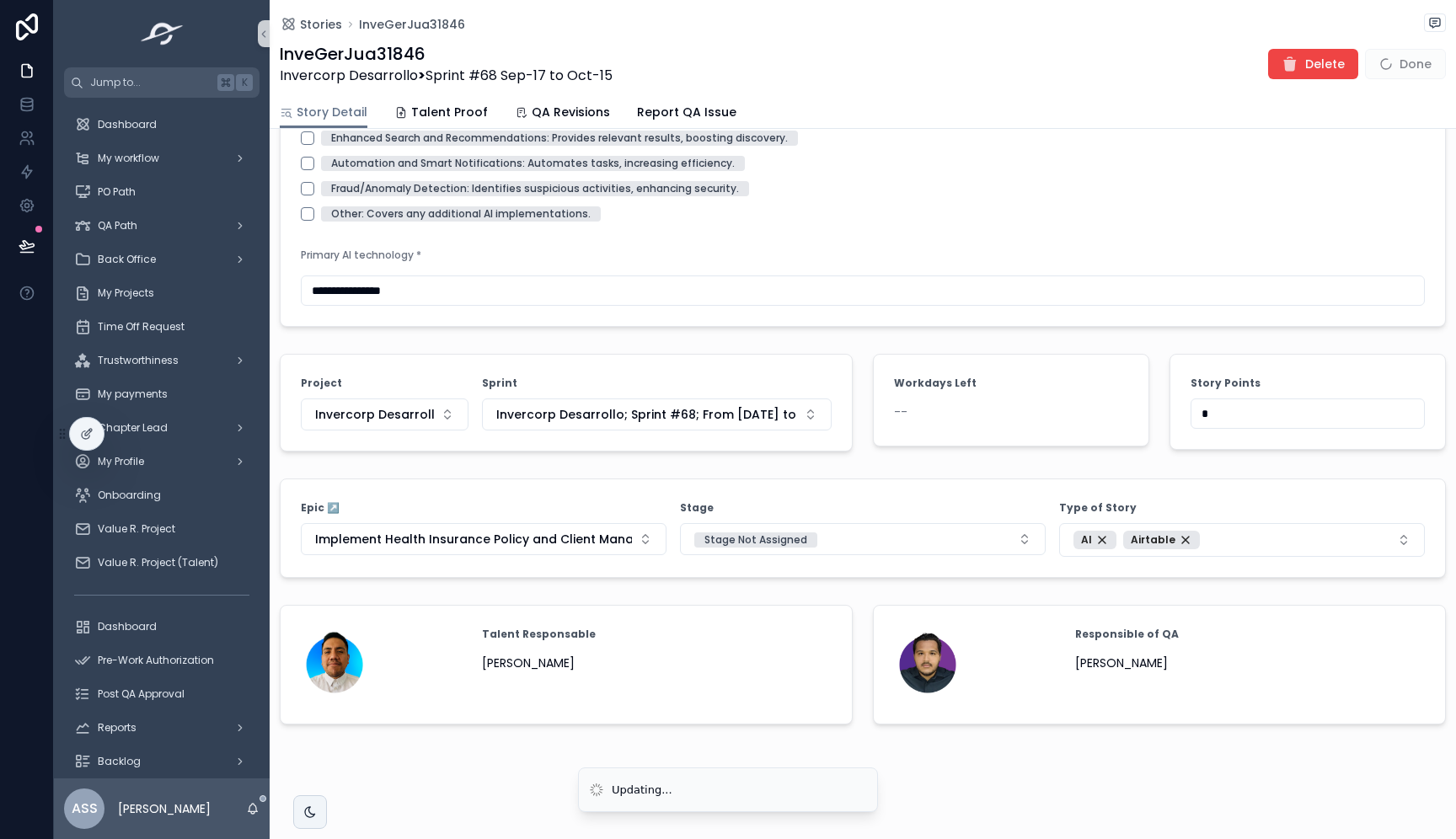
drag, startPoint x: 1227, startPoint y: 404, endPoint x: 1113, endPoint y: 405, distance: 114.0
click at [1190, 414] on div "*" at bounding box center [1307, 413] width 234 height 30
drag, startPoint x: 1208, startPoint y: 415, endPoint x: 1148, endPoint y: 409, distance: 60.3
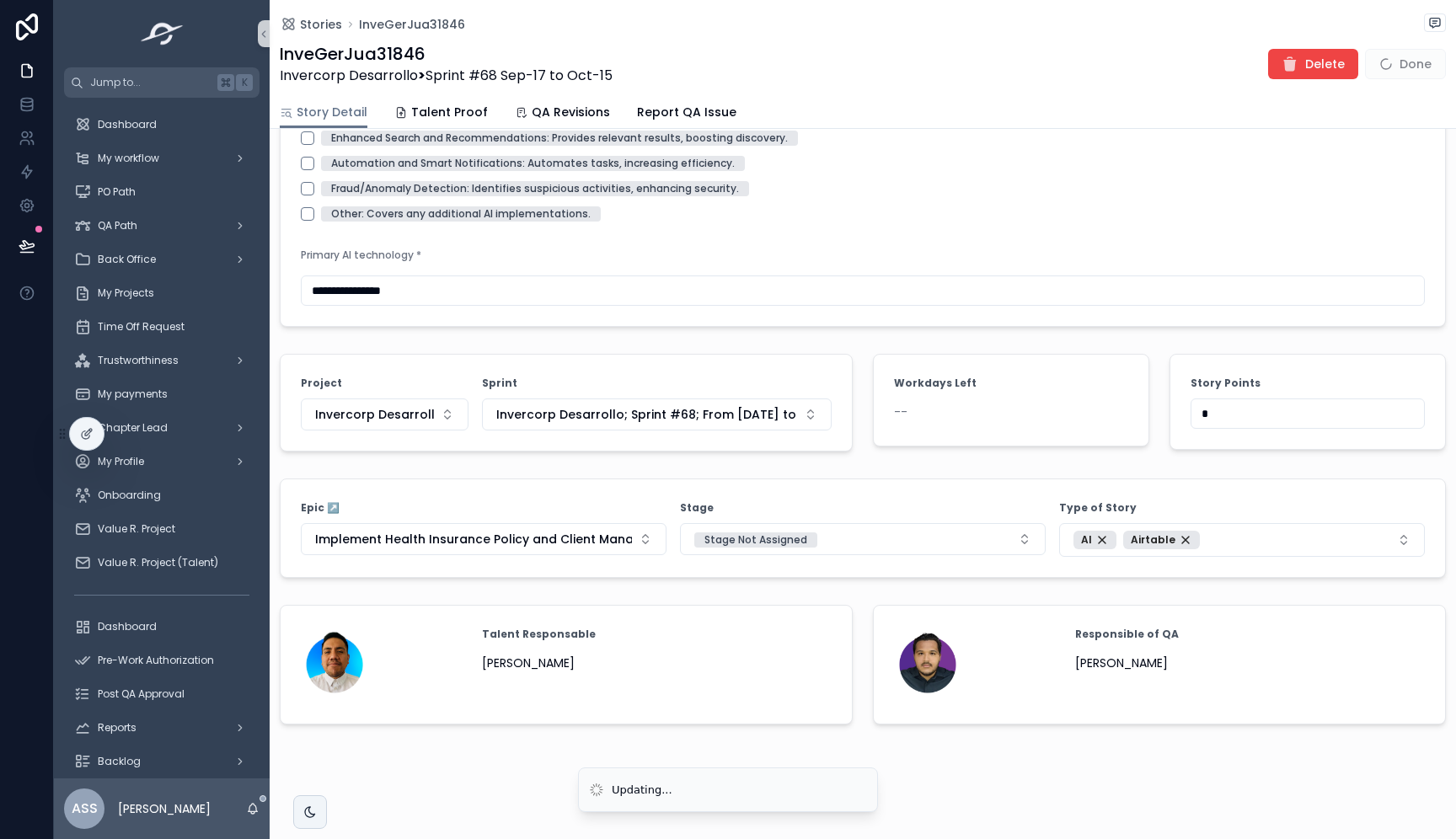
drag, startPoint x: 1227, startPoint y: 407, endPoint x: 1124, endPoint y: 407, distance: 103.0
type input "*"
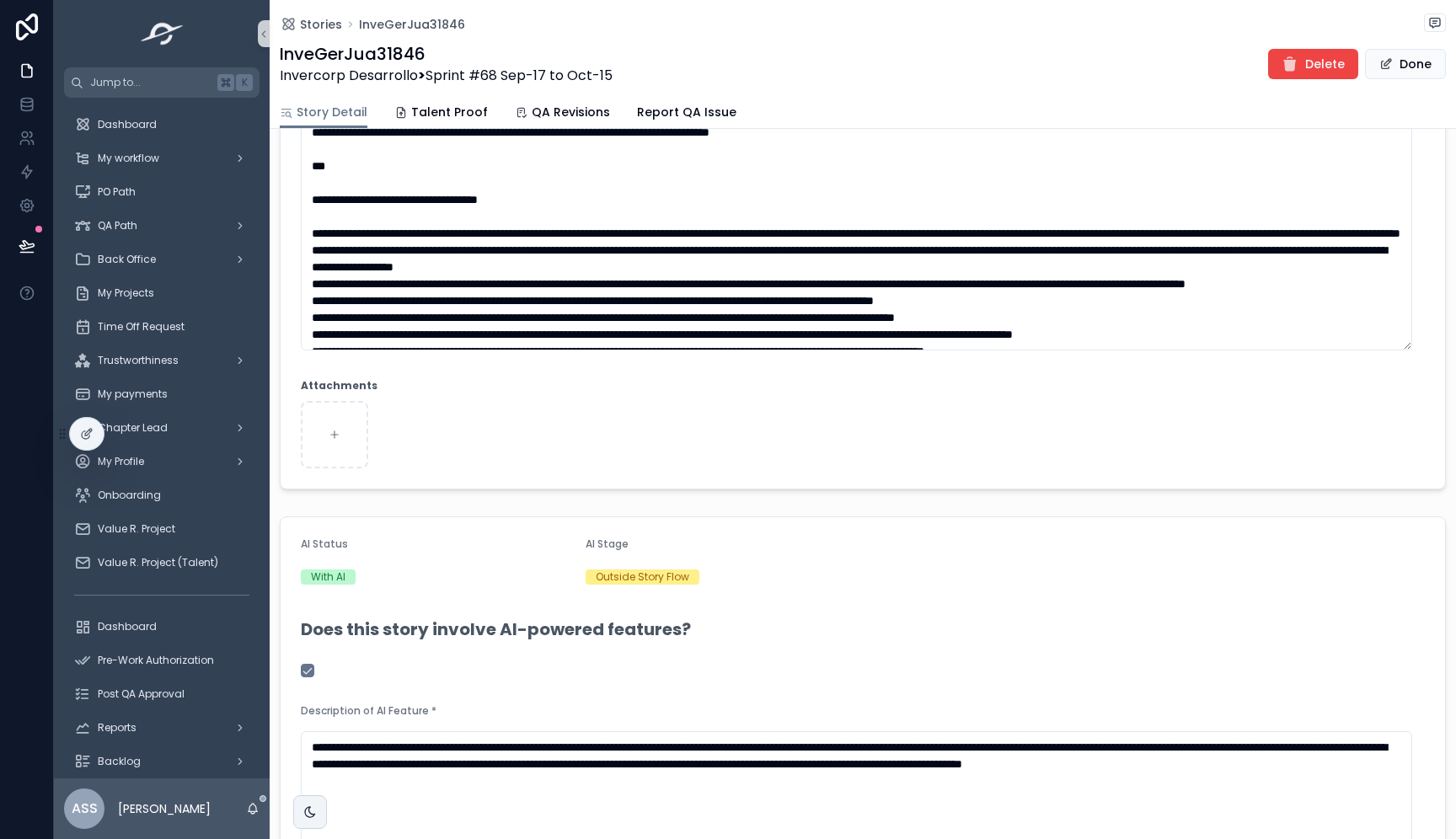
scroll to position [793, 0]
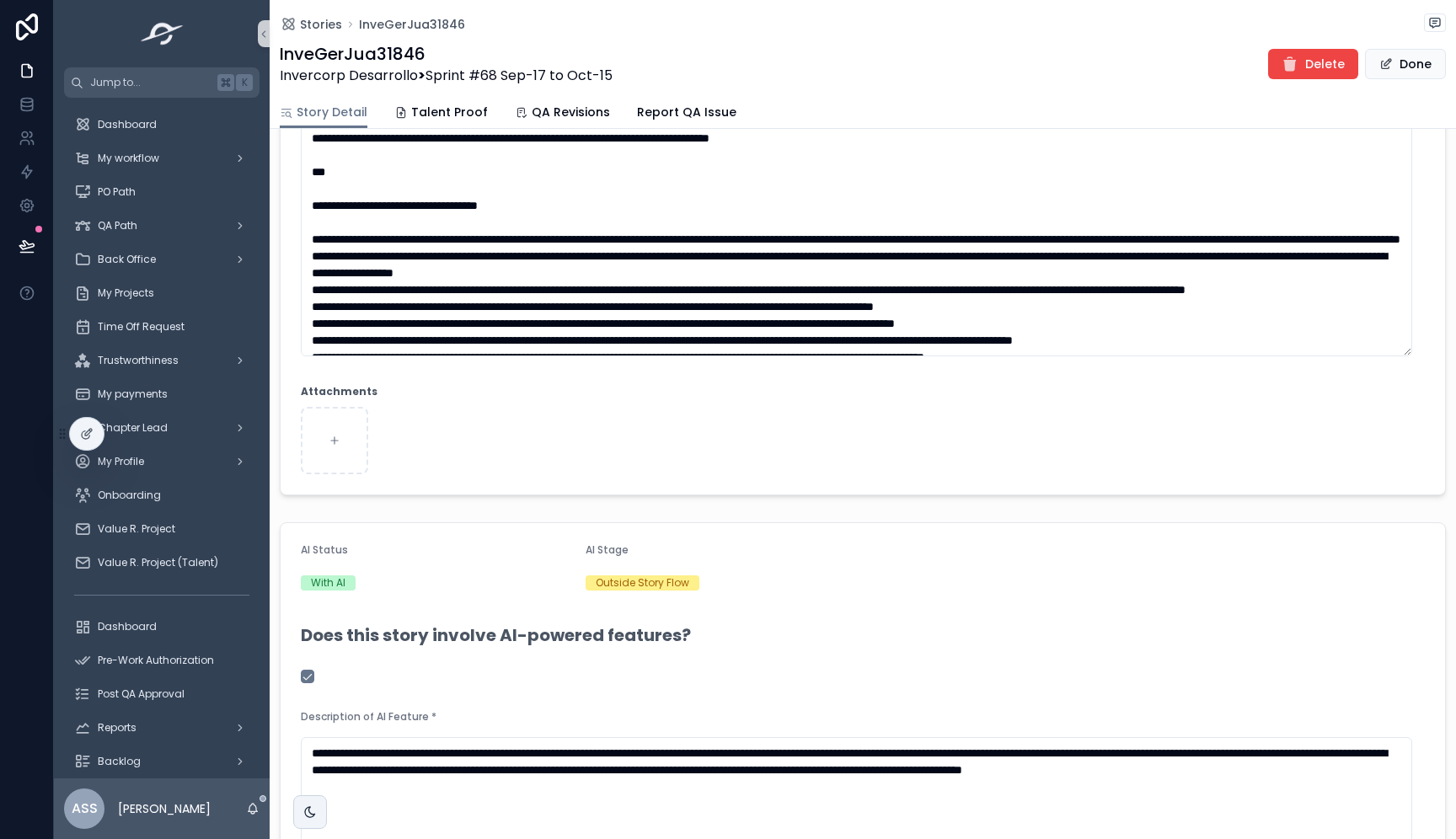
type textarea "**********"
click at [1420, 65] on button "Done" at bounding box center [1405, 64] width 81 height 30
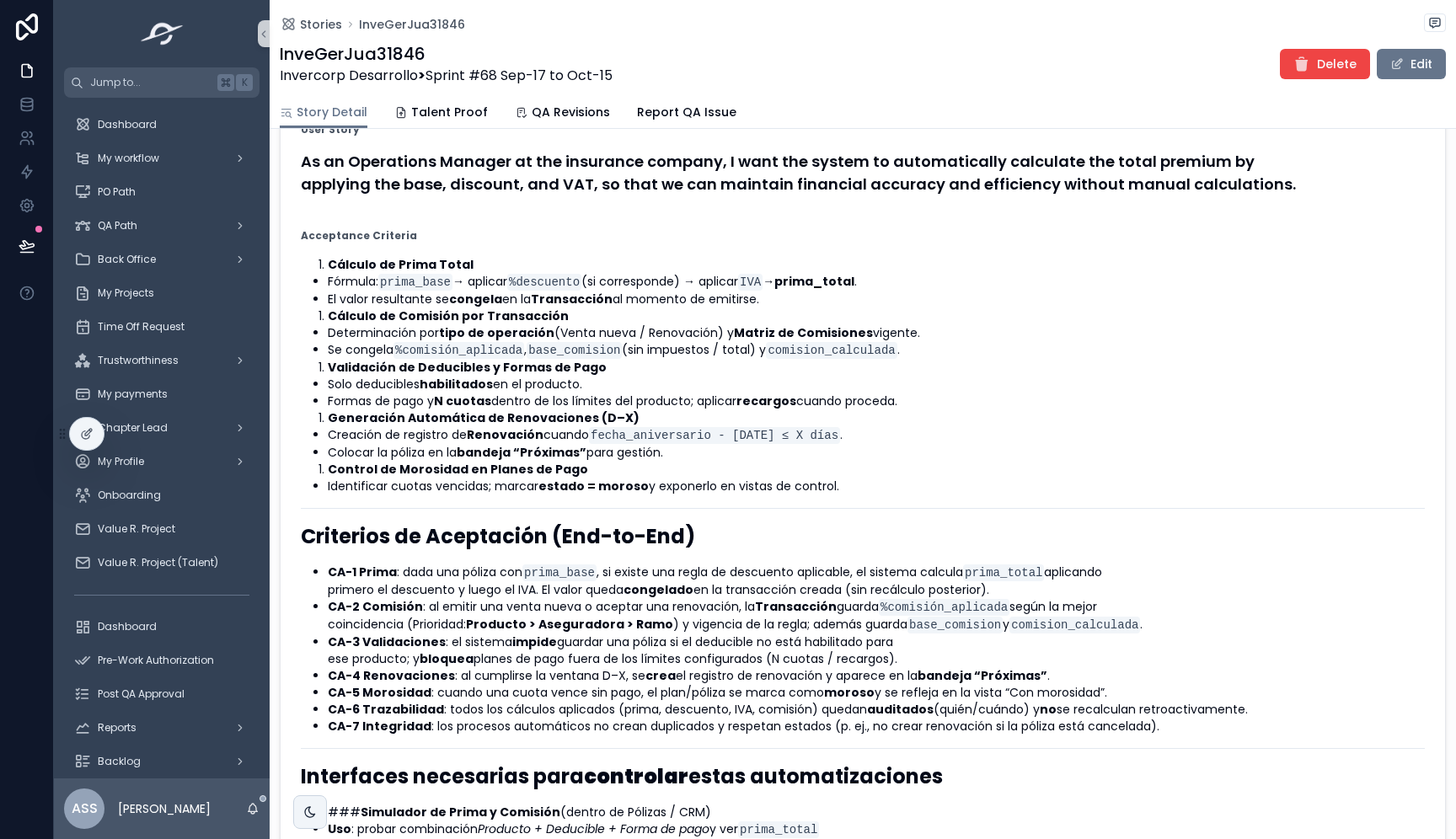
scroll to position [0, 0]
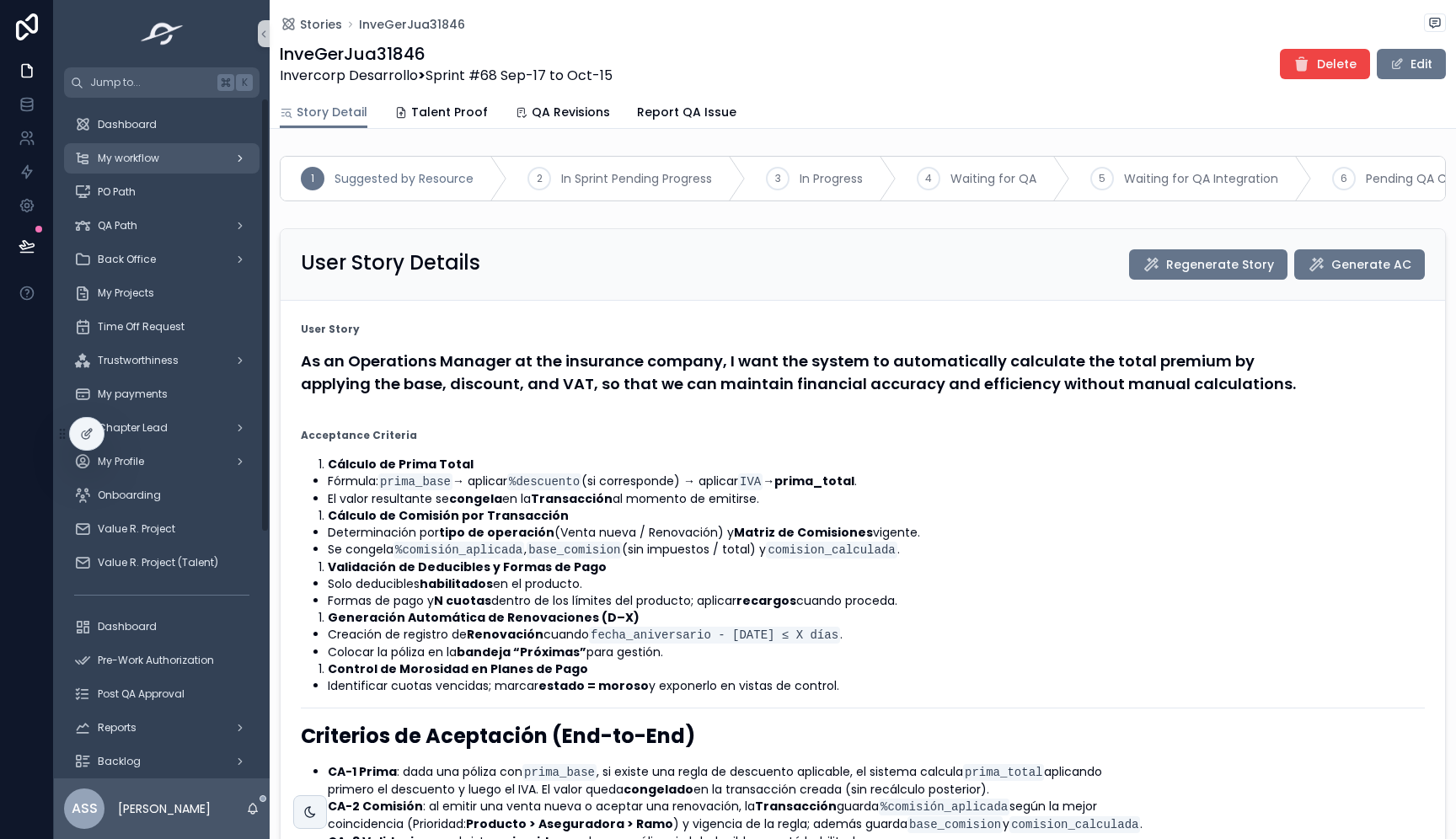
click at [173, 154] on div "My workflow" at bounding box center [161, 158] width 175 height 27
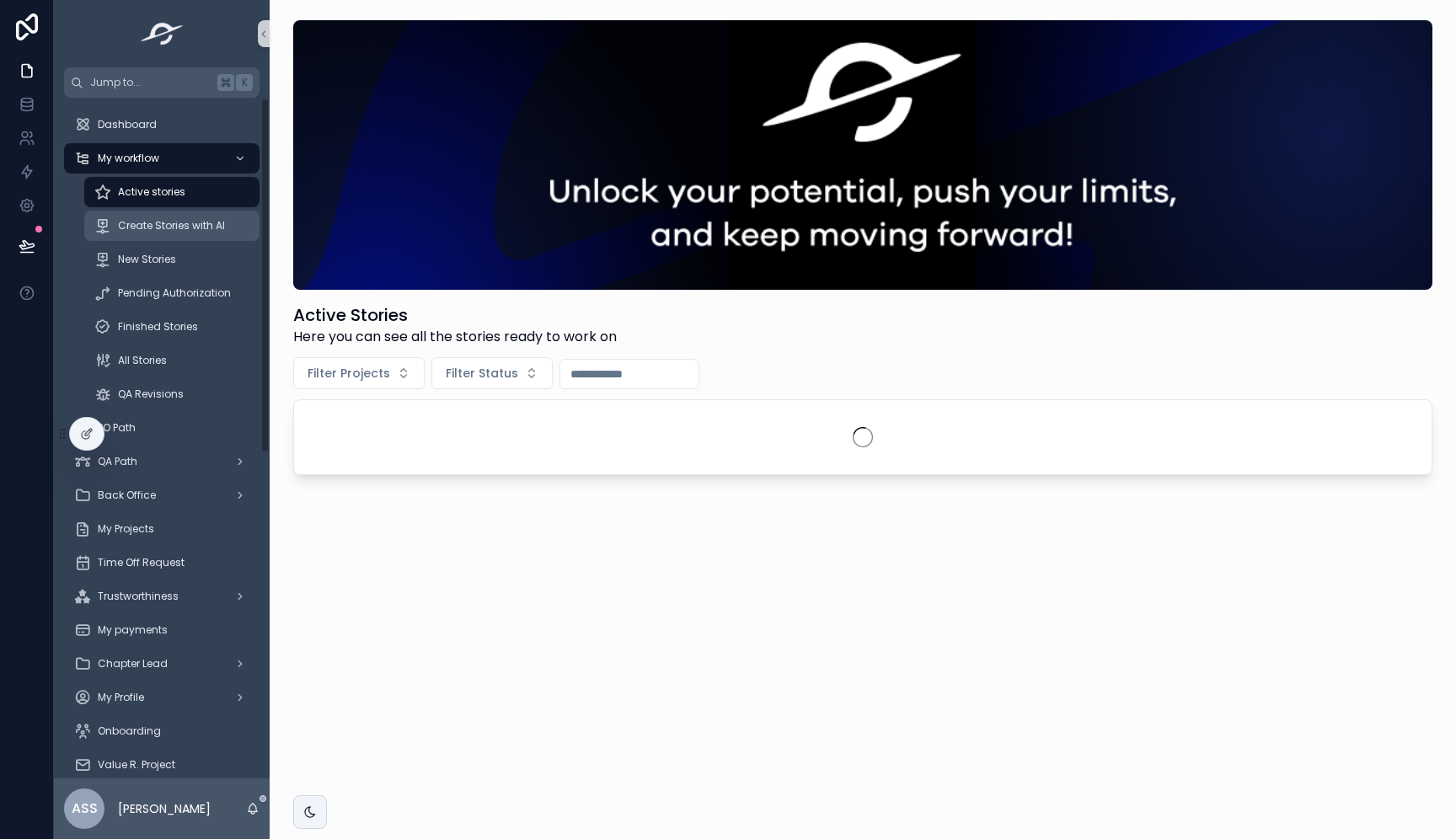
click at [162, 236] on div "Create Stories with AI" at bounding box center [172, 225] width 155 height 27
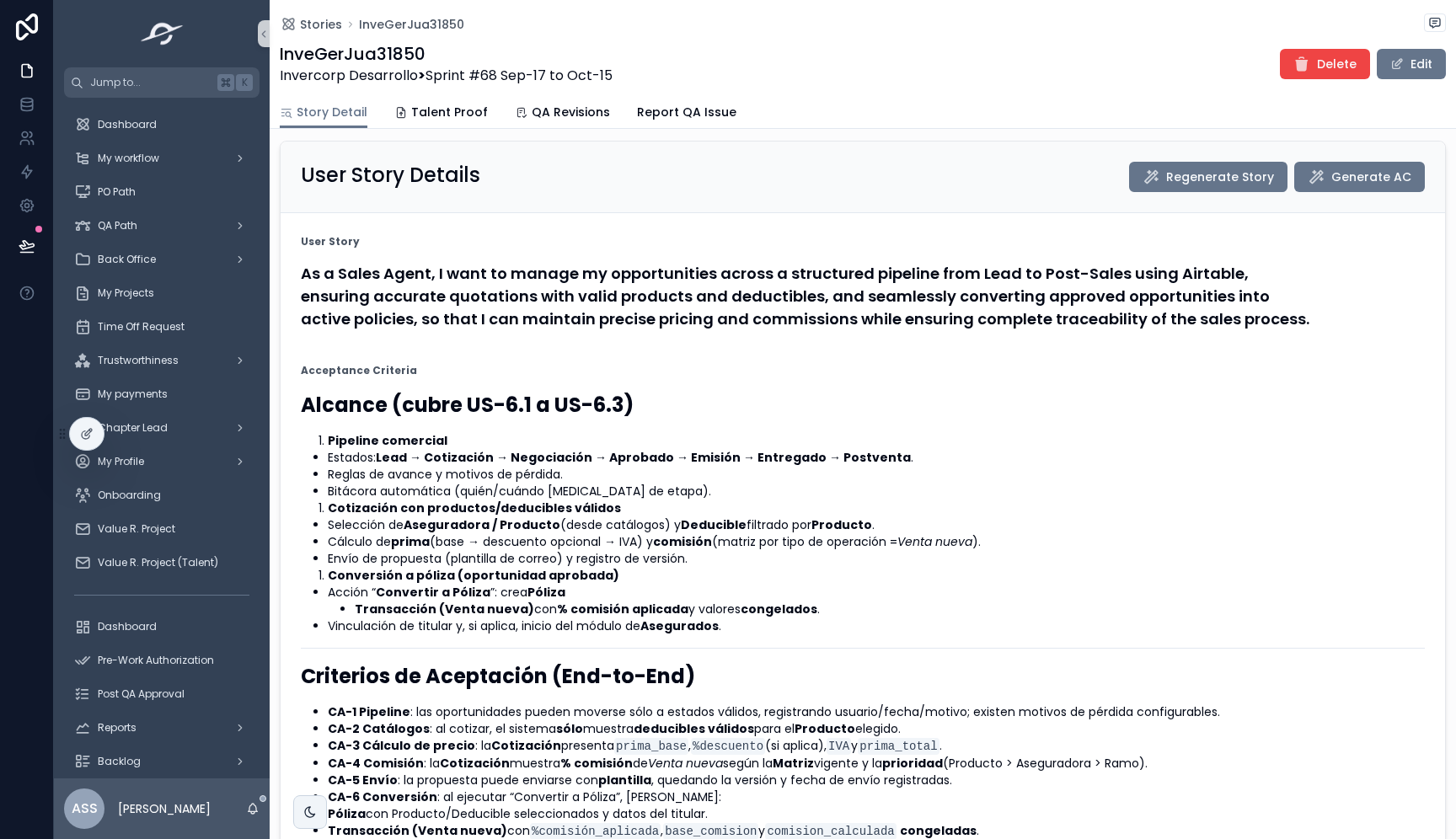
scroll to position [116, 0]
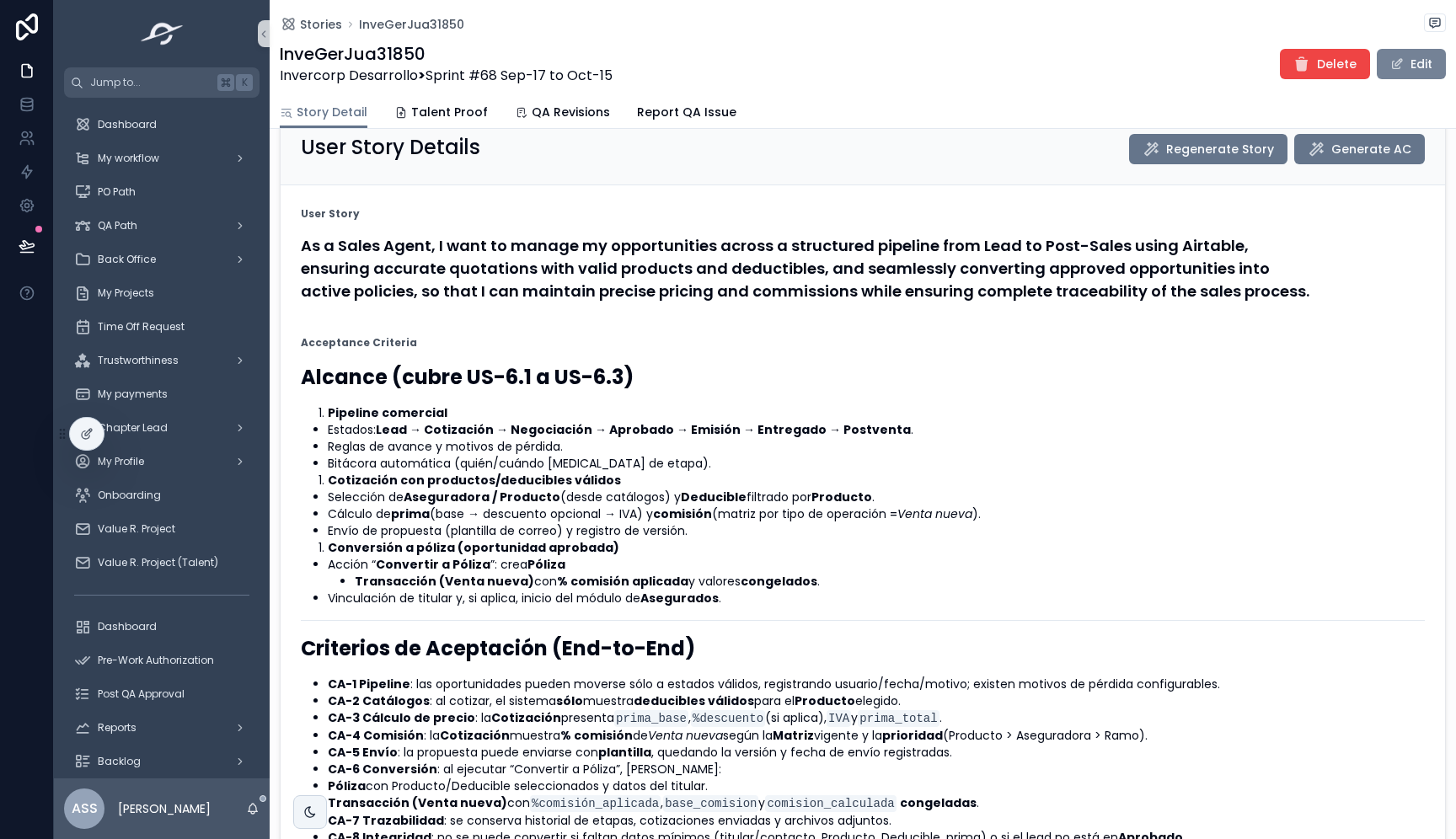
click at [1396, 74] on button "Edit" at bounding box center [1411, 64] width 69 height 30
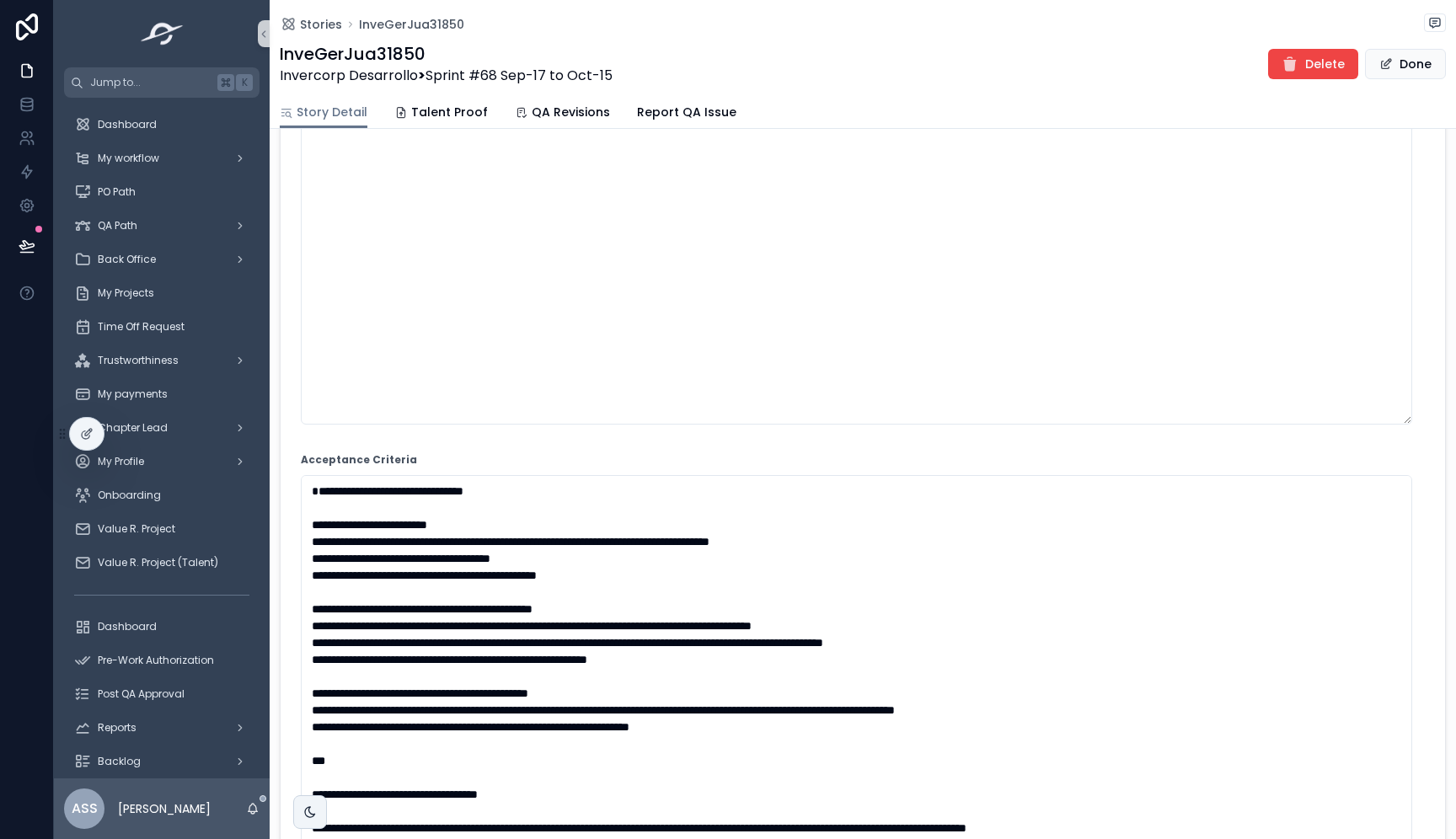
scroll to position [249, 0]
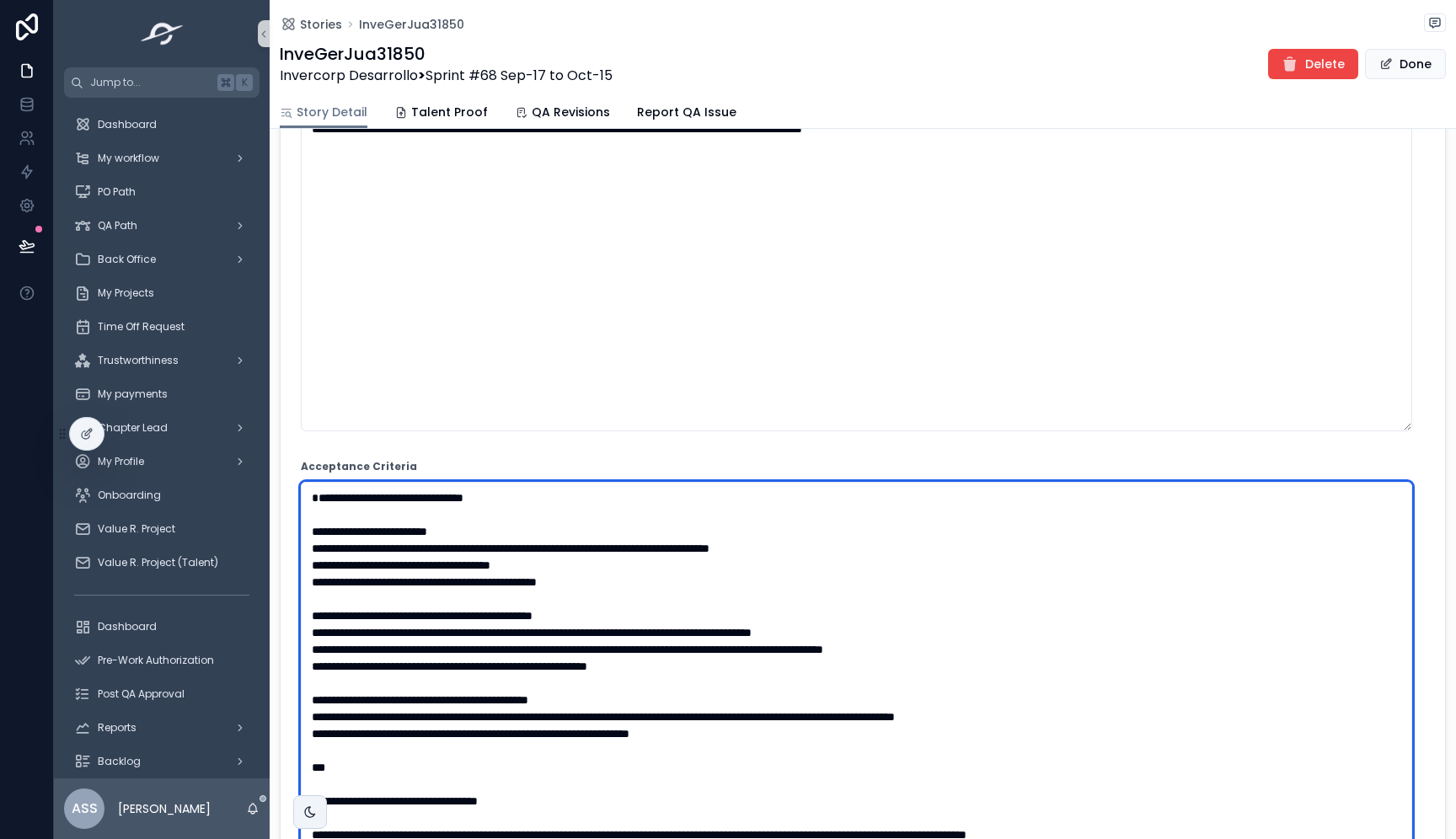
drag, startPoint x: 383, startPoint y: 531, endPoint x: 558, endPoint y: 527, distance: 175.0
click at [558, 527] on textarea "scrollable content" at bounding box center [855, 741] width 1111 height 520
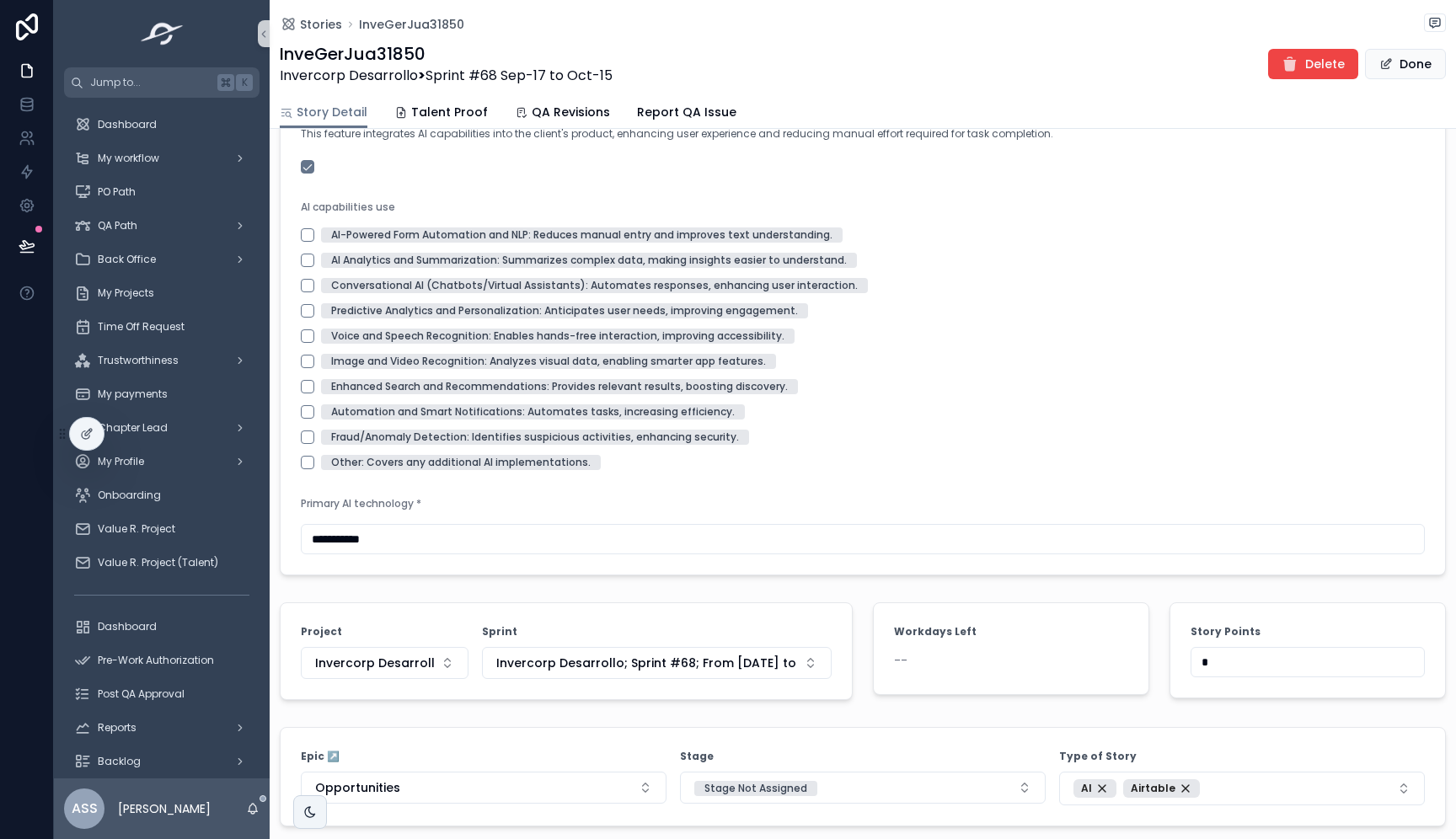
scroll to position [2303, 0]
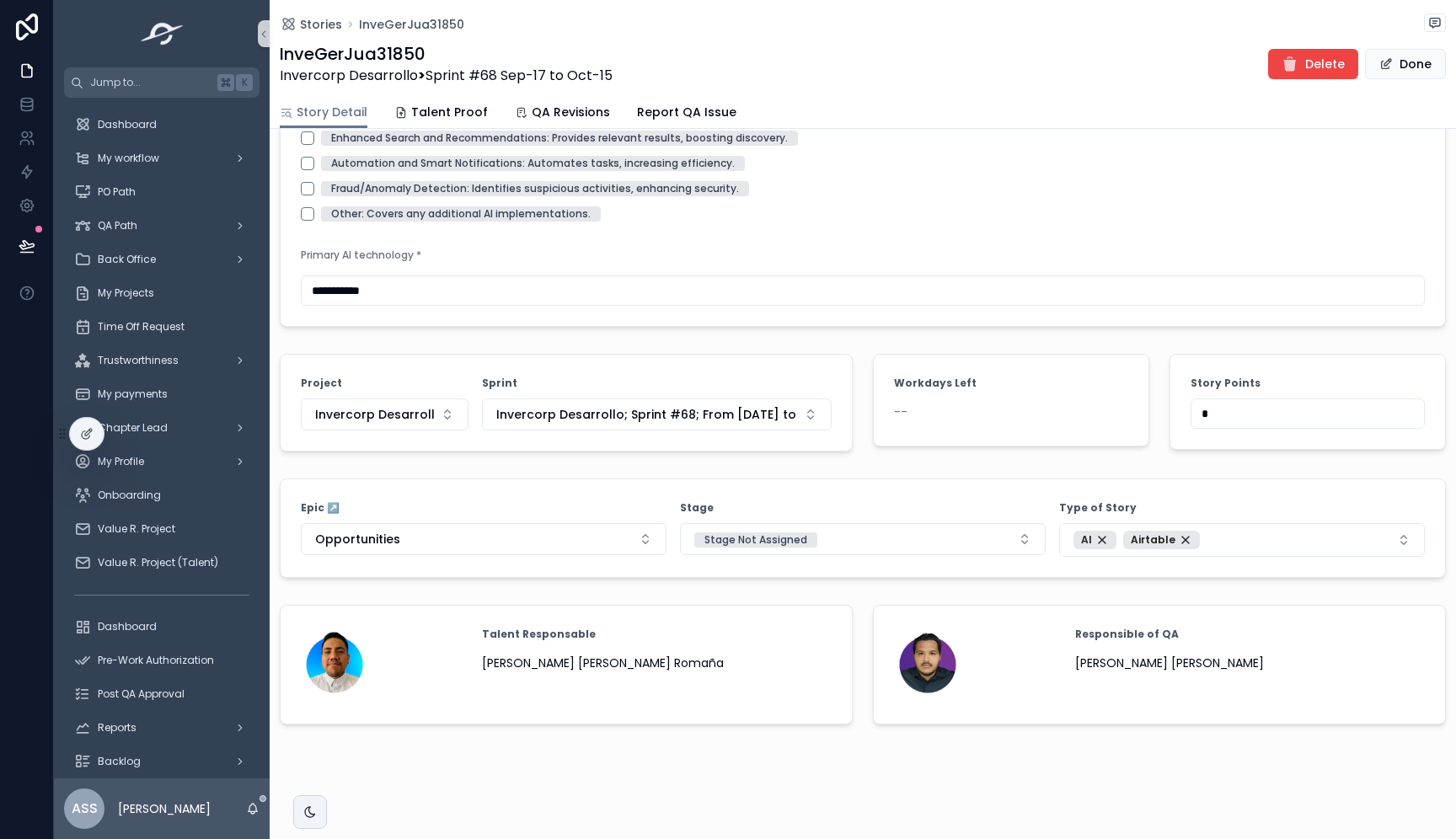
type textarea "**********"
drag, startPoint x: 1211, startPoint y: 413, endPoint x: 1171, endPoint y: 405, distance: 40.8
click at [1171, 405] on form "Story Points *" at bounding box center [1308, 401] width 274 height 94
type input "**"
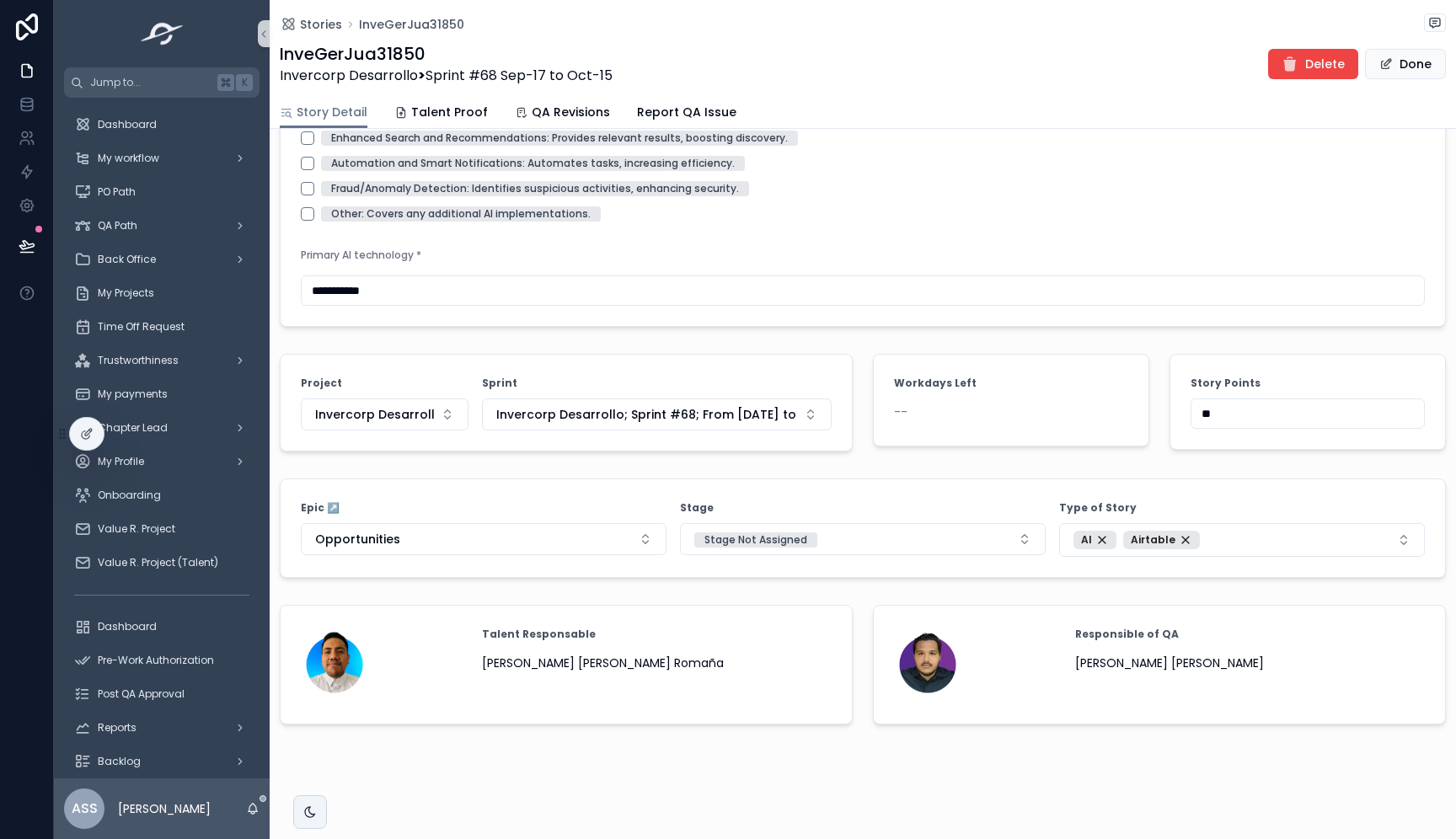
click at [1384, 74] on button "Done" at bounding box center [1405, 64] width 81 height 30
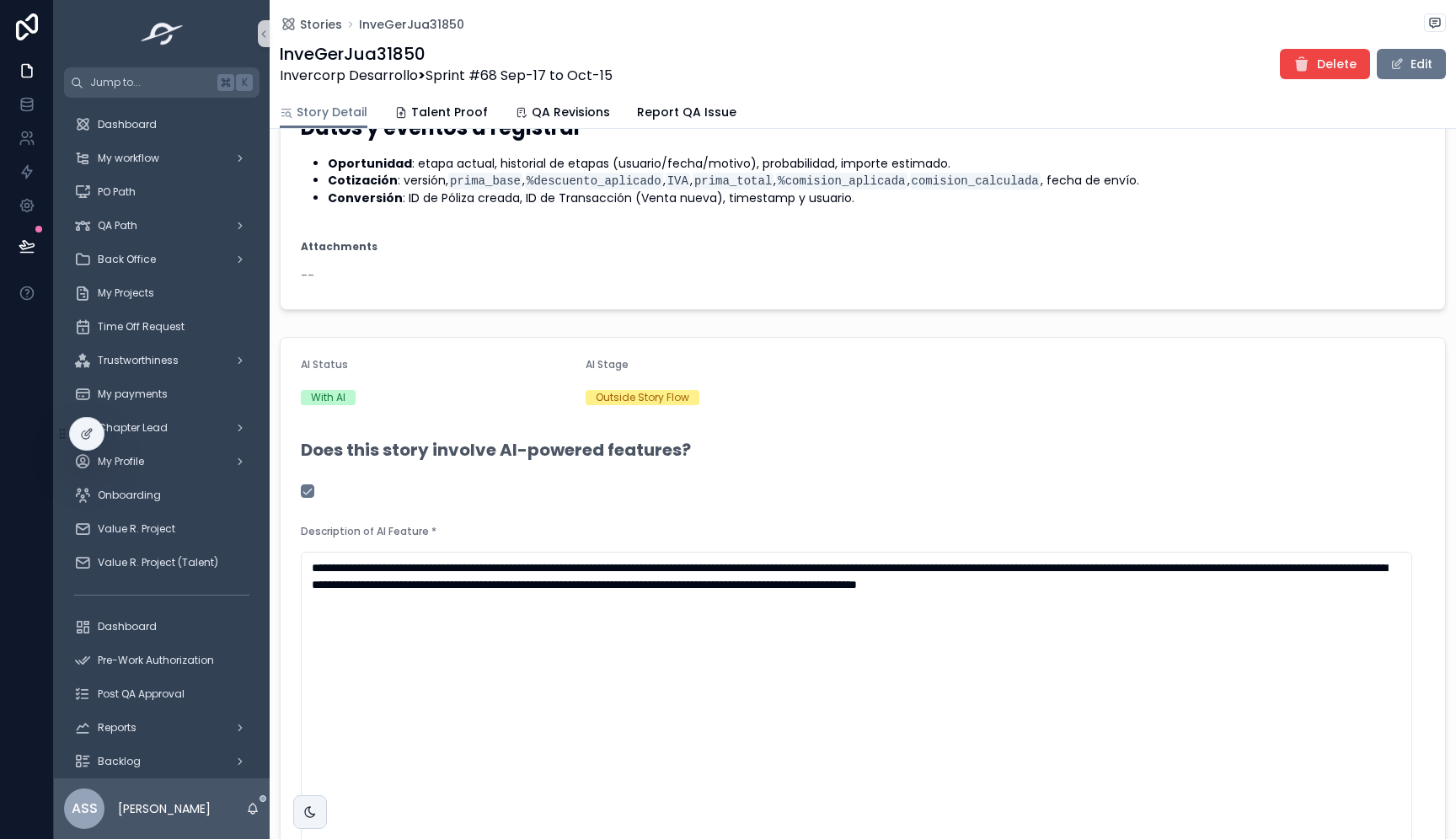
scroll to position [0, 0]
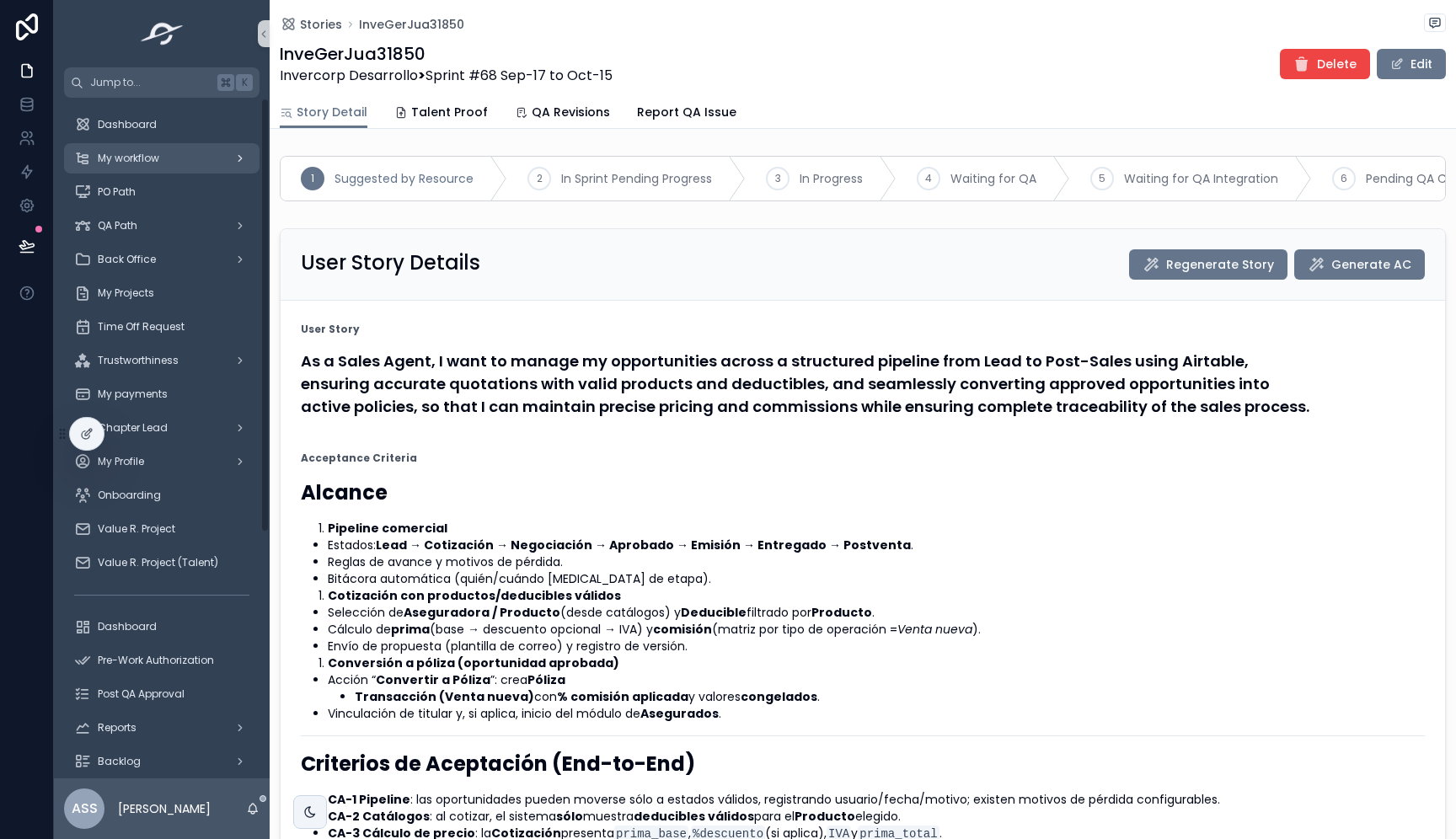
click at [180, 162] on div "My workflow" at bounding box center [161, 158] width 175 height 27
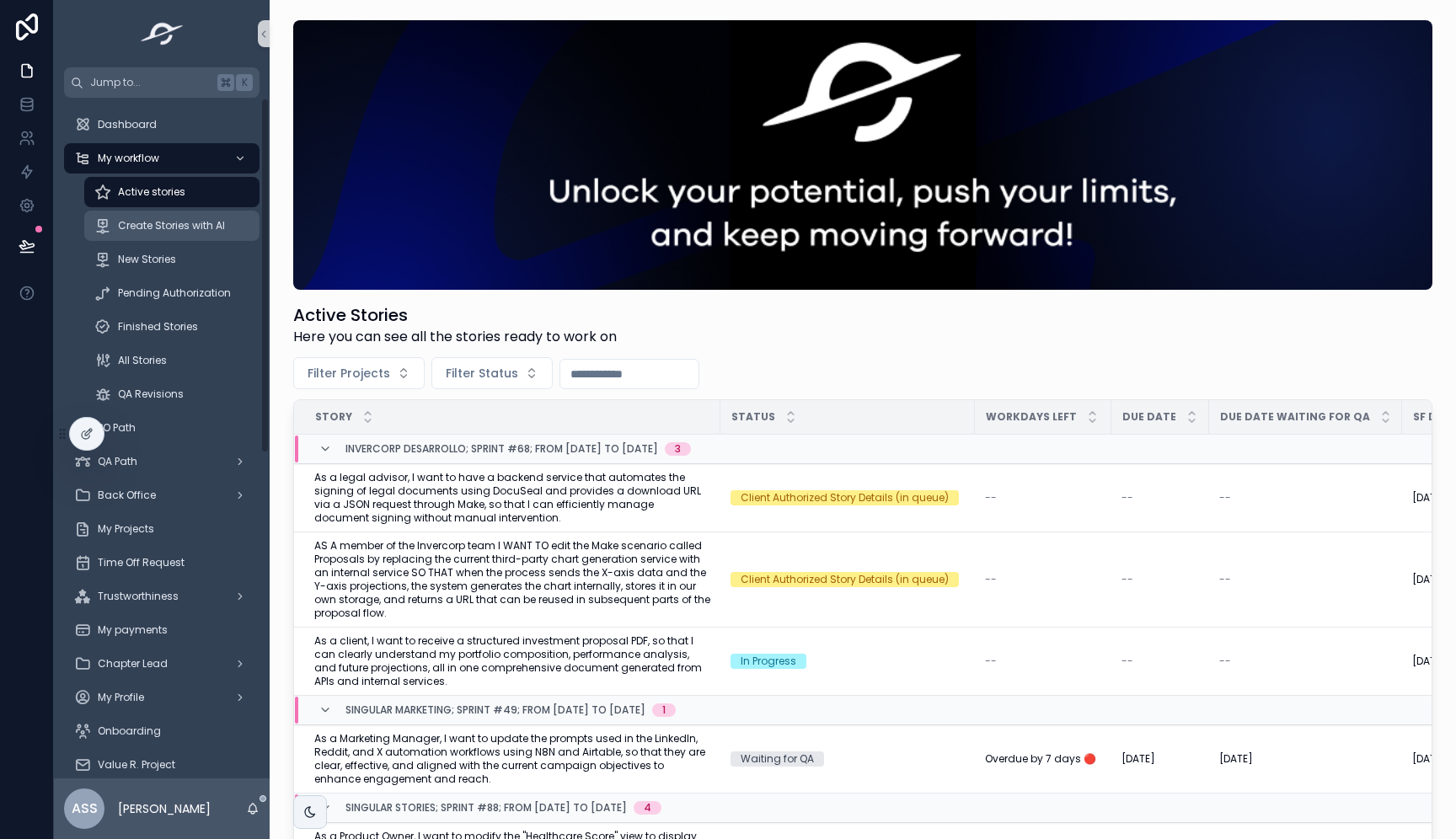
click at [157, 219] on span "Create Stories with AI" at bounding box center [172, 226] width 107 height 14
